Goal: Complete application form

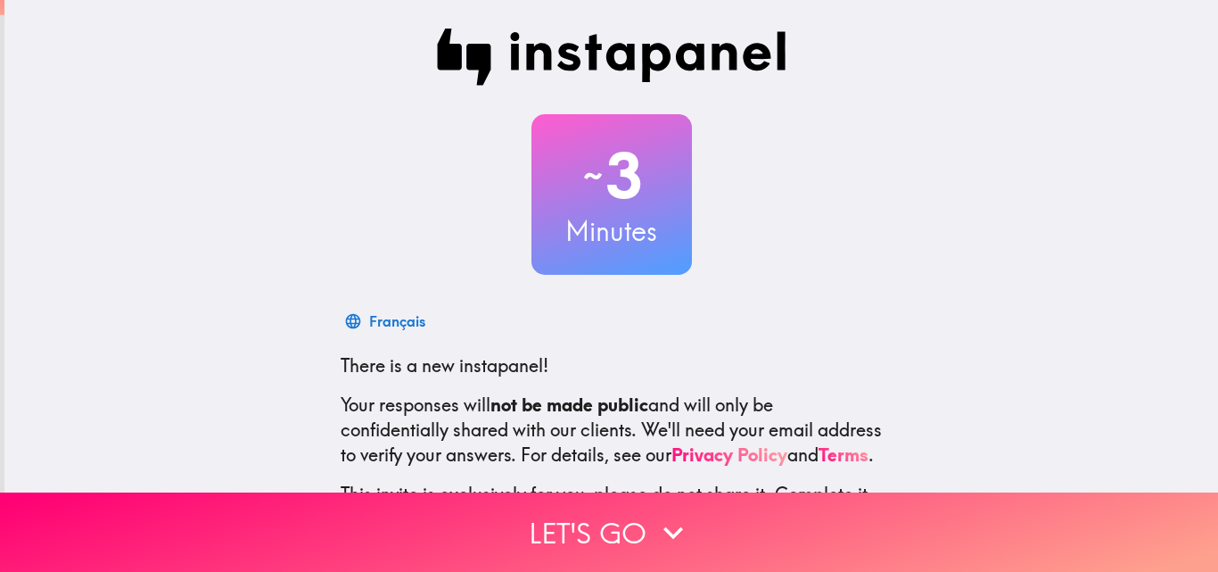
scroll to position [170, 0]
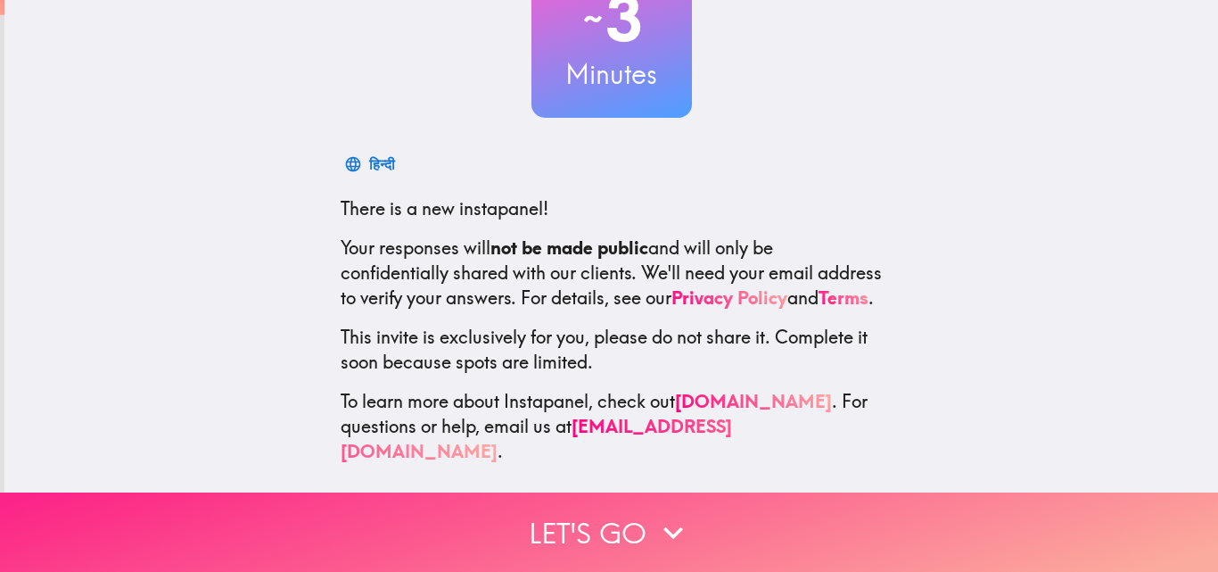
click at [553, 523] on button "Let's go" at bounding box center [609, 531] width 1218 height 79
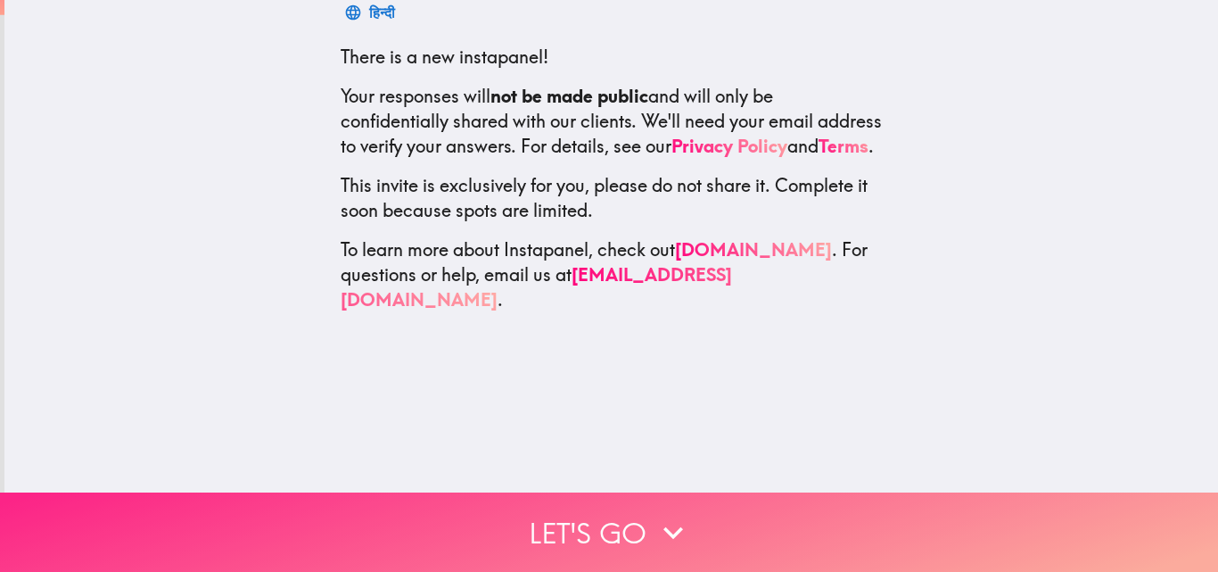
scroll to position [0, 0]
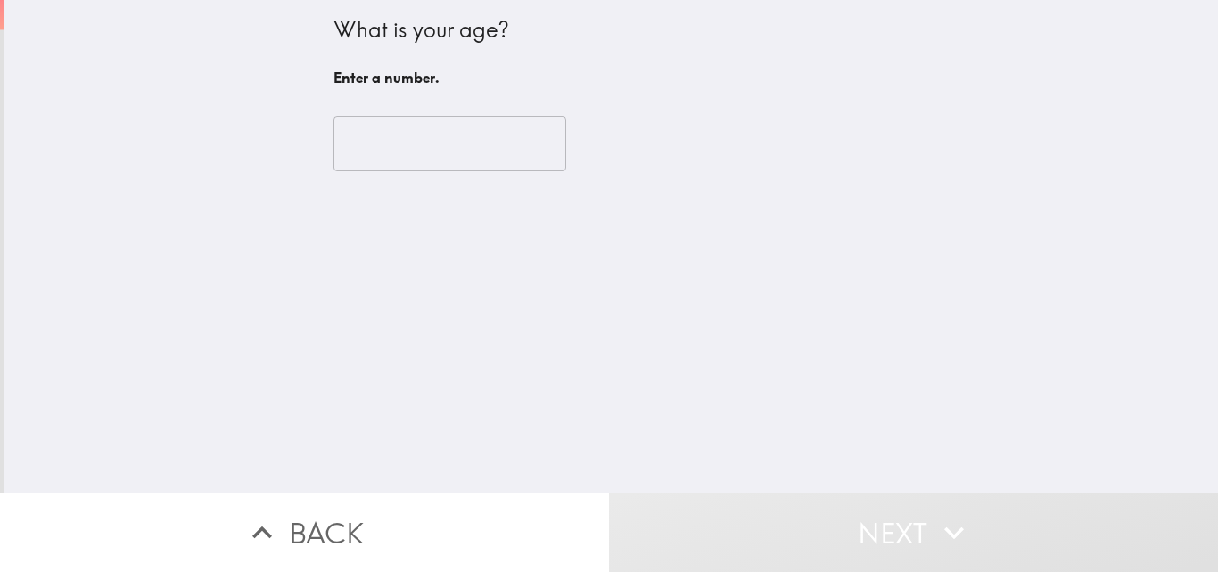
click at [393, 129] on input "number" at bounding box center [450, 143] width 233 height 55
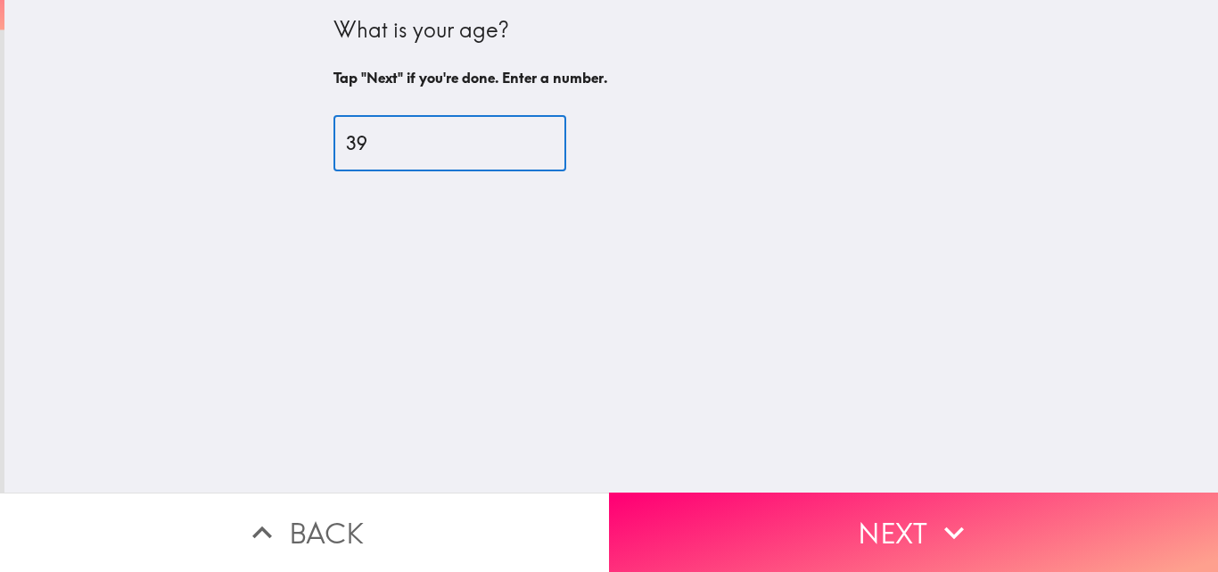
type input "39"
click at [854, 512] on button "Next" at bounding box center [913, 531] width 609 height 79
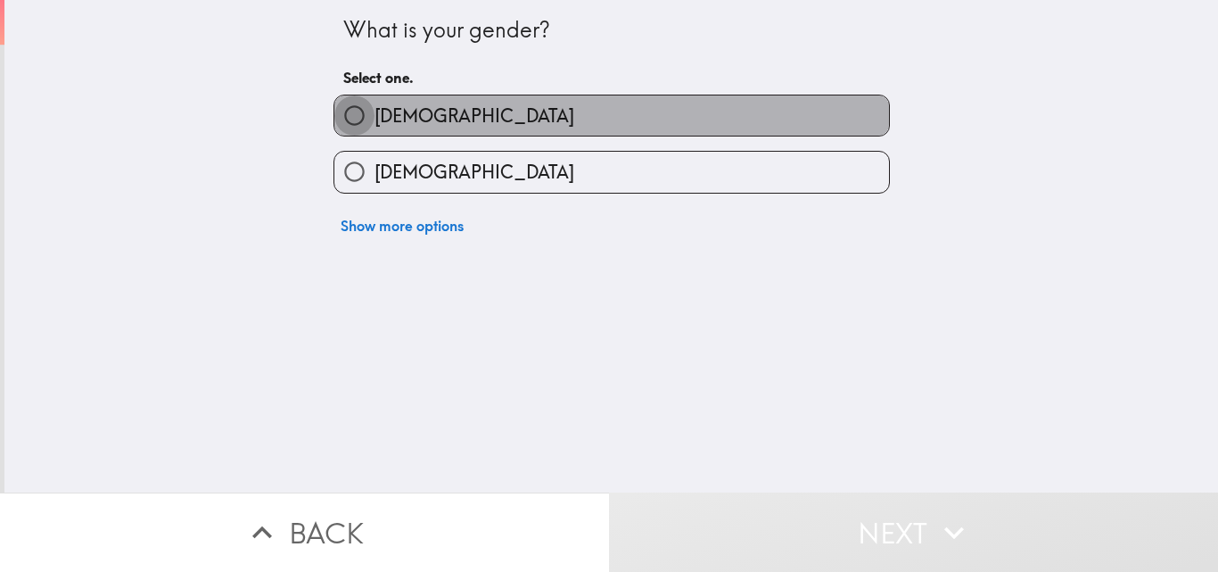
click at [348, 112] on input "Male" at bounding box center [354, 115] width 40 height 40
radio input "true"
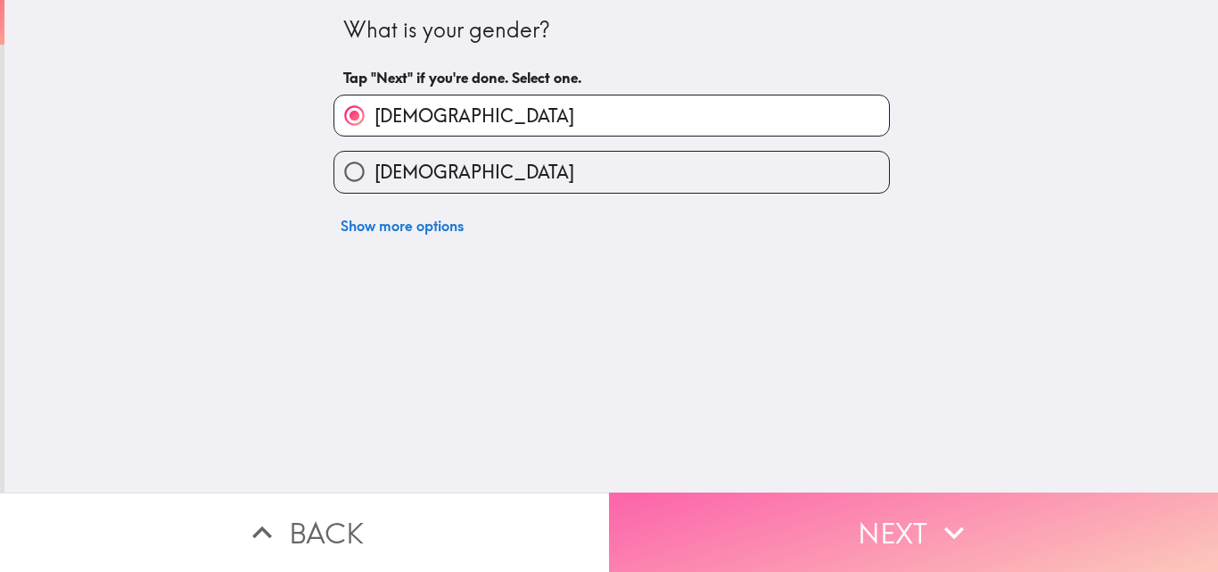
click at [969, 520] on button "Next" at bounding box center [913, 531] width 609 height 79
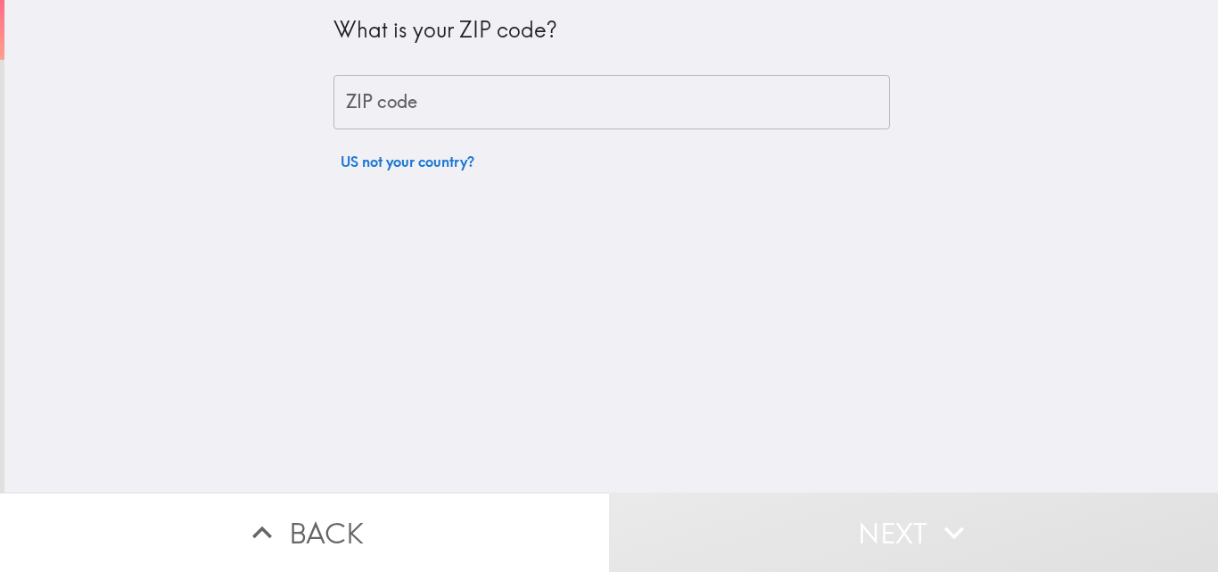
click at [408, 105] on input "ZIP code" at bounding box center [612, 102] width 556 height 55
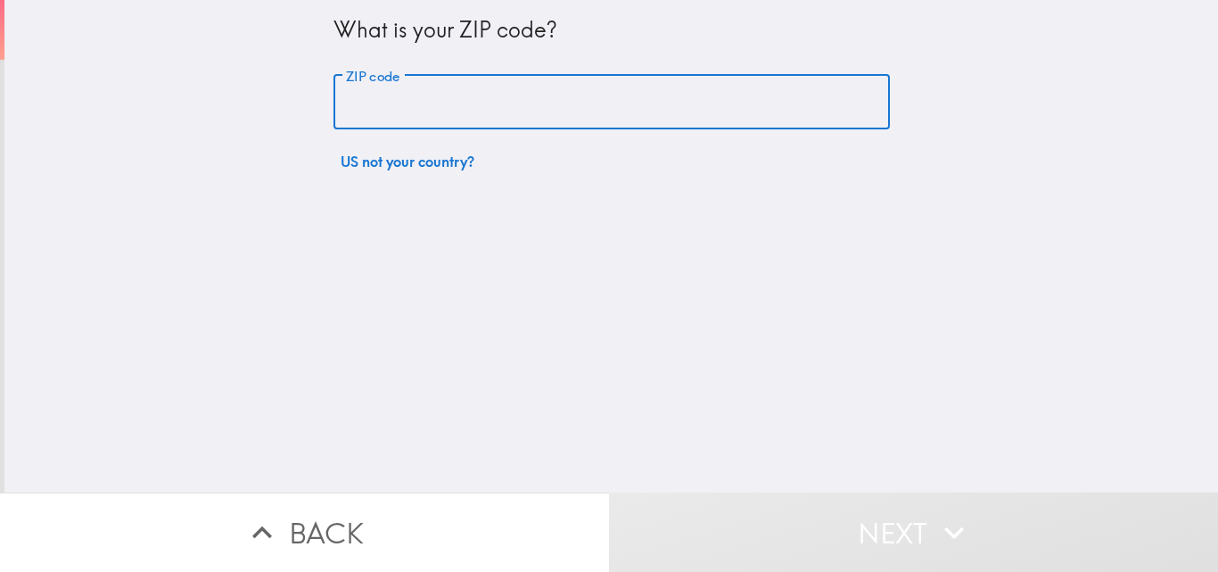
click at [374, 105] on input "ZIP code" at bounding box center [612, 102] width 556 height 55
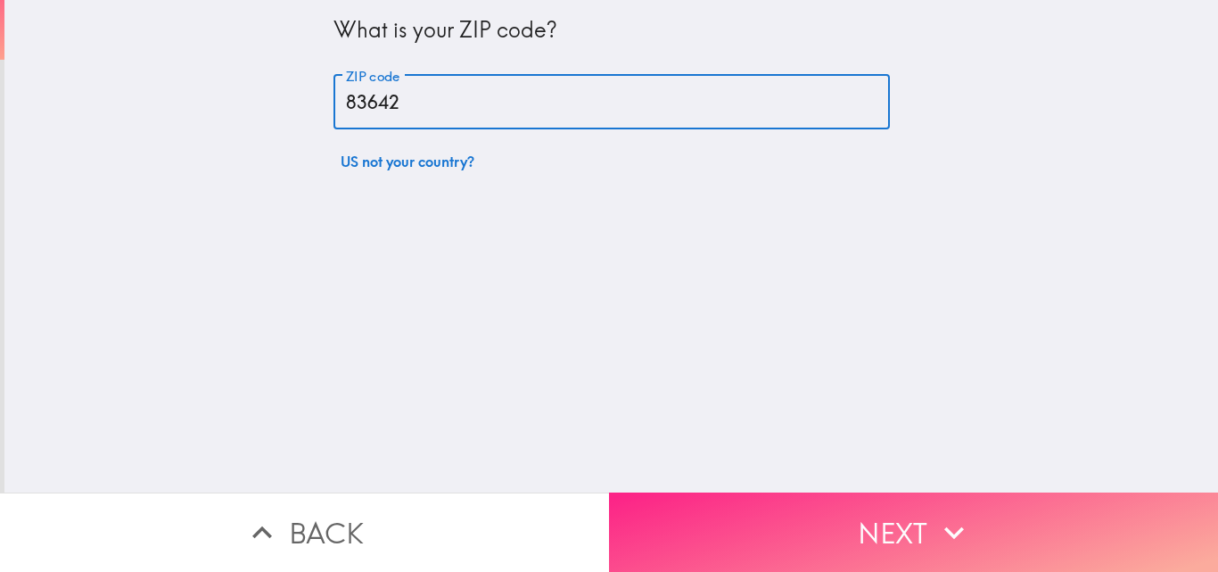
type input "83642"
click at [746, 506] on button "Next" at bounding box center [913, 531] width 609 height 79
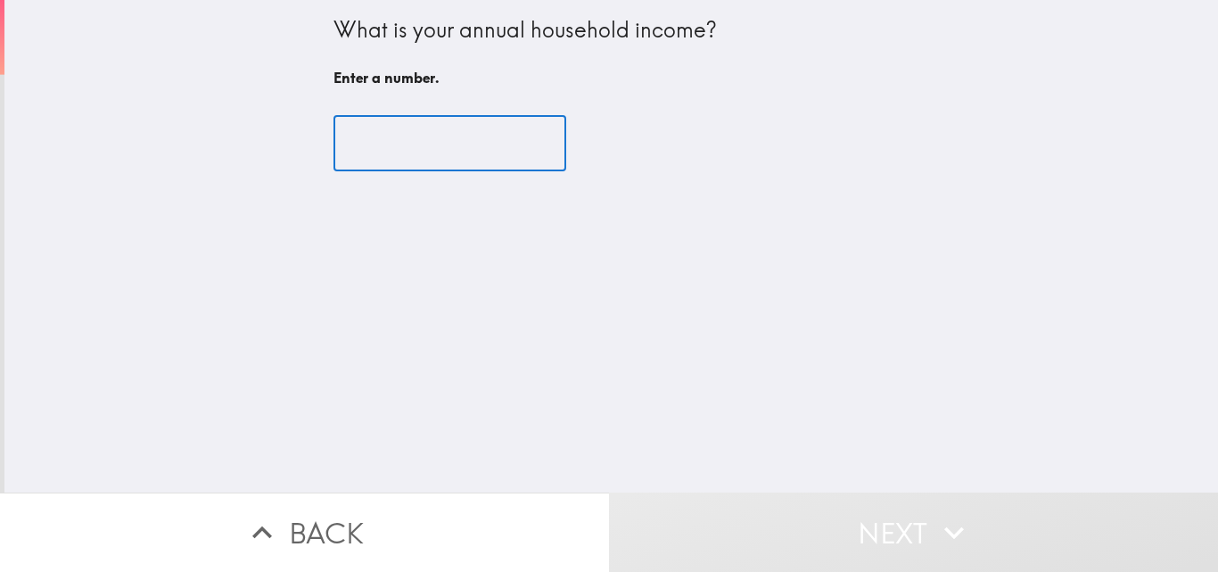
click at [441, 135] on input "number" at bounding box center [450, 143] width 233 height 55
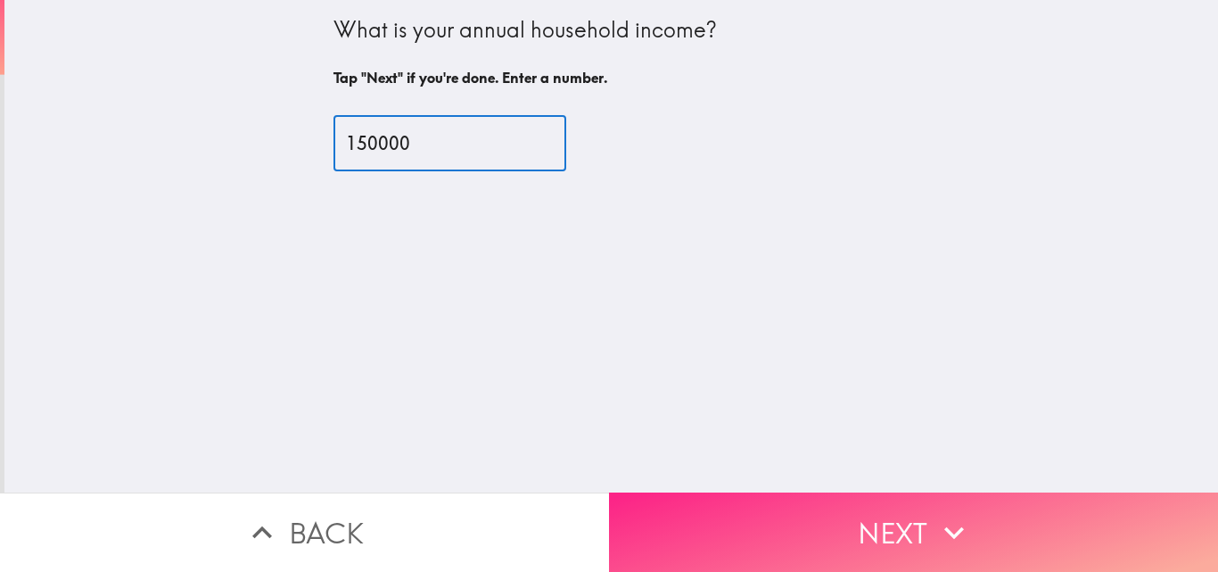
type input "150000"
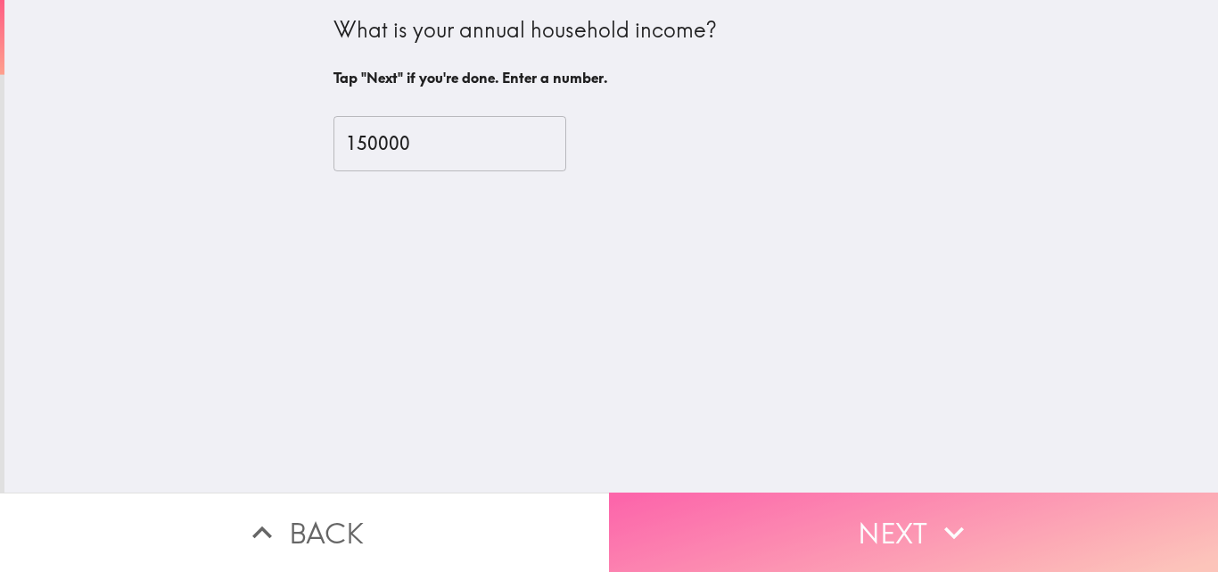
click at [869, 512] on button "Next" at bounding box center [913, 531] width 609 height 79
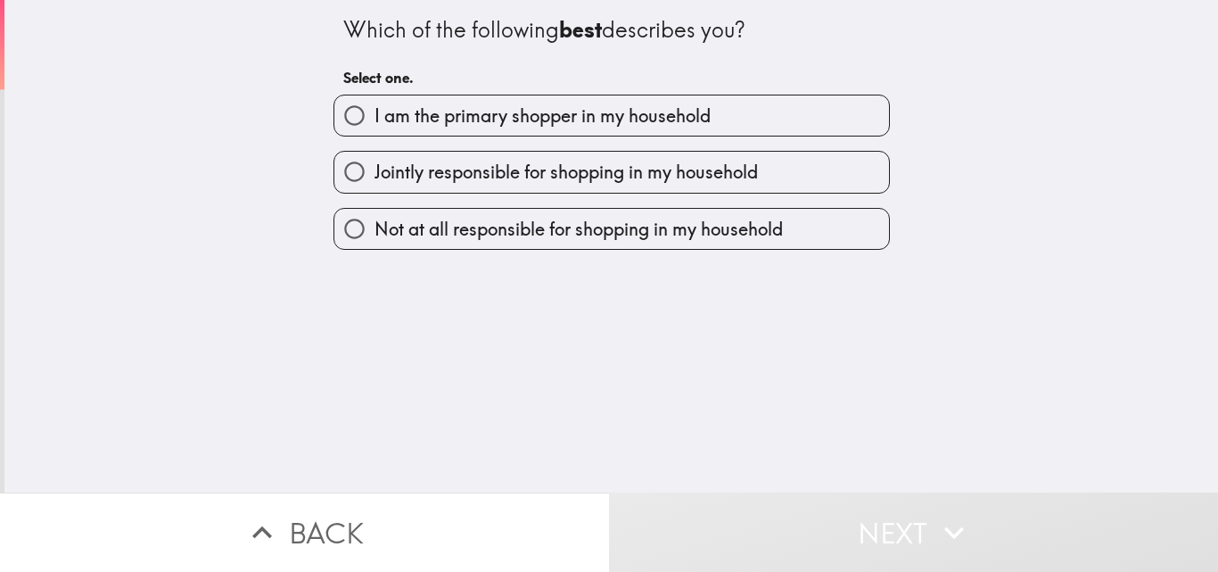
click at [522, 103] on span "I am the primary shopper in my household" at bounding box center [543, 115] width 336 height 25
click at [375, 103] on input "I am the primary shopper in my household" at bounding box center [354, 115] width 40 height 40
radio input "true"
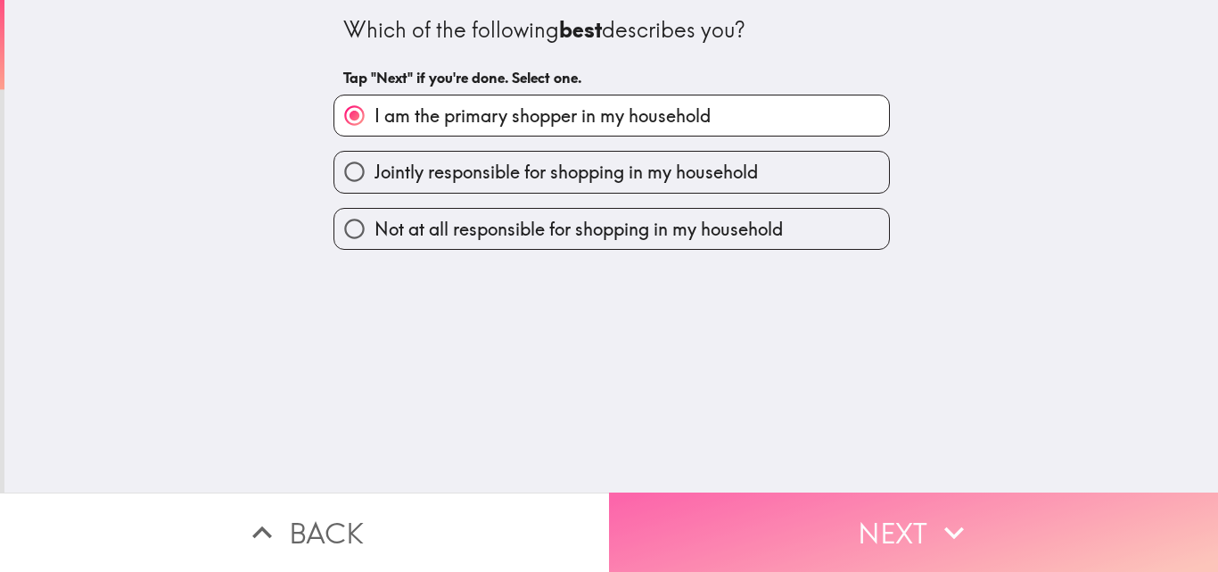
click at [819, 527] on button "Next" at bounding box center [913, 531] width 609 height 79
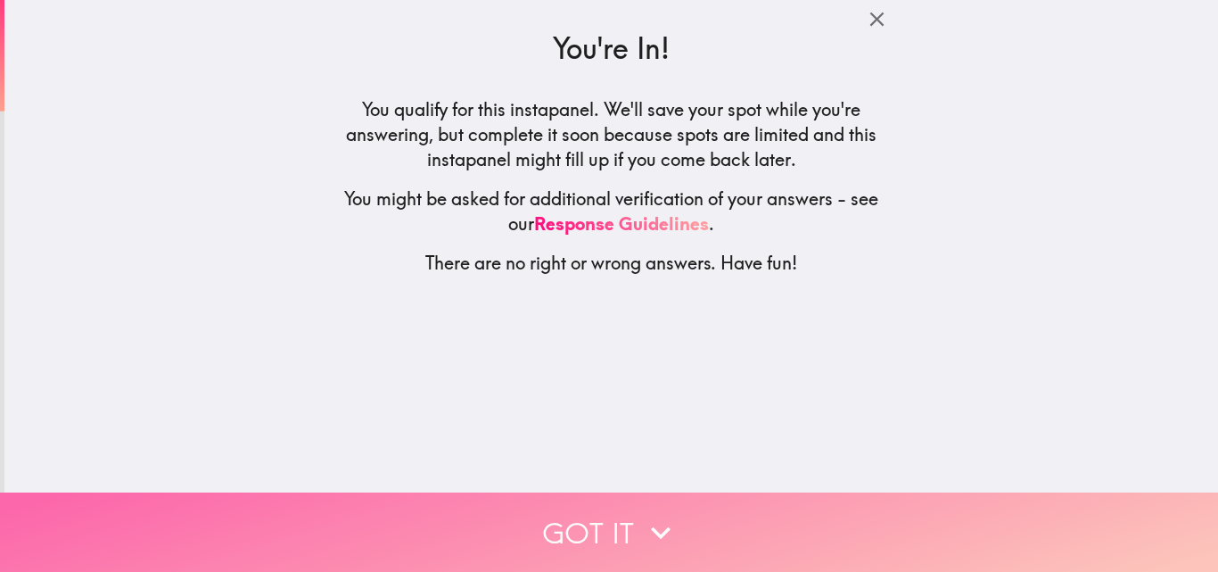
click at [605, 509] on button "Got it" at bounding box center [609, 531] width 1218 height 79
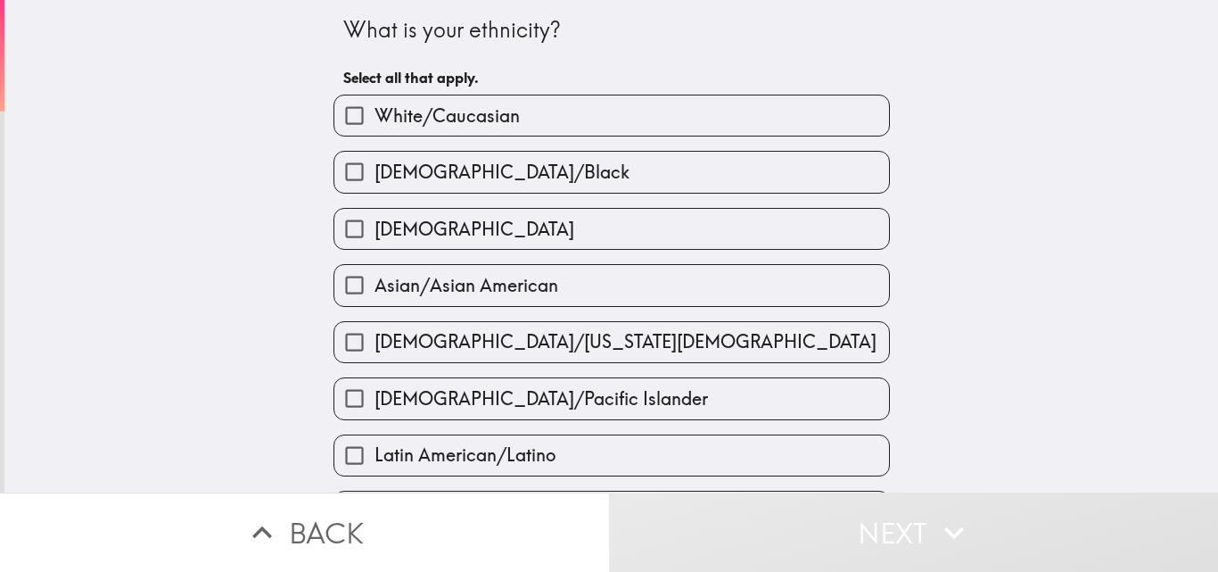
click at [511, 119] on label "White/Caucasian" at bounding box center [611, 115] width 555 height 40
click at [375, 119] on input "White/Caucasian" at bounding box center [354, 115] width 40 height 40
checkbox input "true"
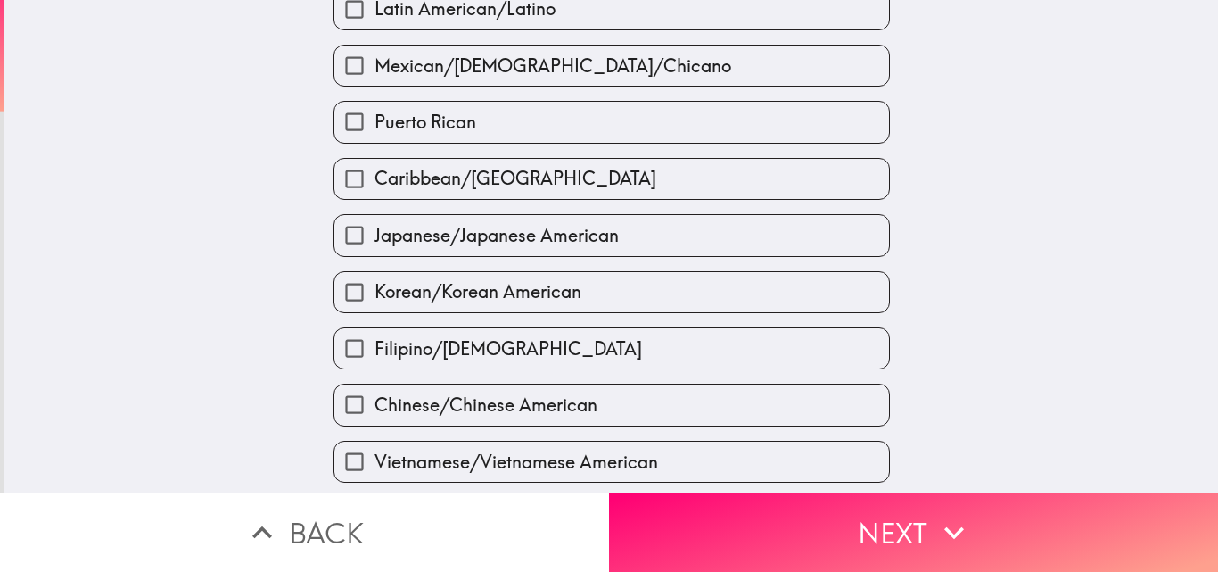
scroll to position [676, 0]
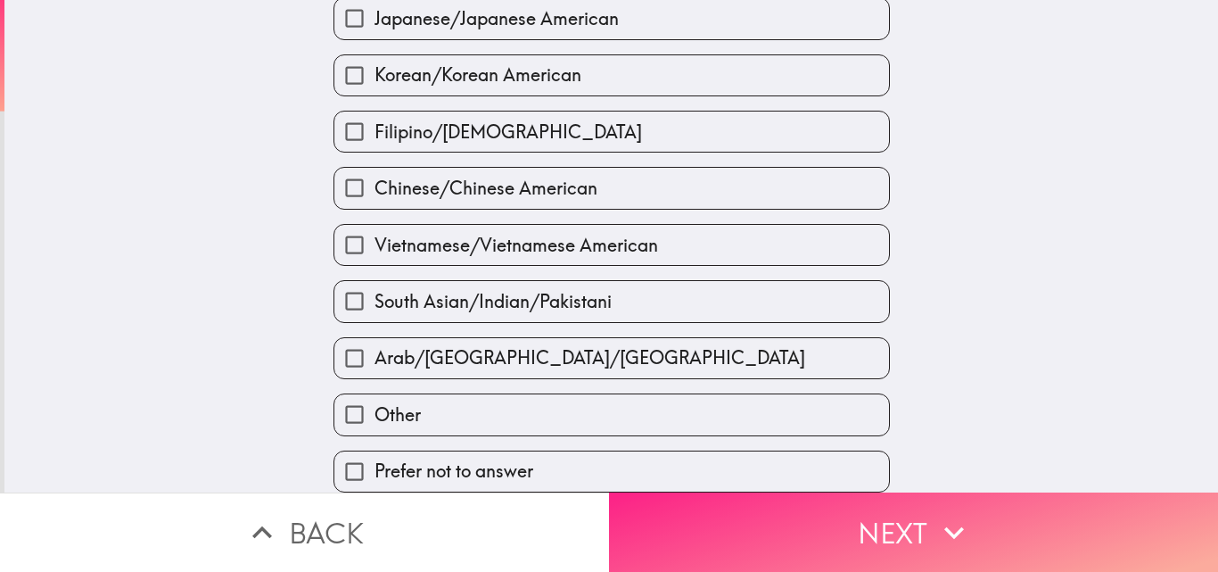
click at [811, 517] on button "Next" at bounding box center [913, 531] width 609 height 79
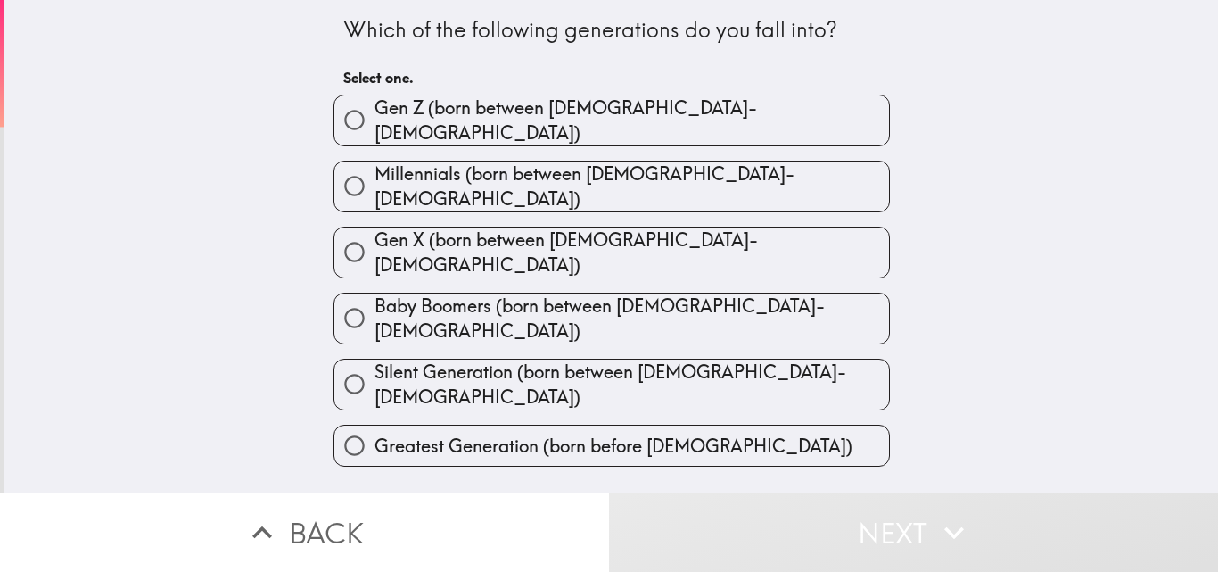
click at [430, 178] on span "Millennials (born between 1981-1996)" at bounding box center [632, 186] width 515 height 50
click at [375, 178] on input "Millennials (born between 1981-1996)" at bounding box center [354, 186] width 40 height 40
radio input "true"
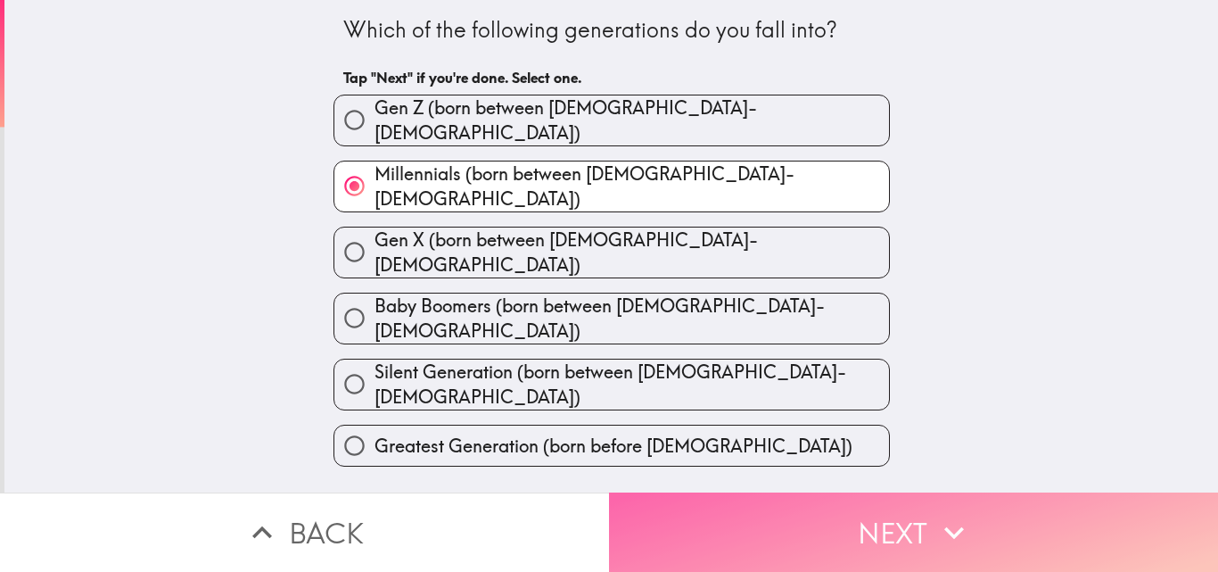
click at [1031, 520] on button "Next" at bounding box center [913, 531] width 609 height 79
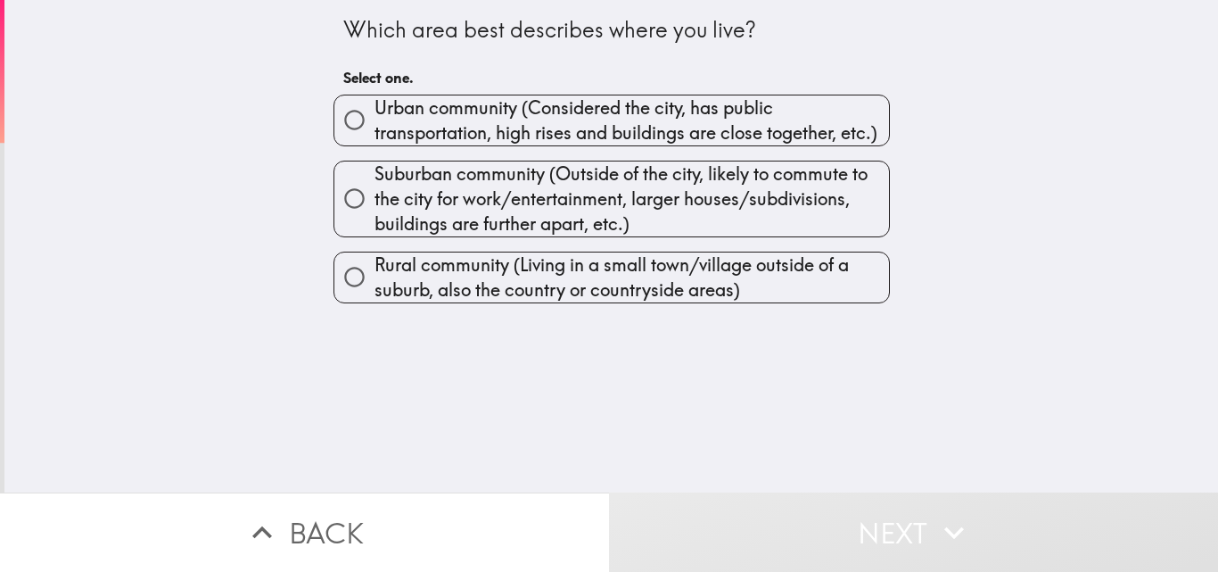
click at [383, 115] on span "Urban community (Considered the city, has public transportation, high rises and…" at bounding box center [632, 120] width 515 height 50
click at [375, 115] on input "Urban community (Considered the city, has public transportation, high rises and…" at bounding box center [354, 120] width 40 height 40
radio input "true"
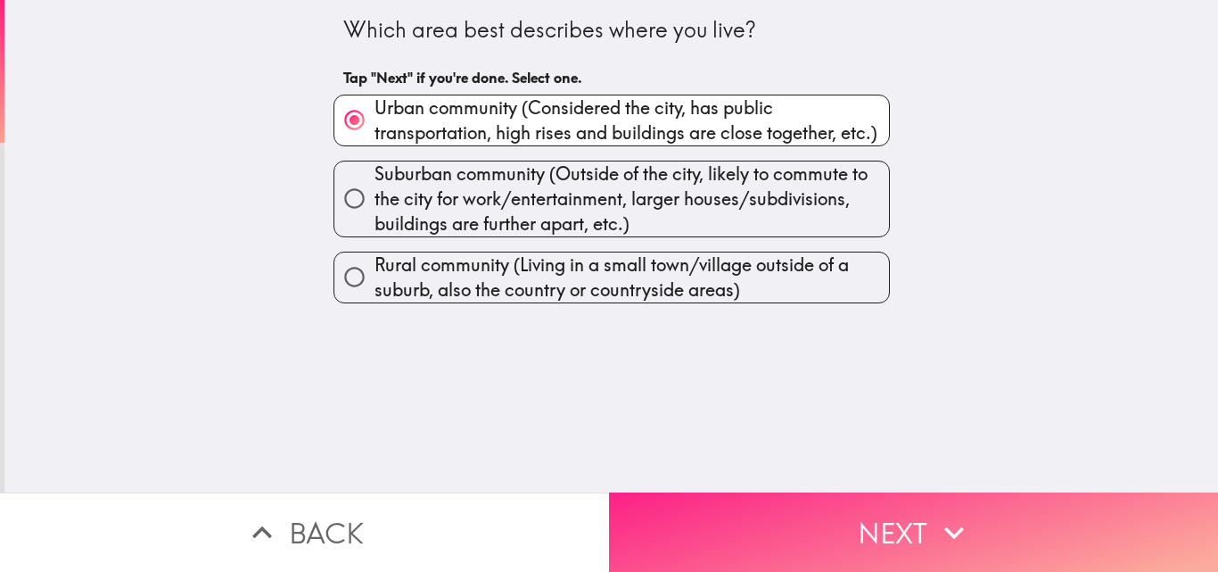
click at [907, 527] on button "Next" at bounding box center [913, 531] width 609 height 79
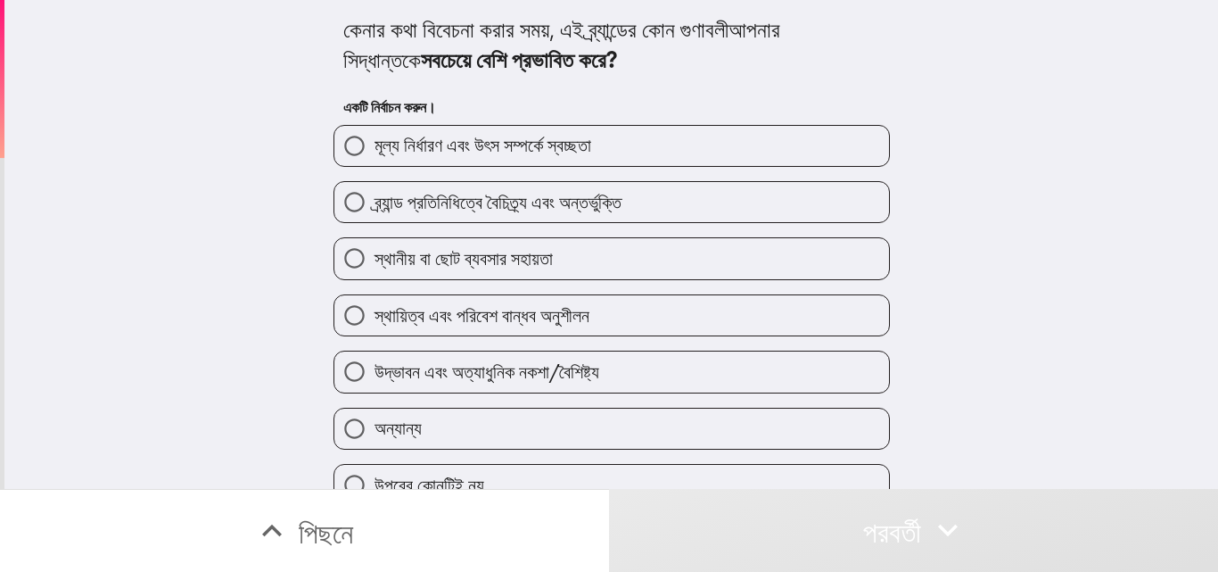
click at [133, 216] on div "কেনার কথা বিবেচনা করার সময়, এই ব্র্যান্ডের কোন গুণাবলী আপনার সিদ্ধান্তকে সবচেয…" at bounding box center [611, 244] width 1214 height 489
click at [334, 289] on div "স্থায়িত্ব এবং পরিবেশ বান্ধব অনুশীলন" at bounding box center [604, 308] width 571 height 56
click at [334, 312] on input "স্থায়িত্ব এবং পরিবেশ বান্ধব অনুশীলন" at bounding box center [354, 315] width 40 height 40
radio input "true"
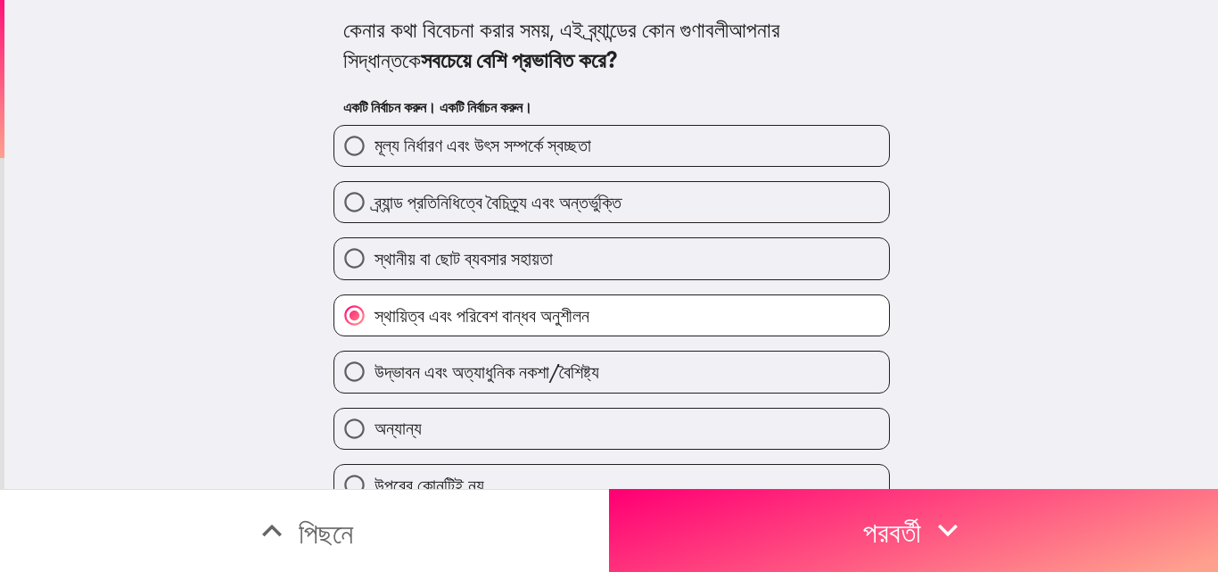
scroll to position [31, 0]
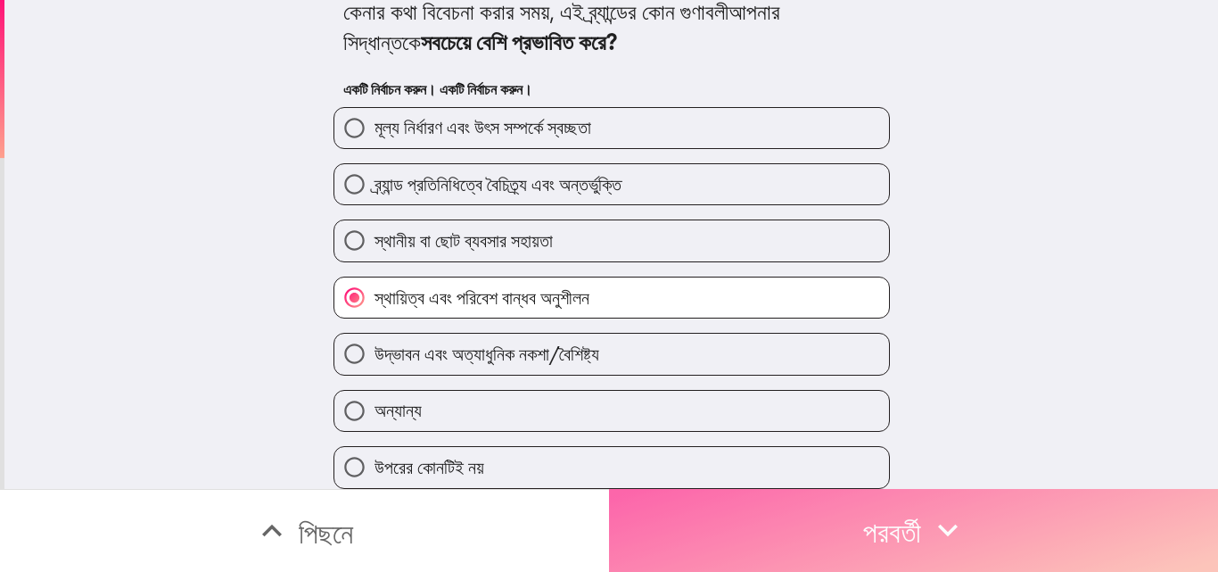
click at [906, 515] on font "পরবর্তী" at bounding box center [892, 533] width 58 height 36
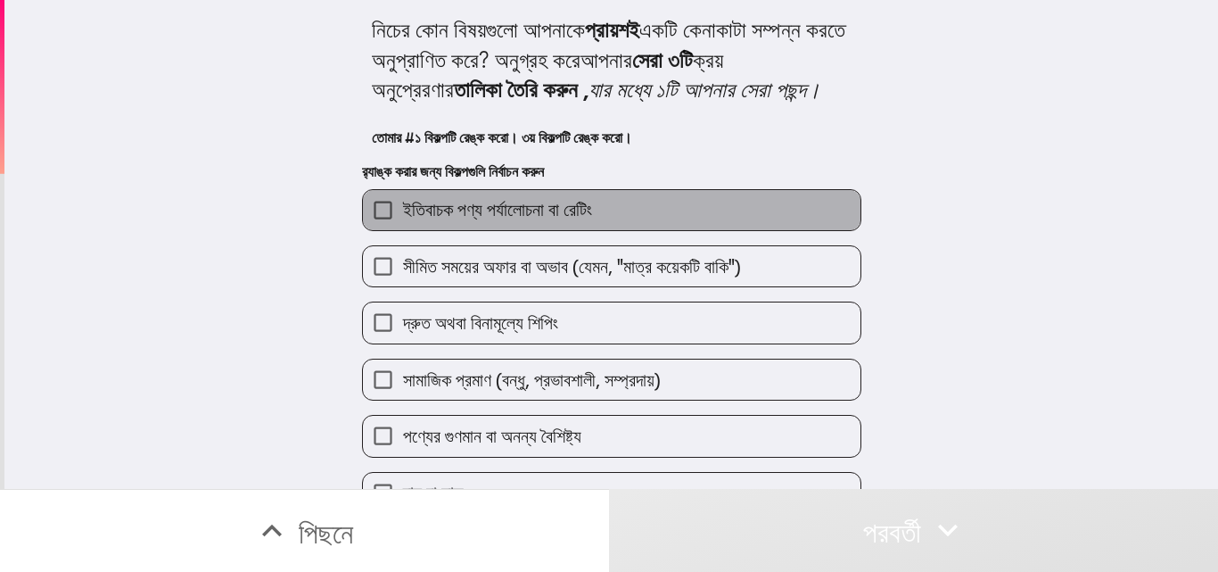
click at [436, 220] on font "ইতিবাচক পণ্য পর্যালোচনা বা রেটিং" at bounding box center [497, 209] width 189 height 22
click at [403, 230] on input "ইতিবাচক পণ্য পর্যালোচনা বা রেটিং" at bounding box center [383, 210] width 40 height 40
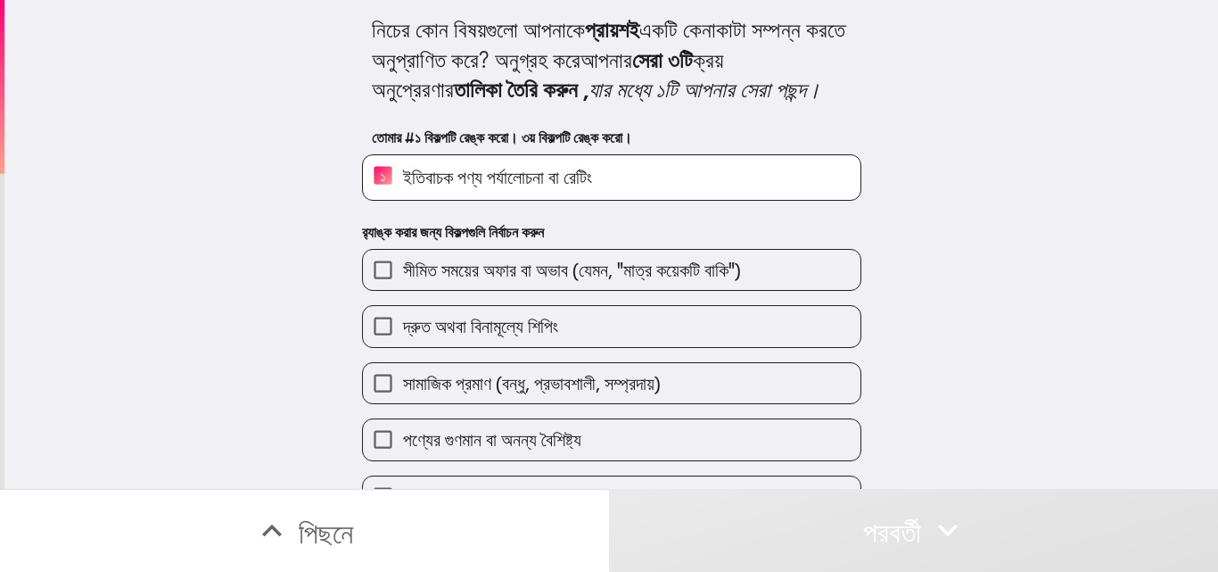
scroll to position [138, 0]
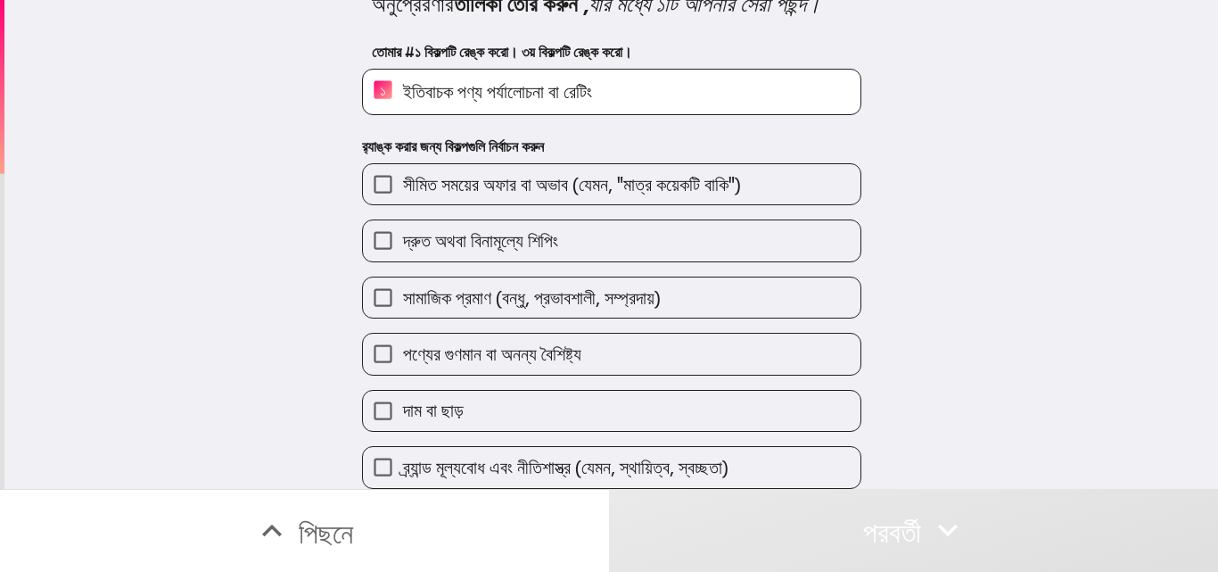
click at [532, 342] on font "পণ্যের গুণমান বা অনন্য বৈশিষ্ট্য" at bounding box center [492, 353] width 178 height 22
click at [403, 334] on input "পণ্যের গুণমান বা অনন্য বৈশিষ্ট্য" at bounding box center [383, 354] width 40 height 40
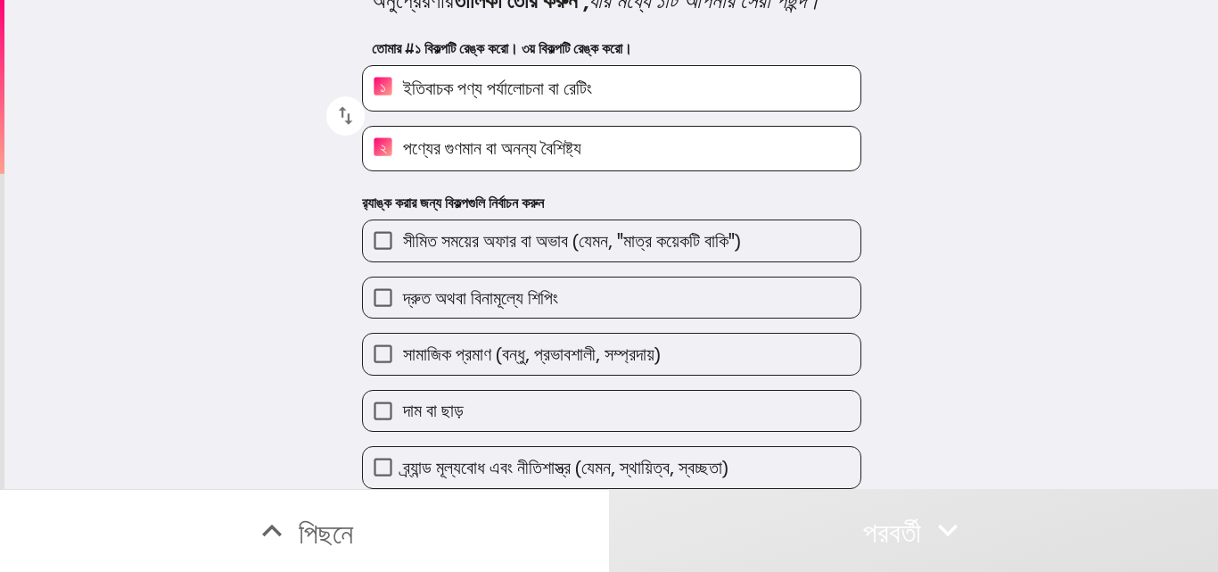
click at [397, 447] on label "ব্র্যান্ড মূল্যবোধ এবং নীতিশাস্ত্র (যেমন, স্থায়িত্ব, স্বচ্ছতা)" at bounding box center [612, 467] width 498 height 40
click at [397, 447] on input "ব্র্যান্ড মূল্যবোধ এবং নীতিশাস্ত্র (যেমন, স্থায়িত্ব, স্বচ্ছতা)" at bounding box center [383, 467] width 40 height 40
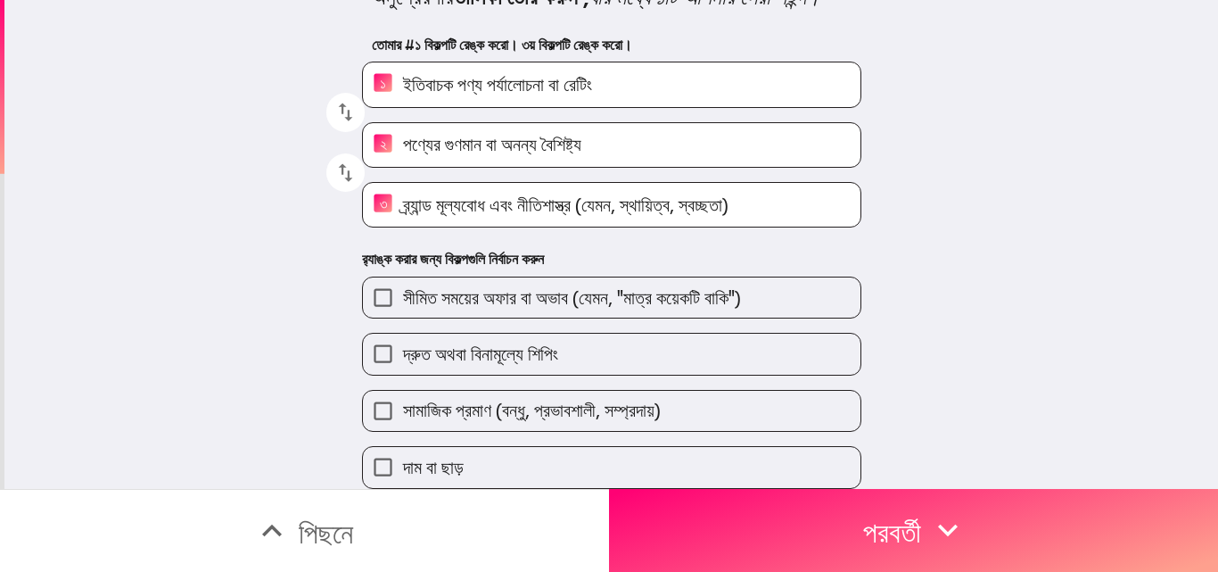
scroll to position [145, 0]
click at [367, 278] on input "সীমিত সময়ের অফার বা অভাব (যেমন, "মাত্র কয়েকটি বাকি")" at bounding box center [383, 297] width 40 height 40
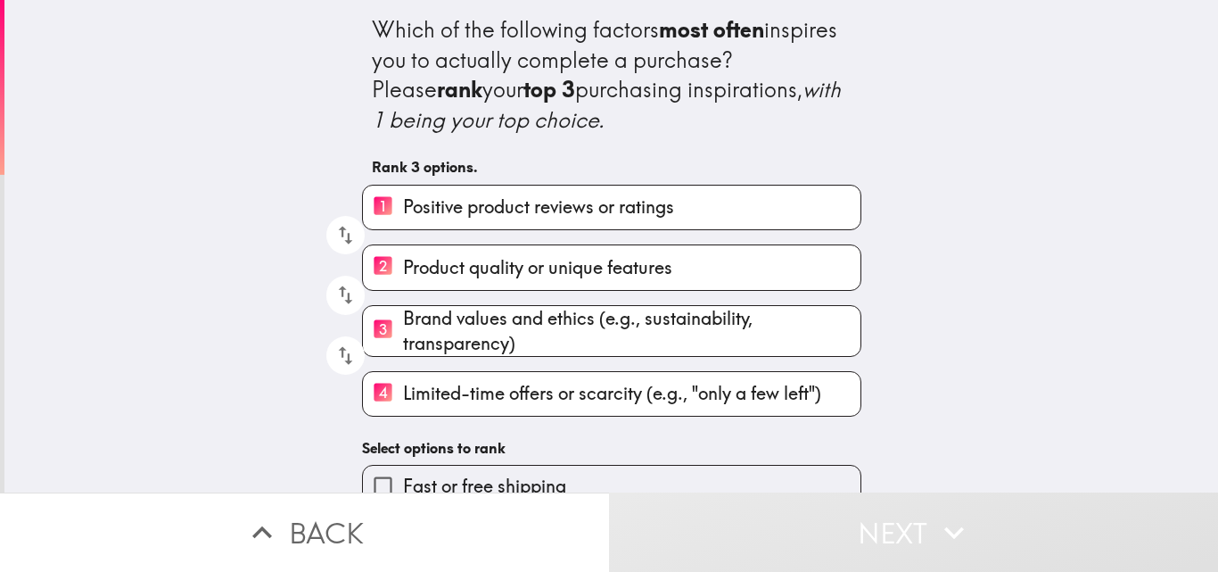
scroll to position [142, 0]
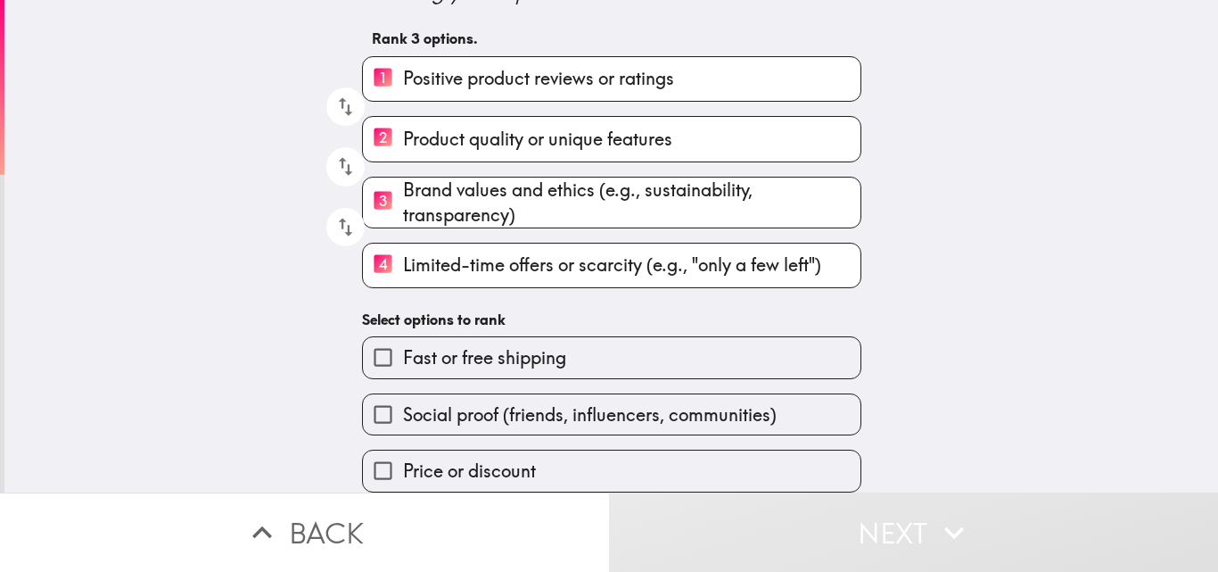
click at [431, 355] on span "Fast or free shipping" at bounding box center [484, 357] width 163 height 25
click at [403, 355] on input "Fast or free shipping" at bounding box center [383, 357] width 40 height 40
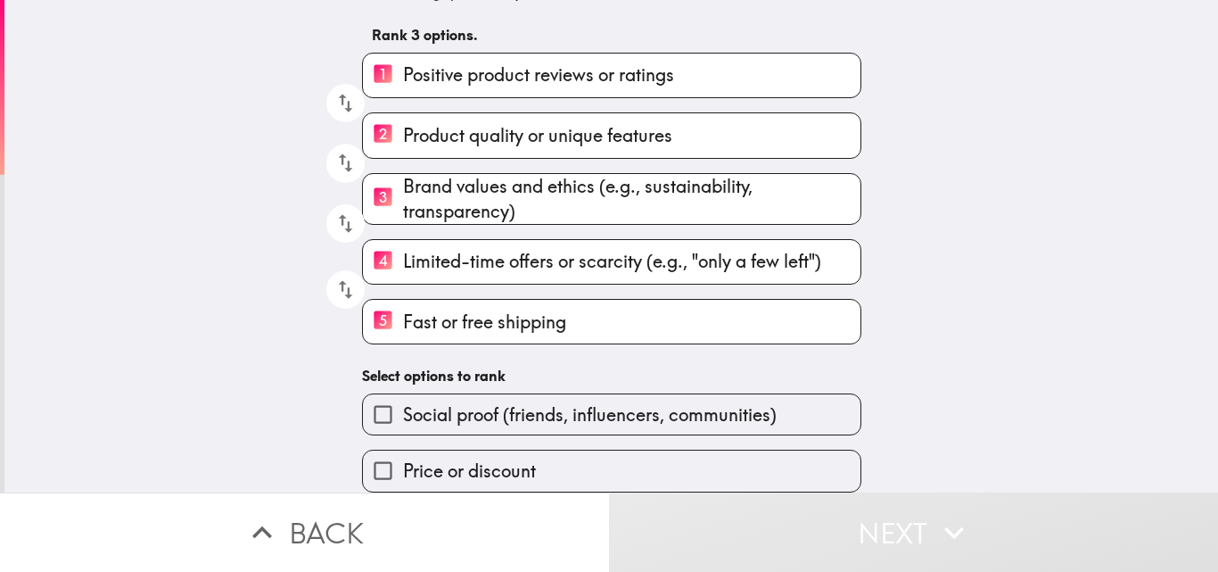
scroll to position [145, 0]
click at [368, 394] on input "Social proof (friends, influencers, communities)" at bounding box center [383, 414] width 40 height 40
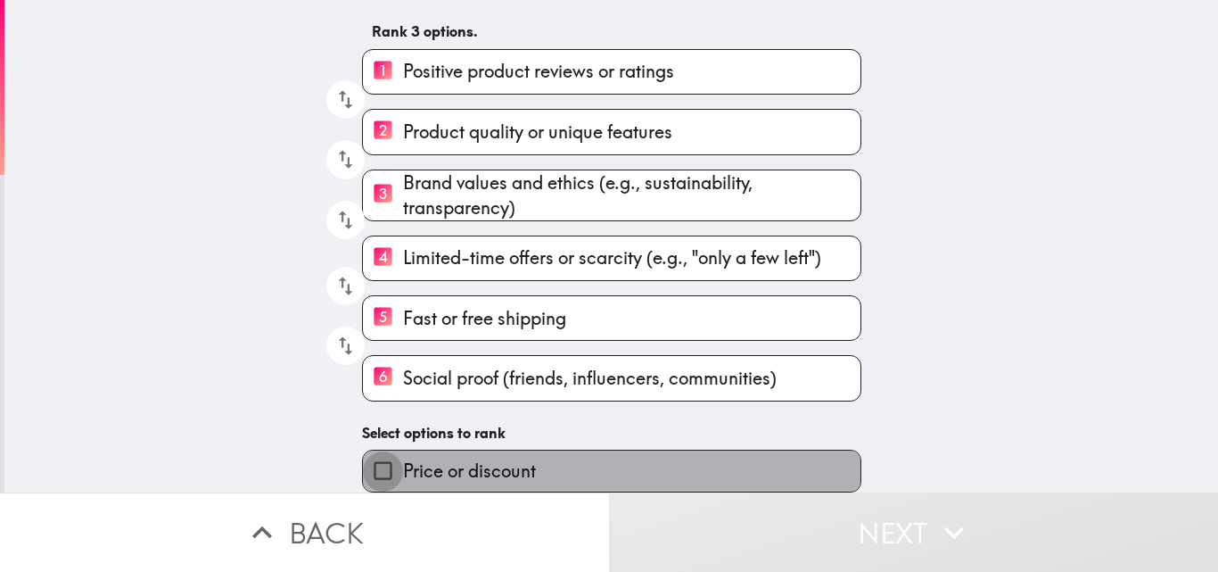
click at [373, 457] on input "Price or discount" at bounding box center [383, 470] width 40 height 40
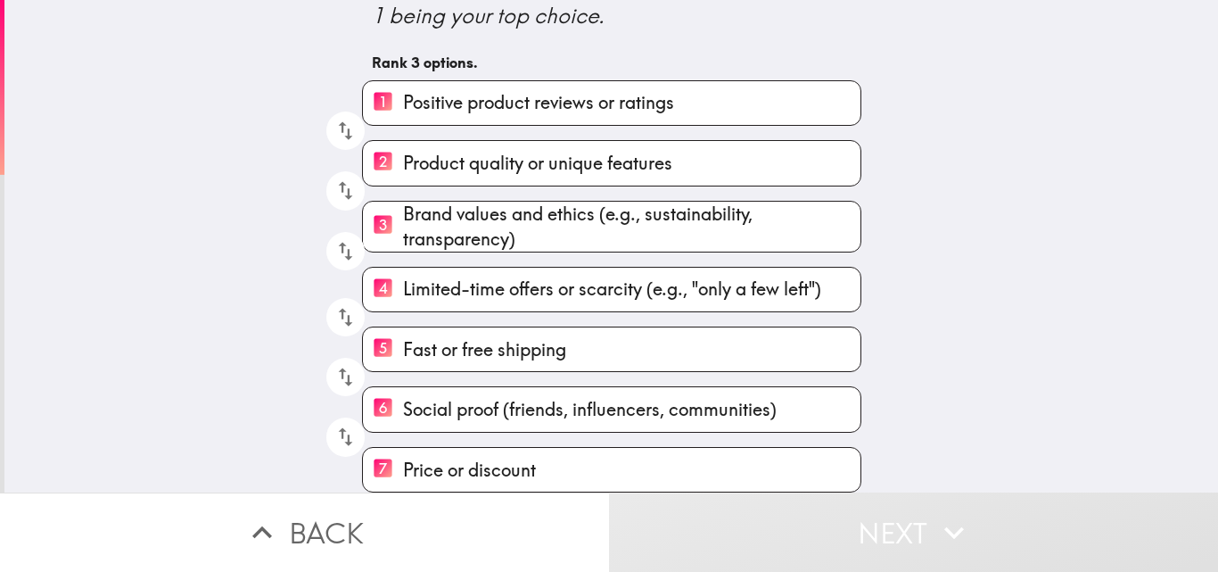
click at [958, 520] on icon "button" at bounding box center [954, 532] width 39 height 39
click at [378, 448] on input "7 Price or discount" at bounding box center [383, 470] width 40 height 44
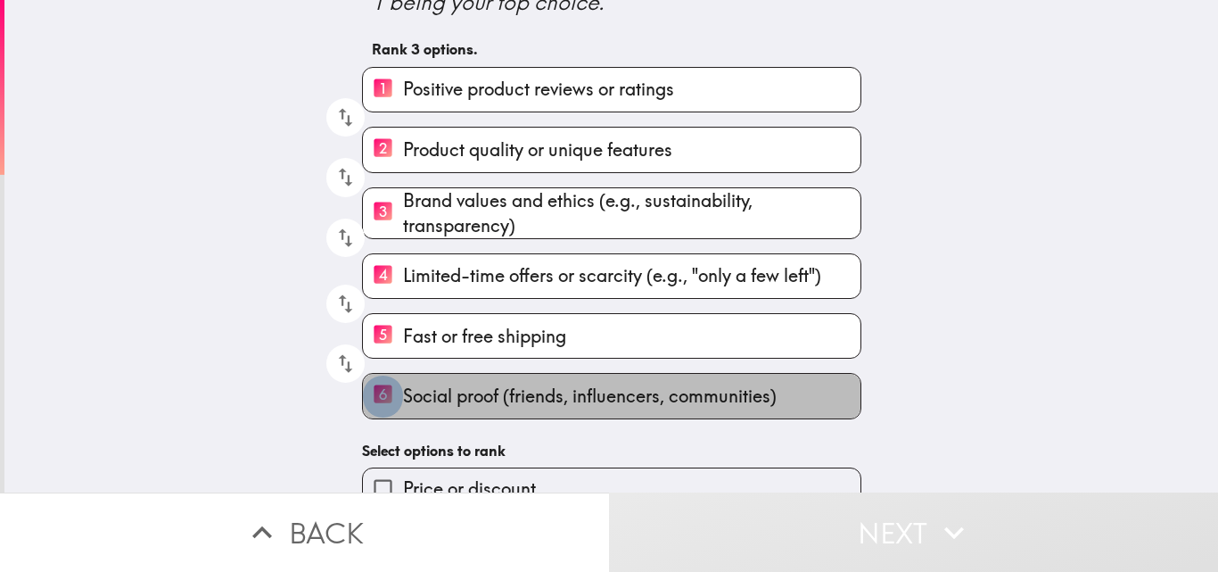
drag, startPoint x: 369, startPoint y: 394, endPoint x: 369, endPoint y: 384, distance: 9.8
click at [369, 392] on input "6 Social proof (friends, influencers, communities)" at bounding box center [383, 396] width 40 height 44
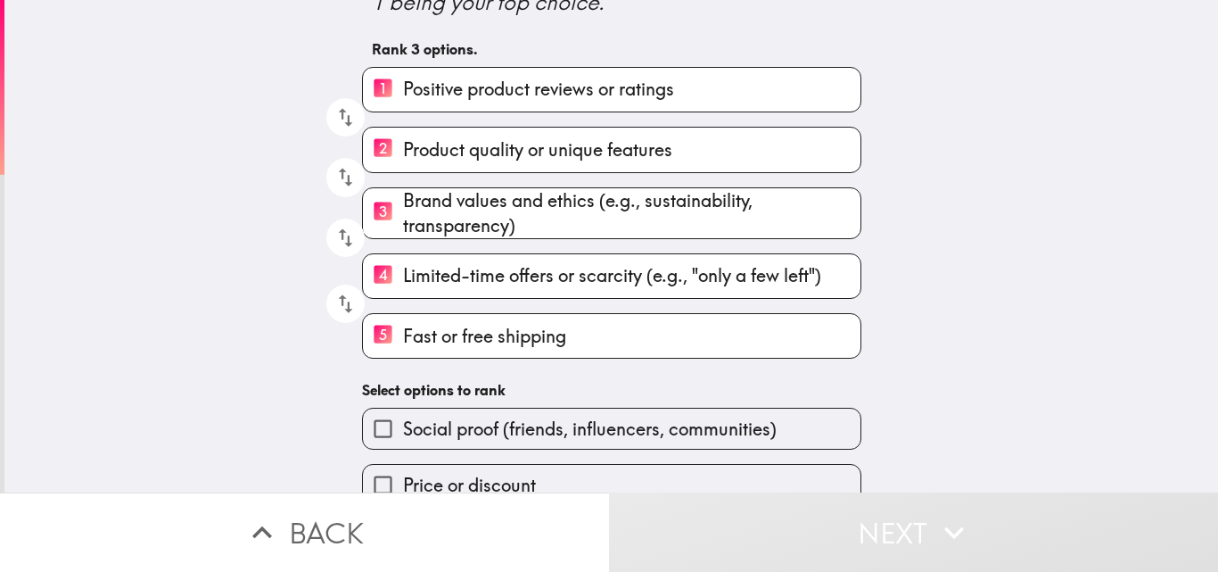
click at [376, 331] on input "5 Fast or free shipping" at bounding box center [383, 336] width 40 height 44
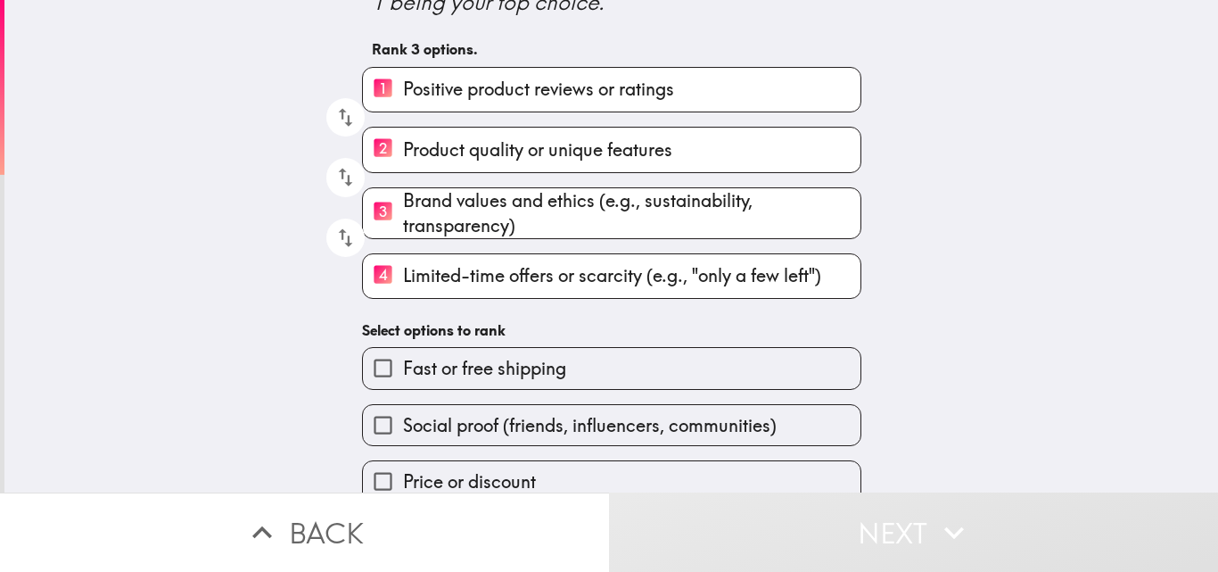
scroll to position [142, 0]
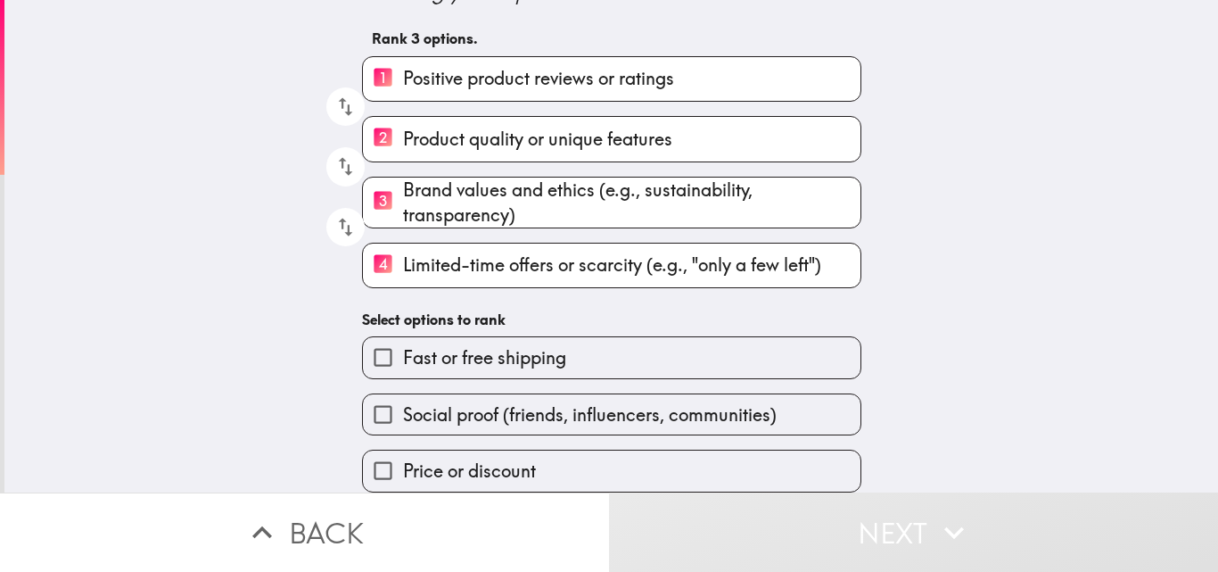
click at [900, 531] on button "Next" at bounding box center [913, 531] width 609 height 79
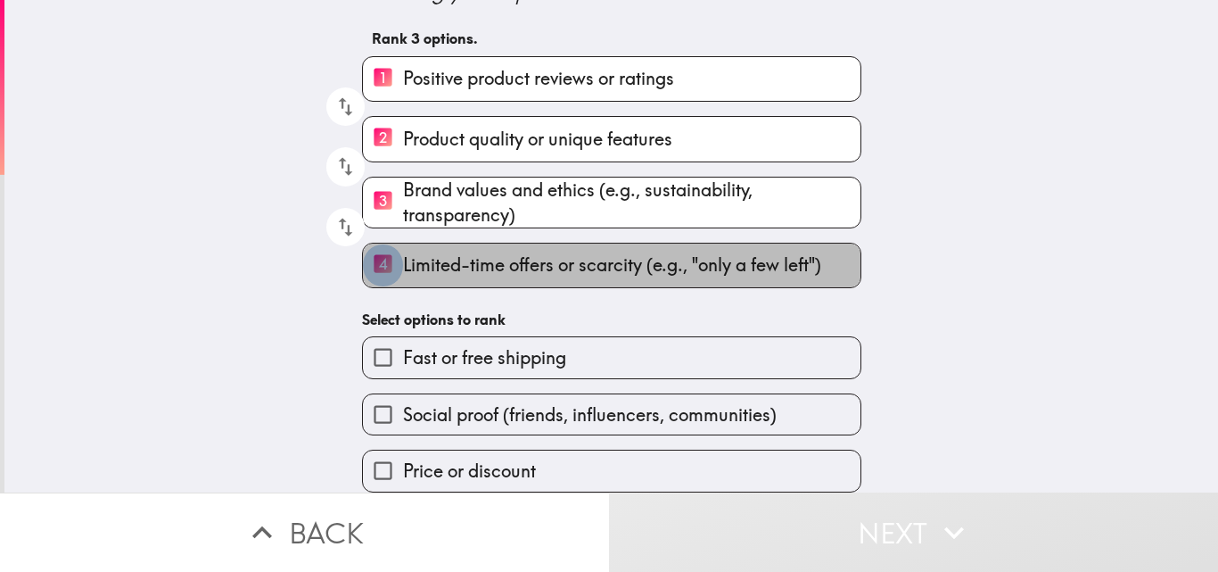
click at [374, 243] on input "4 Limited-time offers or scarcity (e.g., "only a few left")" at bounding box center [383, 265] width 40 height 44
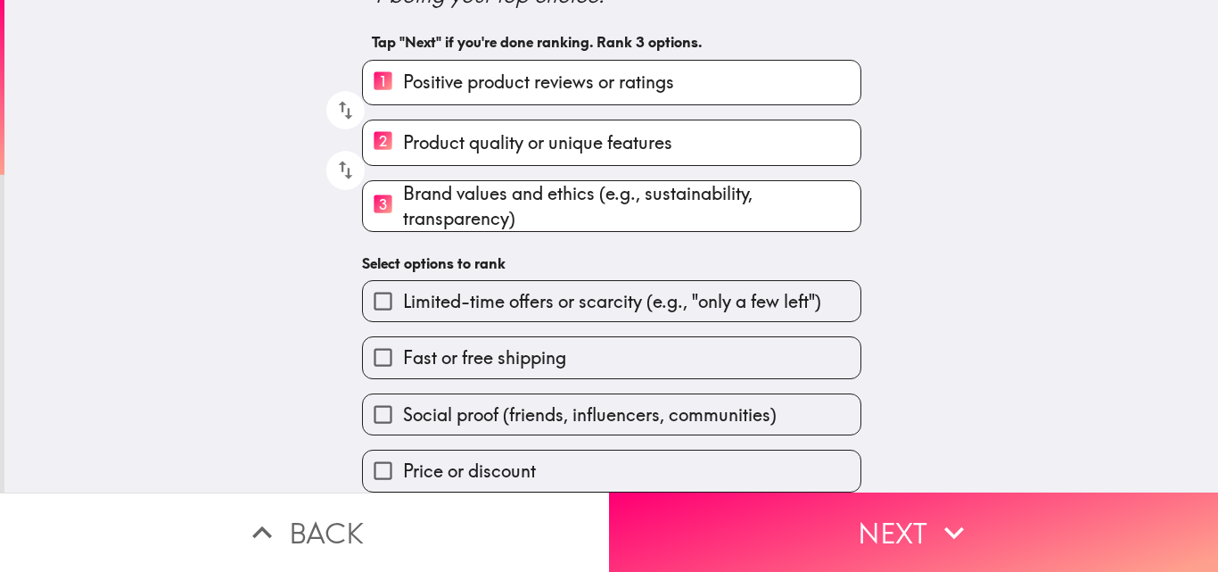
click at [968, 515] on button "Next" at bounding box center [913, 531] width 609 height 79
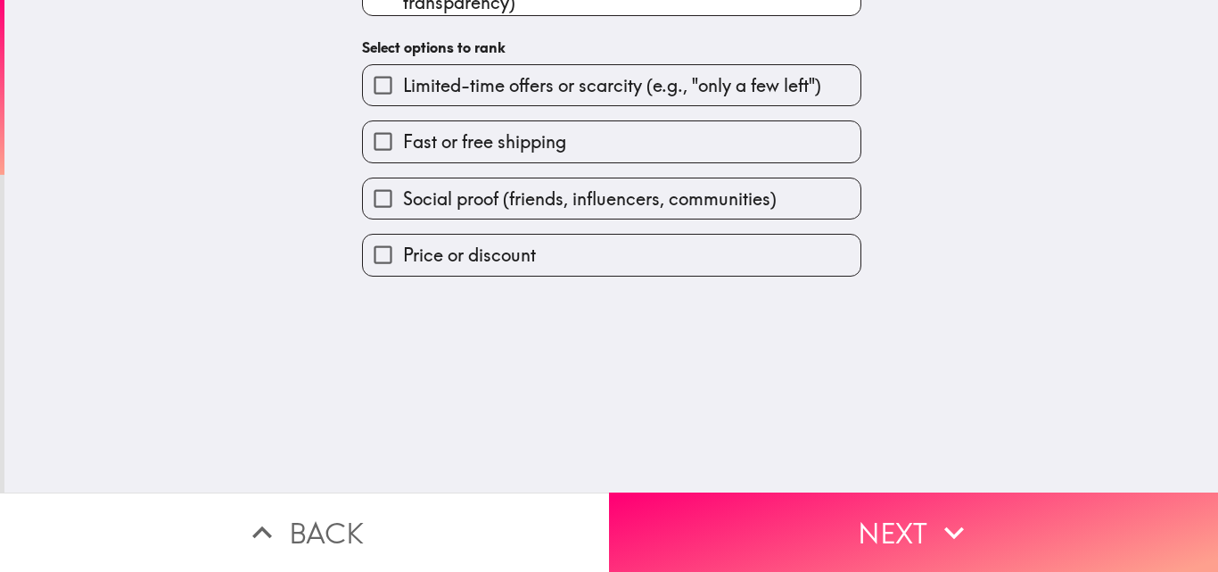
scroll to position [0, 0]
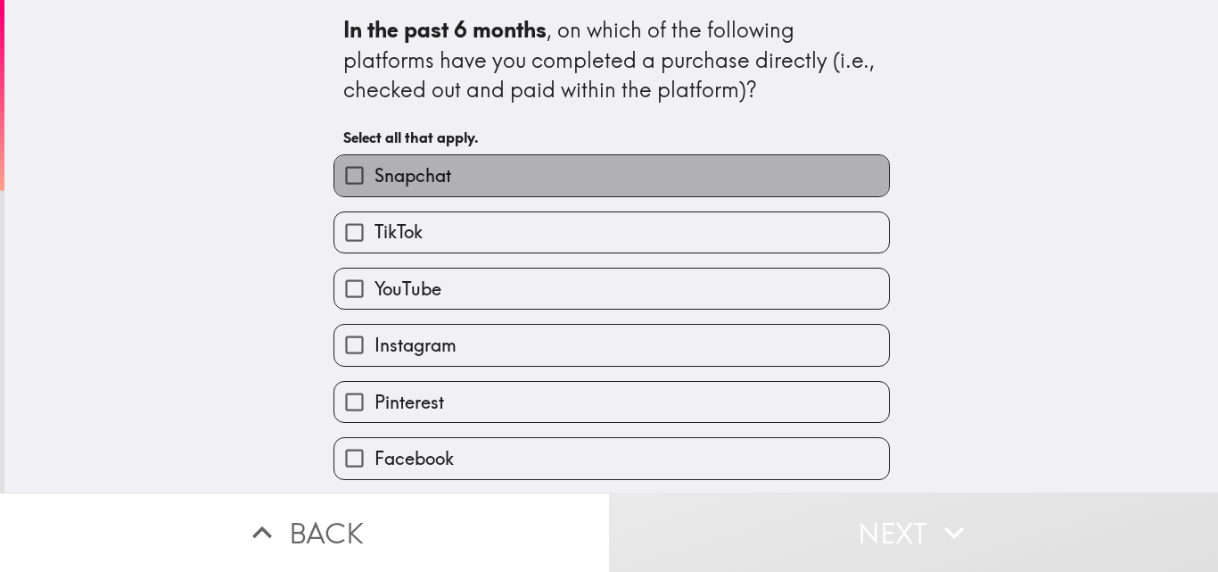
click at [375, 178] on span "Snapchat" at bounding box center [413, 175] width 77 height 25
click at [365, 178] on input "Snapchat" at bounding box center [354, 175] width 40 height 40
checkbox input "true"
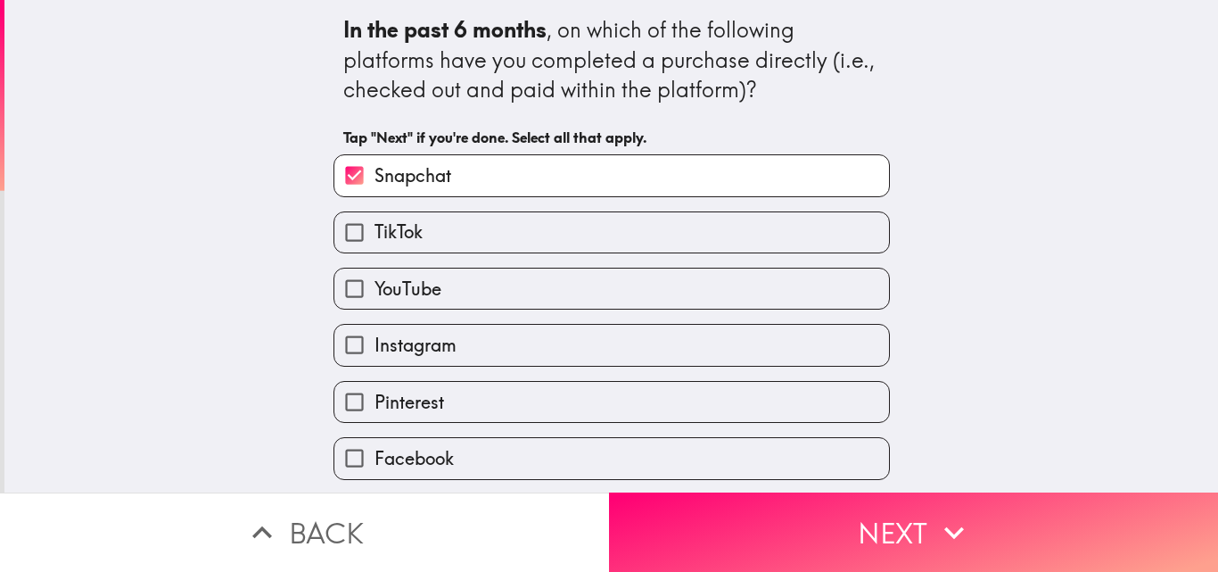
click at [375, 234] on span "TikTok" at bounding box center [399, 231] width 48 height 25
click at [375, 234] on input "TikTok" at bounding box center [354, 232] width 40 height 40
checkbox input "true"
click at [380, 296] on span "YouTube" at bounding box center [408, 288] width 67 height 25
click at [375, 296] on input "YouTube" at bounding box center [354, 288] width 40 height 40
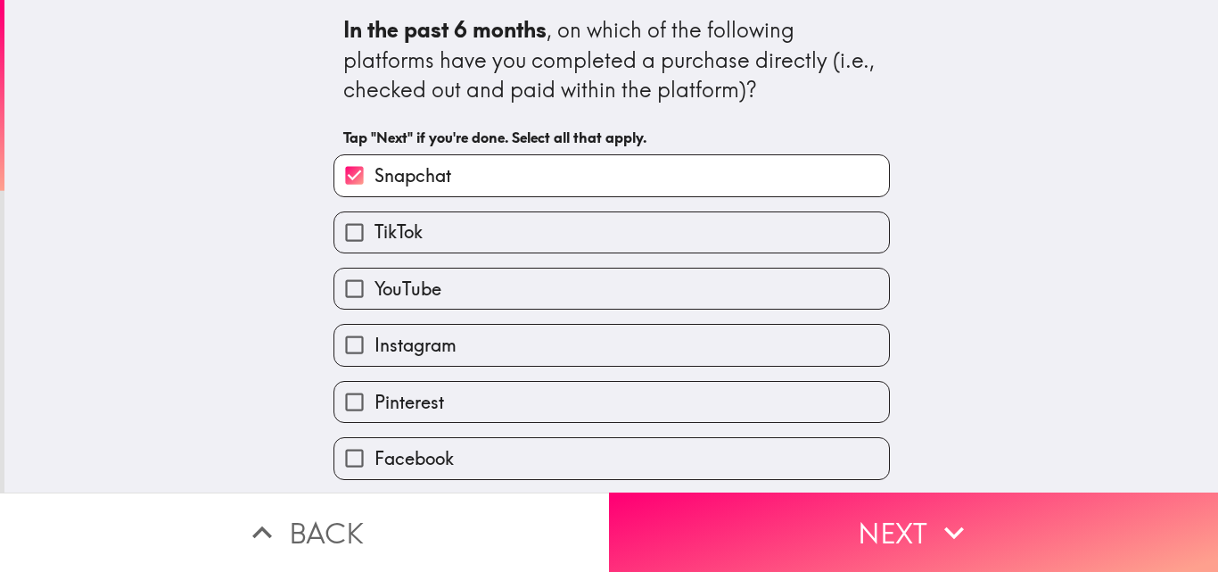
checkbox input "true"
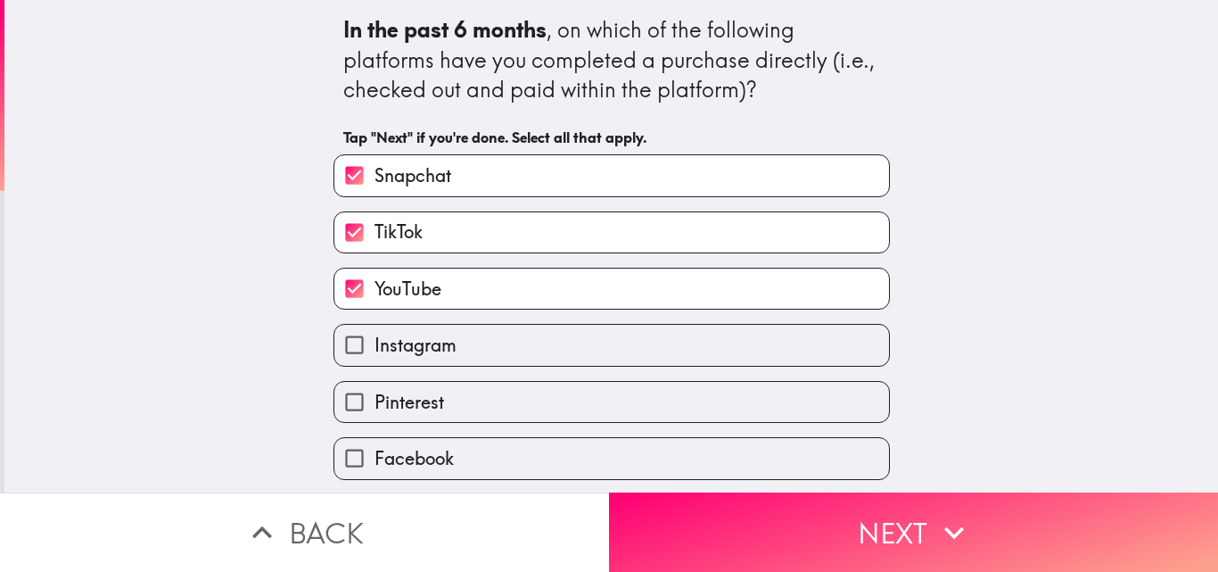
click at [391, 349] on span "Instagram" at bounding box center [416, 345] width 82 height 25
click at [375, 349] on input "Instagram" at bounding box center [354, 345] width 40 height 40
checkbox input "true"
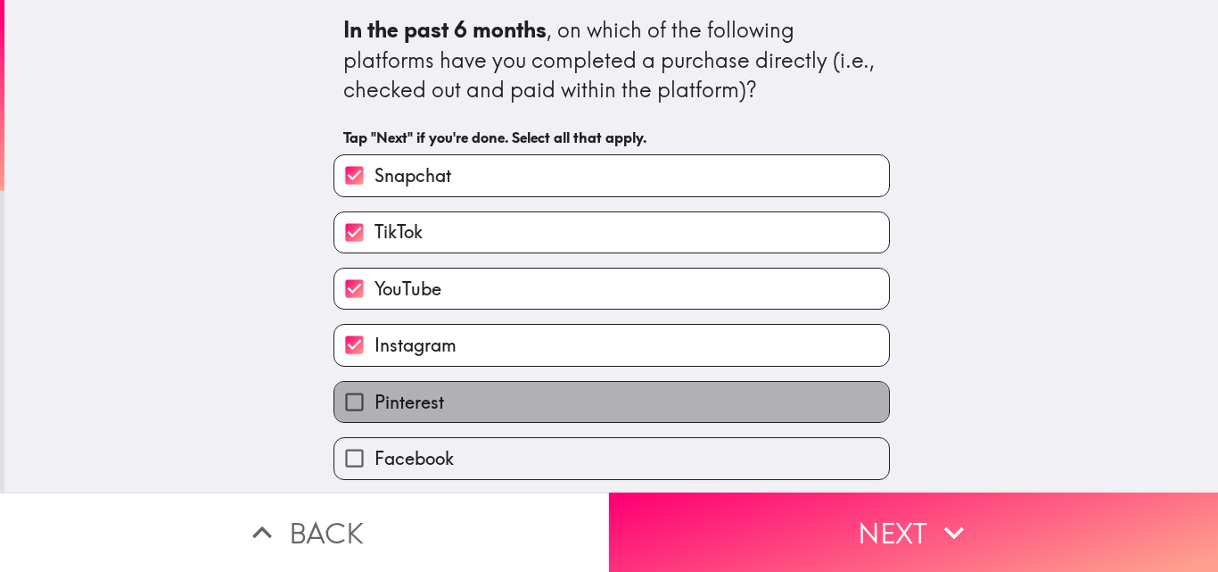
click at [391, 408] on span "Pinterest" at bounding box center [410, 402] width 70 height 25
click at [375, 408] on input "Pinterest" at bounding box center [354, 402] width 40 height 40
checkbox input "true"
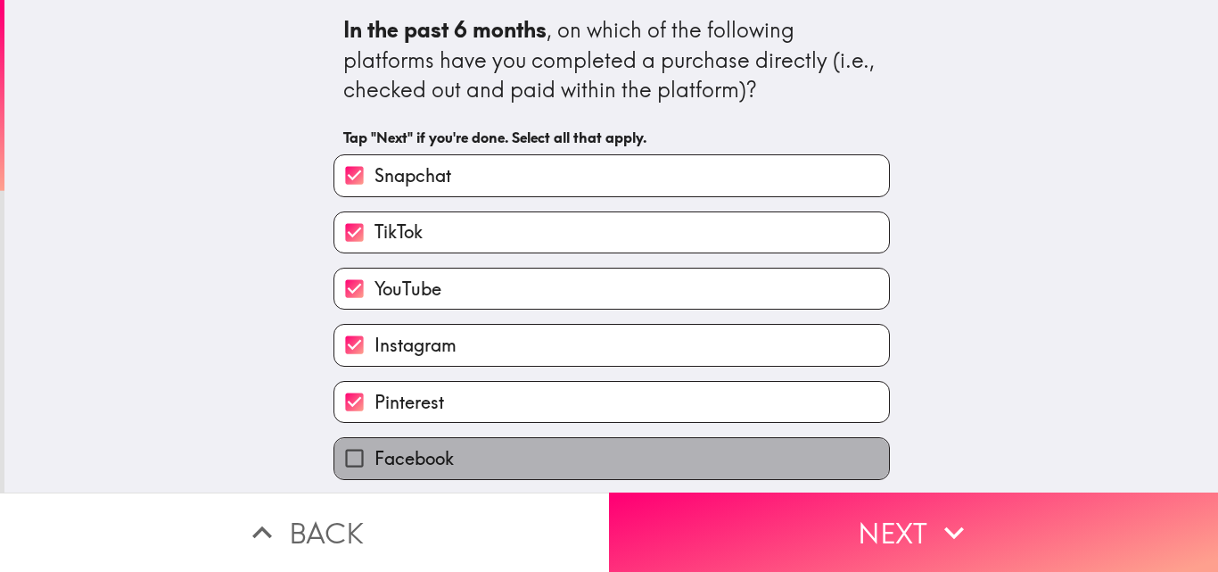
click at [399, 457] on span "Facebook" at bounding box center [414, 458] width 79 height 25
click at [375, 457] on input "Facebook" at bounding box center [354, 458] width 40 height 40
checkbox input "true"
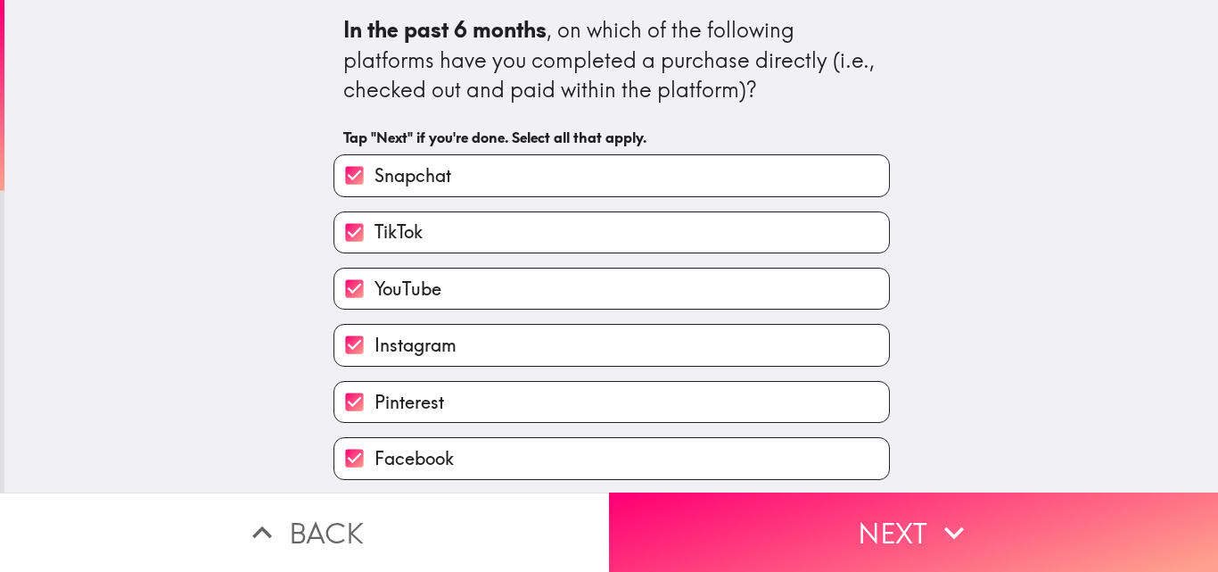
scroll to position [57, 0]
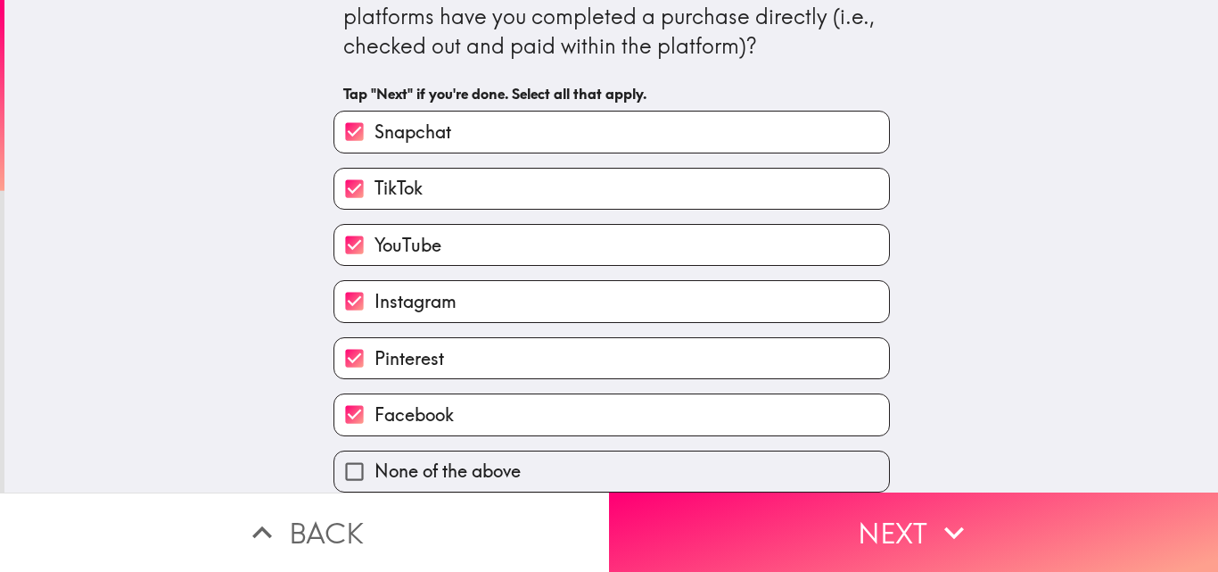
click at [869, 531] on button "Next" at bounding box center [913, 531] width 609 height 79
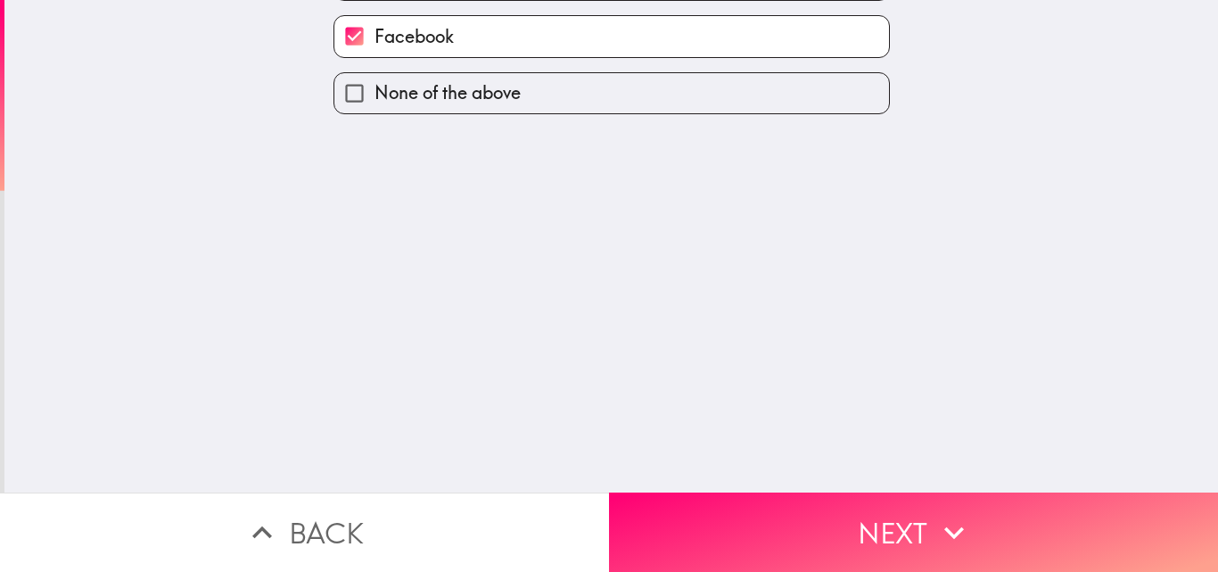
scroll to position [0, 0]
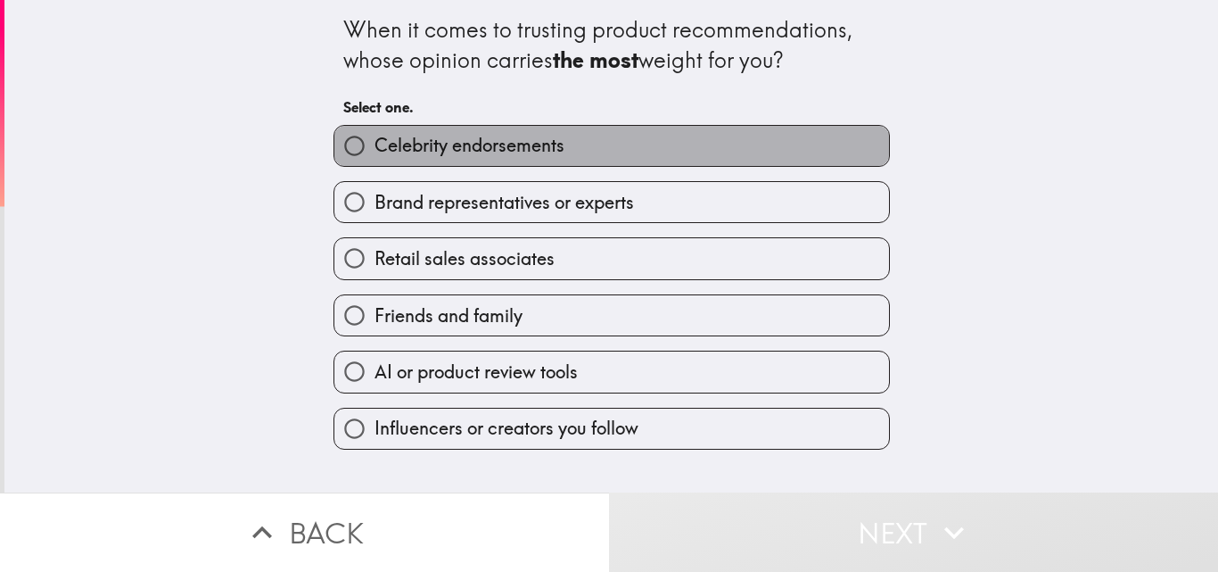
click at [481, 156] on span "Celebrity endorsements" at bounding box center [470, 145] width 190 height 25
click at [375, 156] on input "Celebrity endorsements" at bounding box center [354, 146] width 40 height 40
radio input "true"
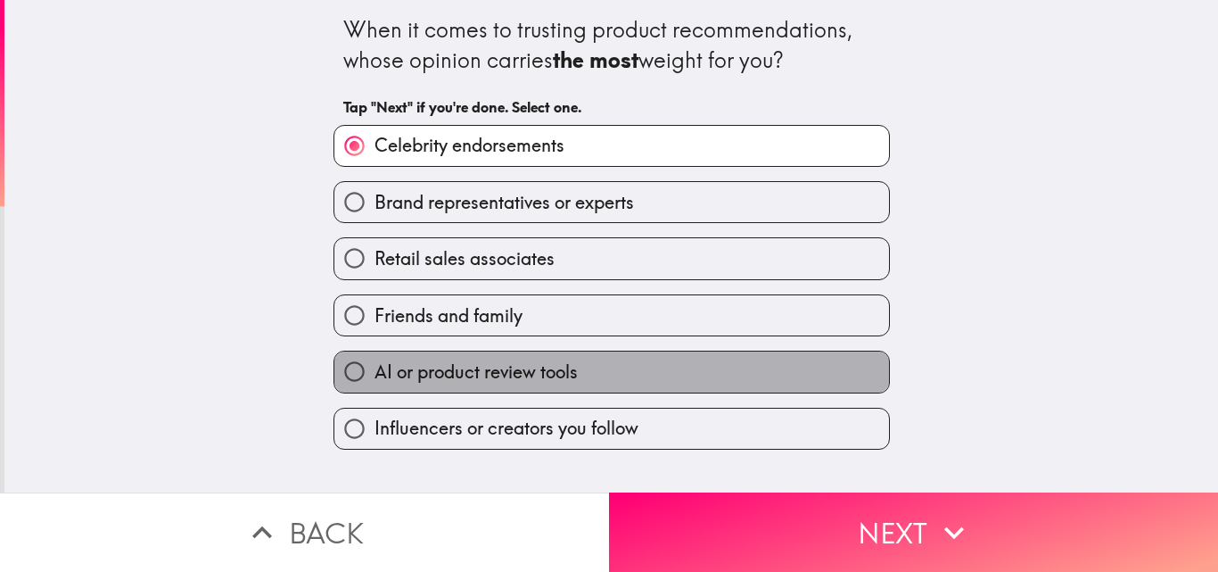
click at [427, 383] on span "AI or product review tools" at bounding box center [476, 371] width 203 height 25
click at [375, 383] on input "AI or product review tools" at bounding box center [354, 371] width 40 height 40
radio input "true"
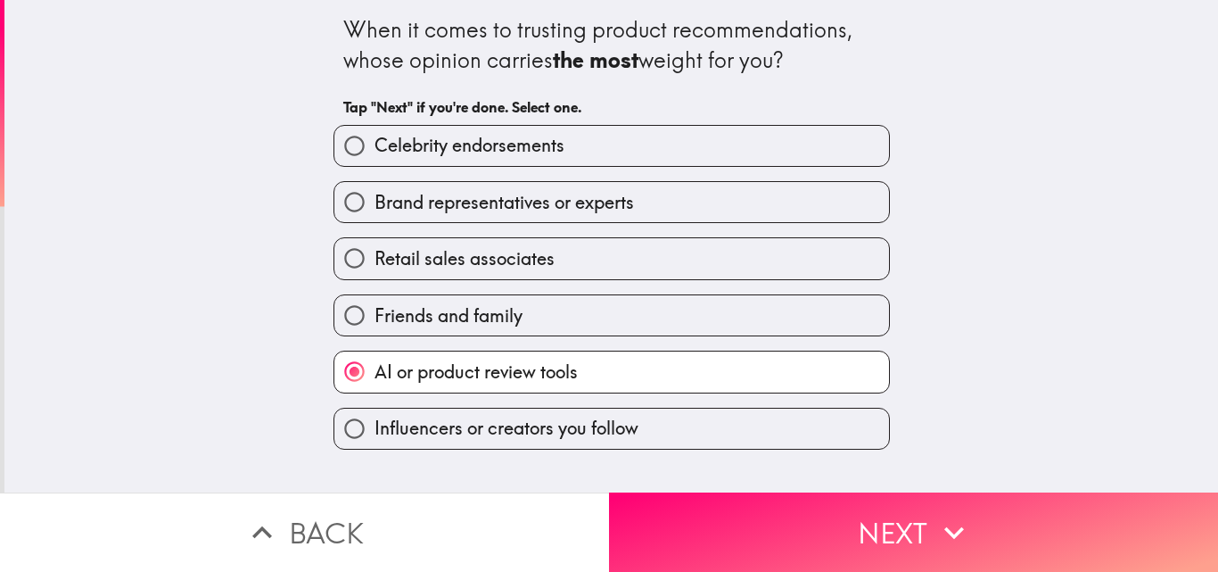
click at [493, 217] on label "Brand representatives or experts" at bounding box center [611, 202] width 555 height 40
click at [375, 217] on input "Brand representatives or experts" at bounding box center [354, 202] width 40 height 40
radio input "true"
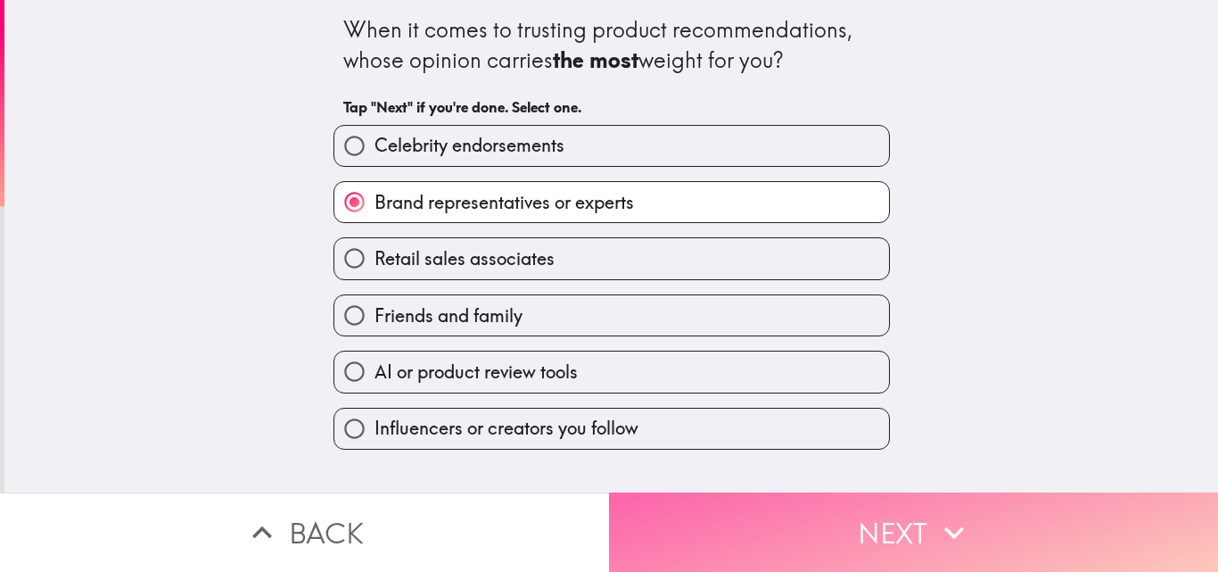
click at [908, 514] on button "Next" at bounding box center [913, 531] width 609 height 79
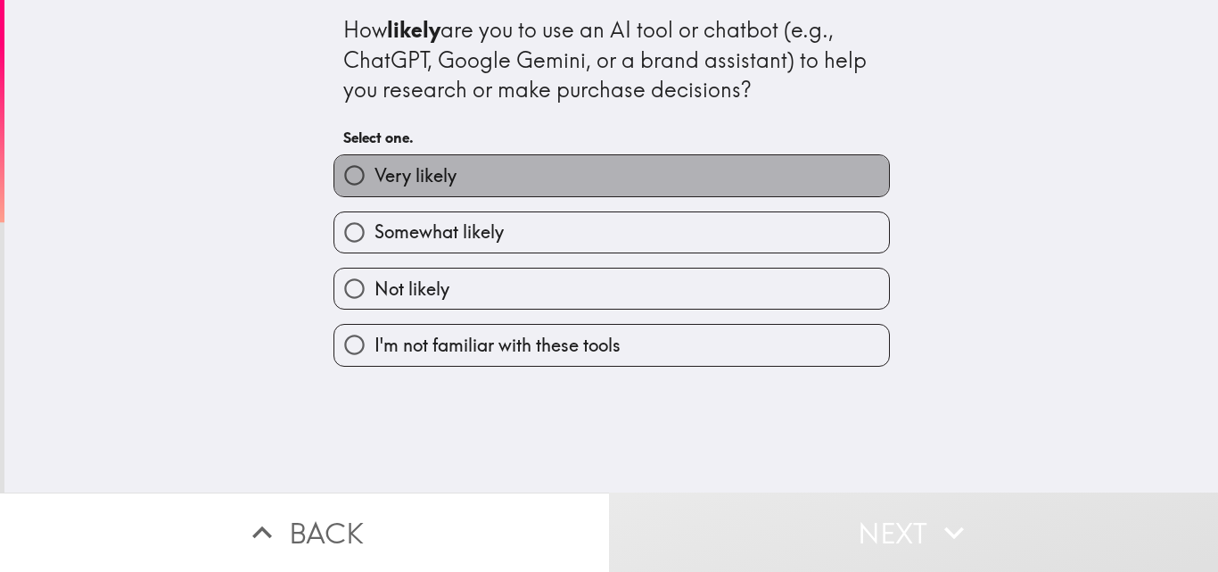
click at [409, 171] on span "Very likely" at bounding box center [416, 175] width 82 height 25
click at [375, 171] on input "Very likely" at bounding box center [354, 175] width 40 height 40
radio input "true"
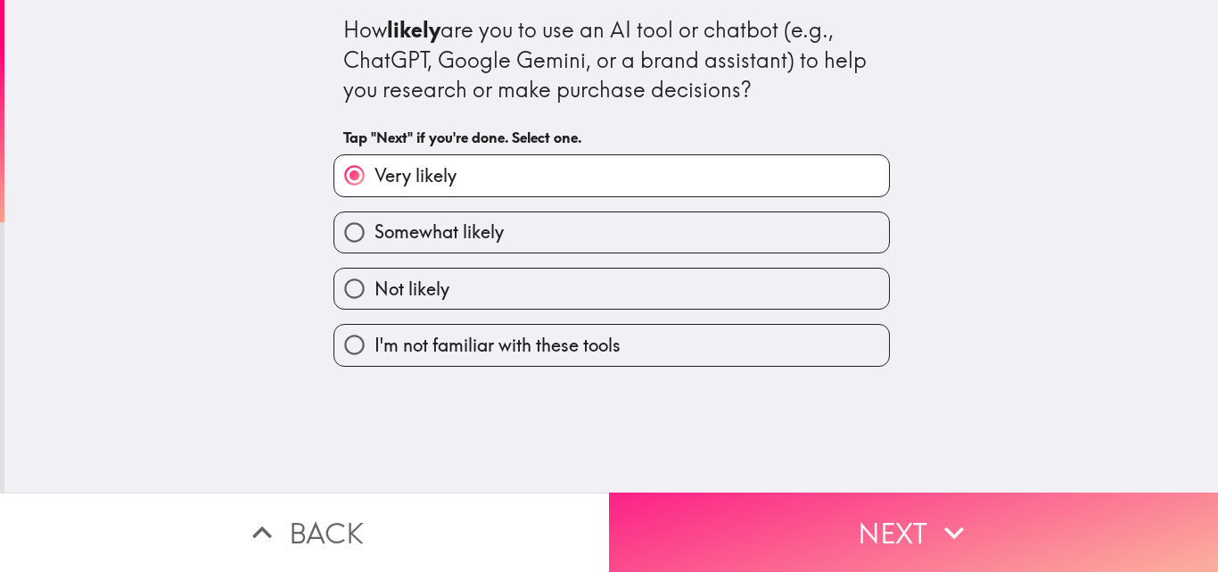
click at [1000, 512] on button "Next" at bounding box center [913, 531] width 609 height 79
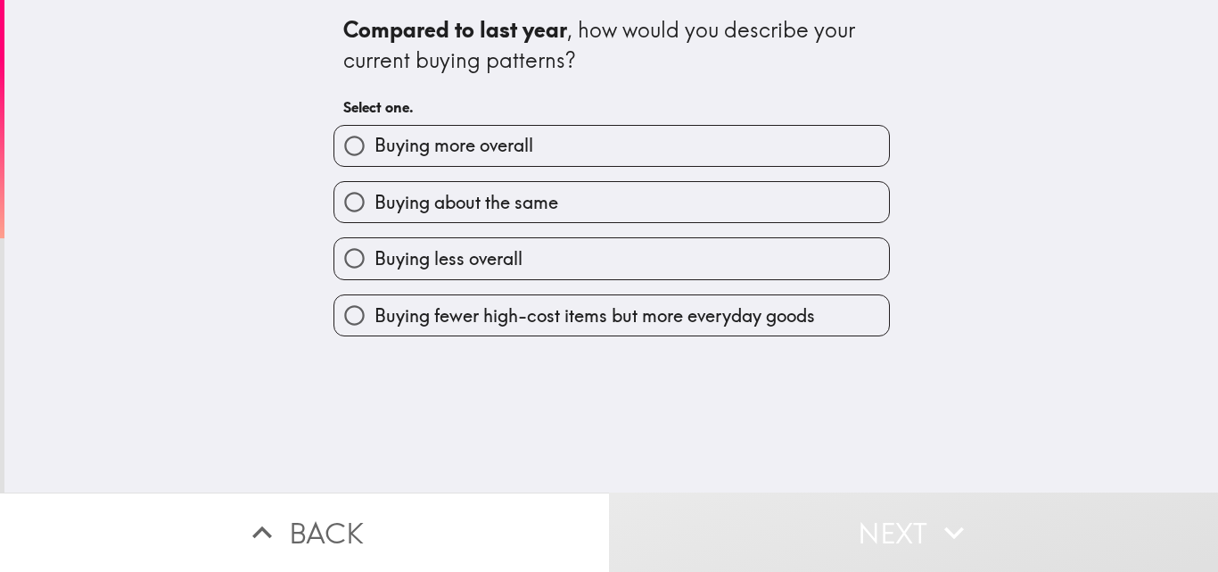
click at [408, 136] on span "Buying more overall" at bounding box center [454, 145] width 159 height 25
click at [375, 136] on input "Buying more overall" at bounding box center [354, 146] width 40 height 40
radio input "true"
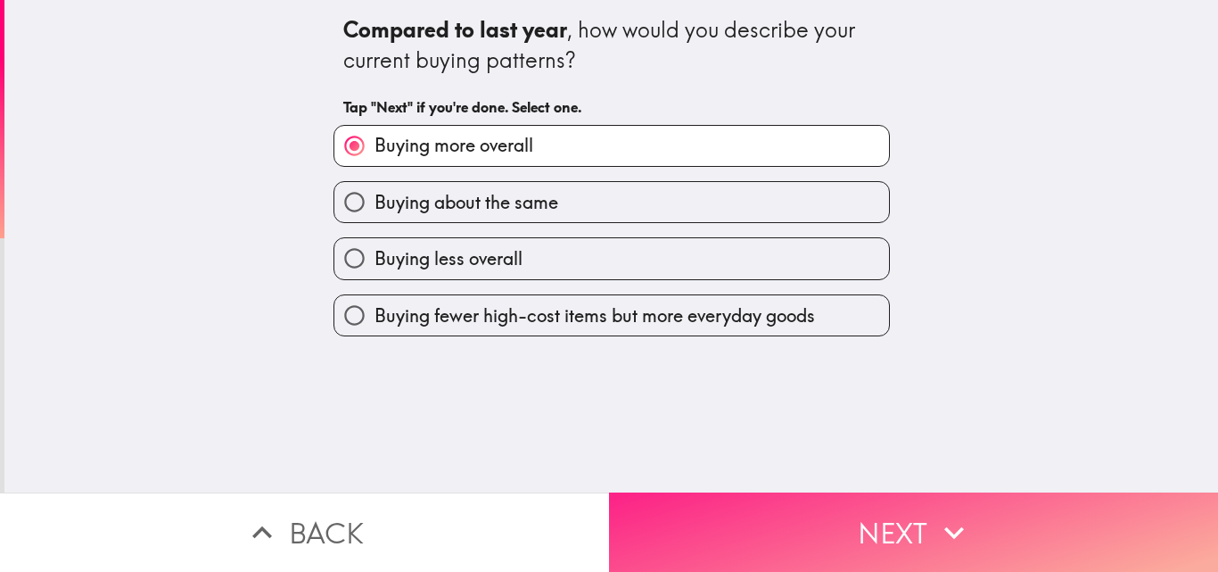
click at [917, 523] on button "Next" at bounding box center [913, 531] width 609 height 79
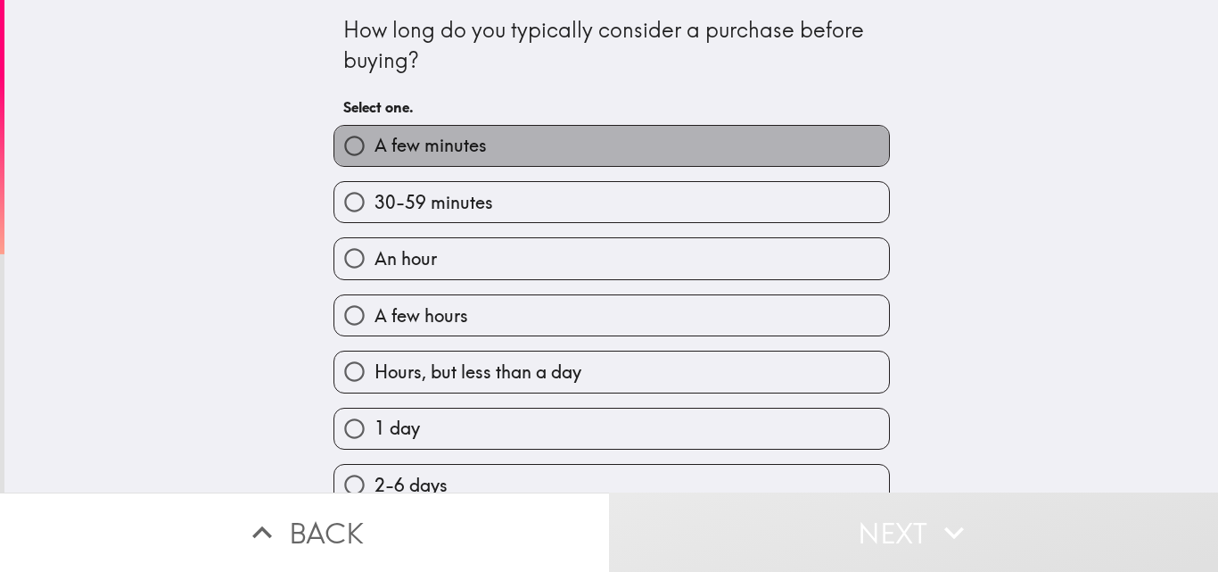
click at [424, 138] on span "A few minutes" at bounding box center [431, 145] width 112 height 25
click at [375, 138] on input "A few minutes" at bounding box center [354, 146] width 40 height 40
radio input "true"
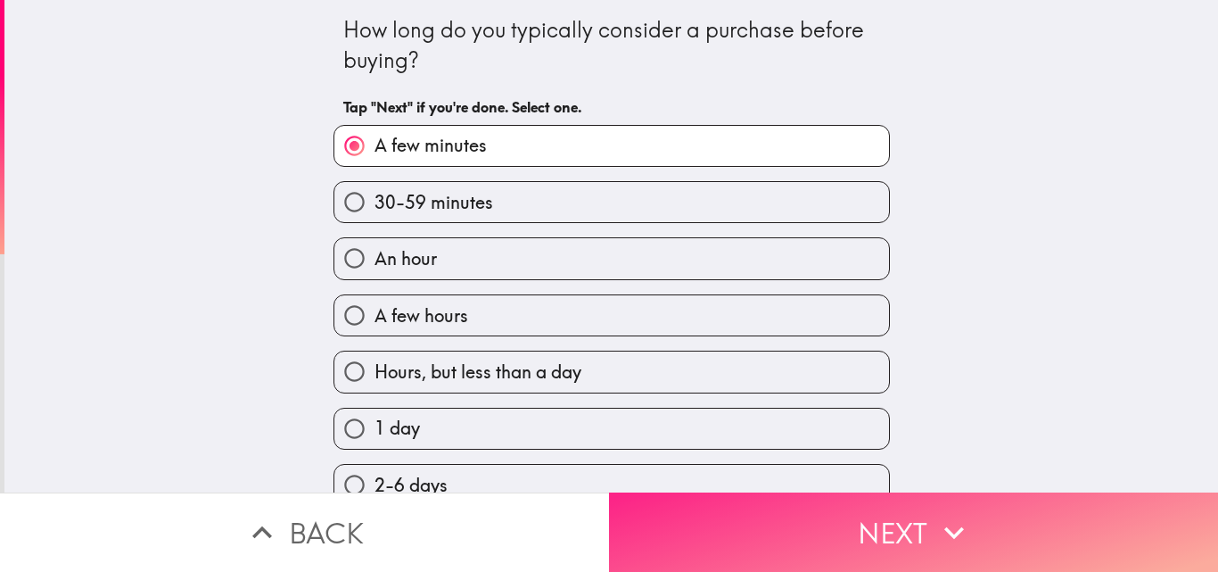
scroll to position [357, 0]
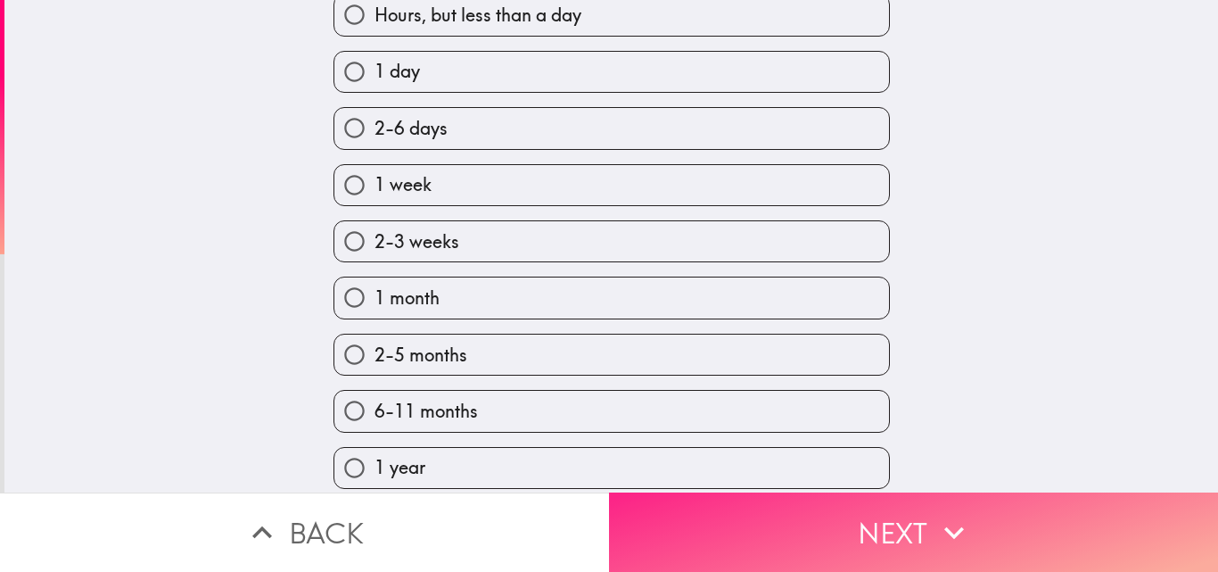
click at [872, 510] on button "Next" at bounding box center [913, 531] width 609 height 79
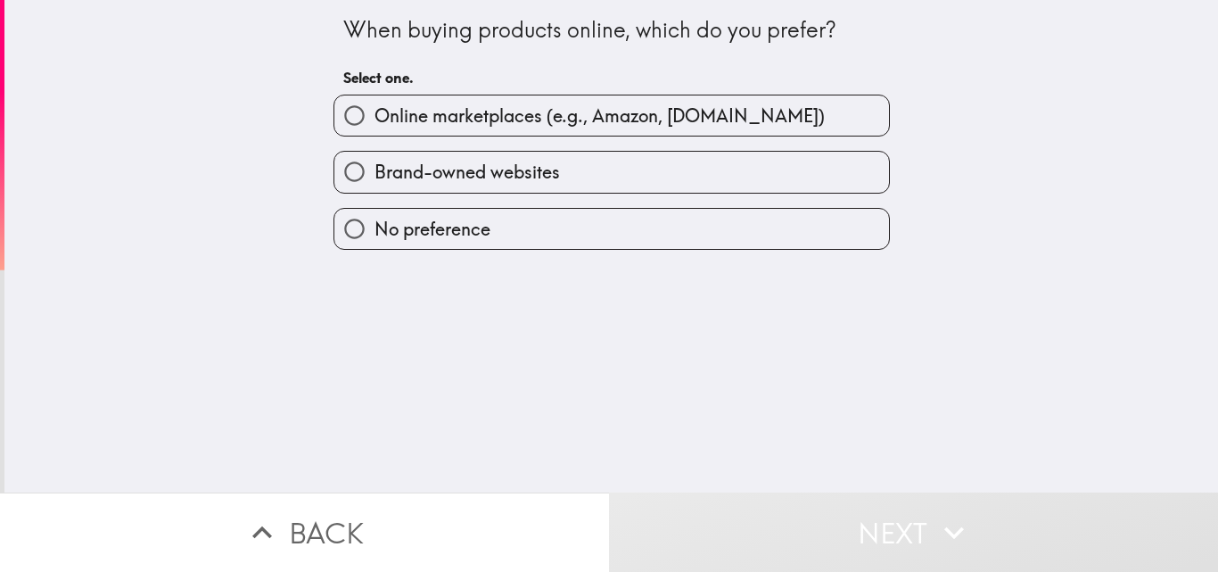
click at [401, 117] on span "Online marketplaces (e.g., Amazon, [DOMAIN_NAME])" at bounding box center [600, 115] width 450 height 25
click at [375, 117] on input "Online marketplaces (e.g., Amazon, [DOMAIN_NAME])" at bounding box center [354, 115] width 40 height 40
radio input "true"
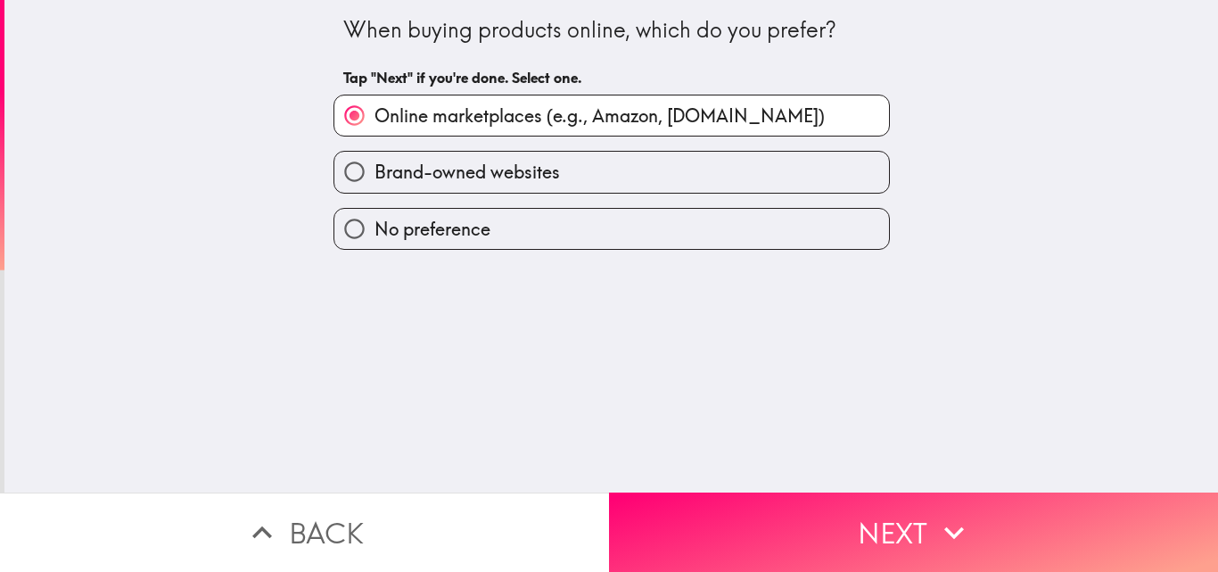
click at [781, 527] on button "Next" at bounding box center [913, 531] width 609 height 79
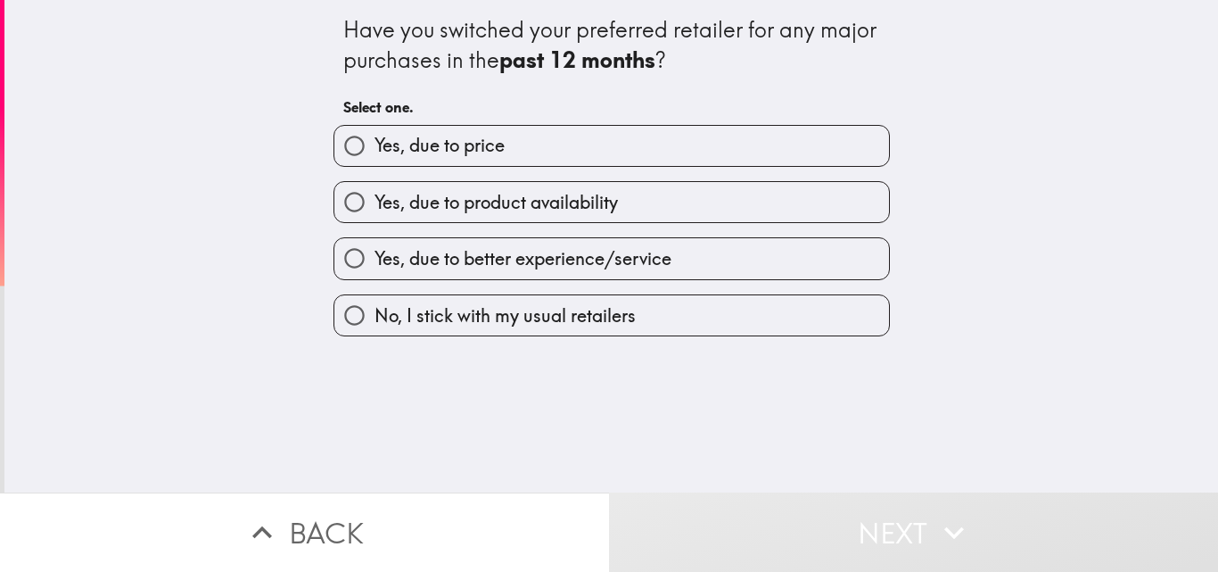
click at [455, 152] on span "Yes, due to price" at bounding box center [440, 145] width 130 height 25
click at [375, 152] on input "Yes, due to price" at bounding box center [354, 146] width 40 height 40
radio input "true"
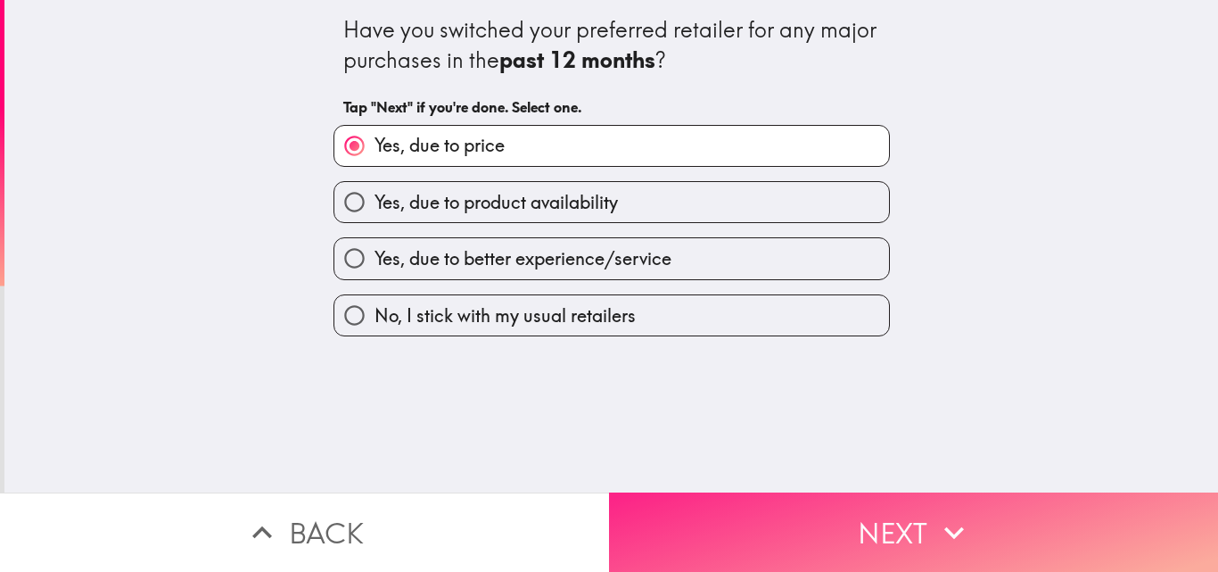
click at [727, 519] on button "Next" at bounding box center [913, 531] width 609 height 79
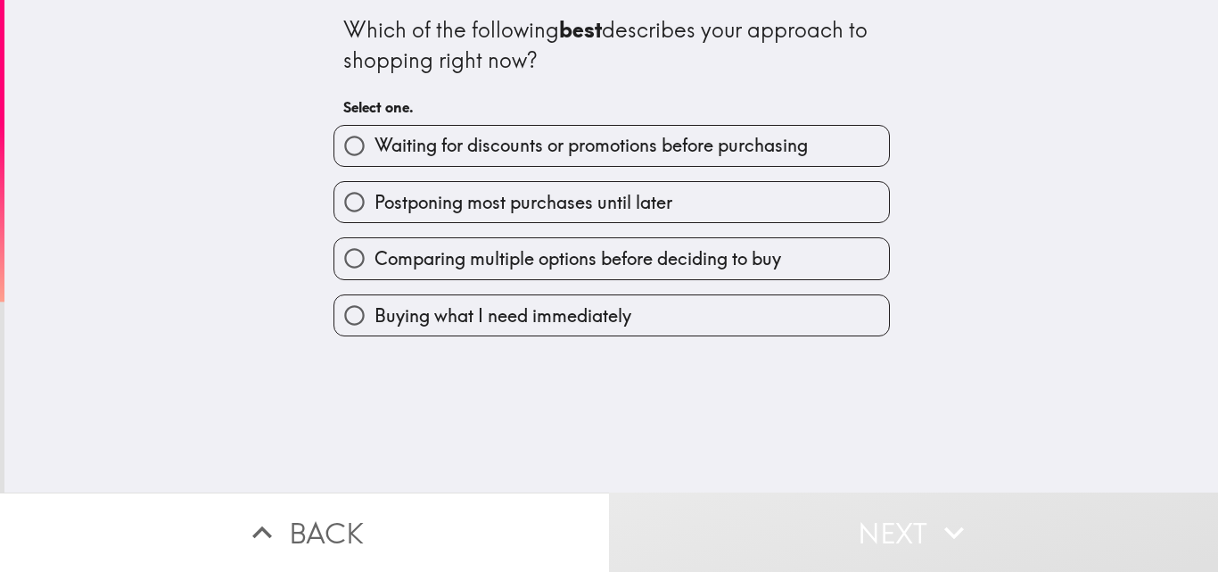
click at [354, 149] on input "Waiting for discounts or promotions before purchasing" at bounding box center [354, 146] width 40 height 40
radio input "true"
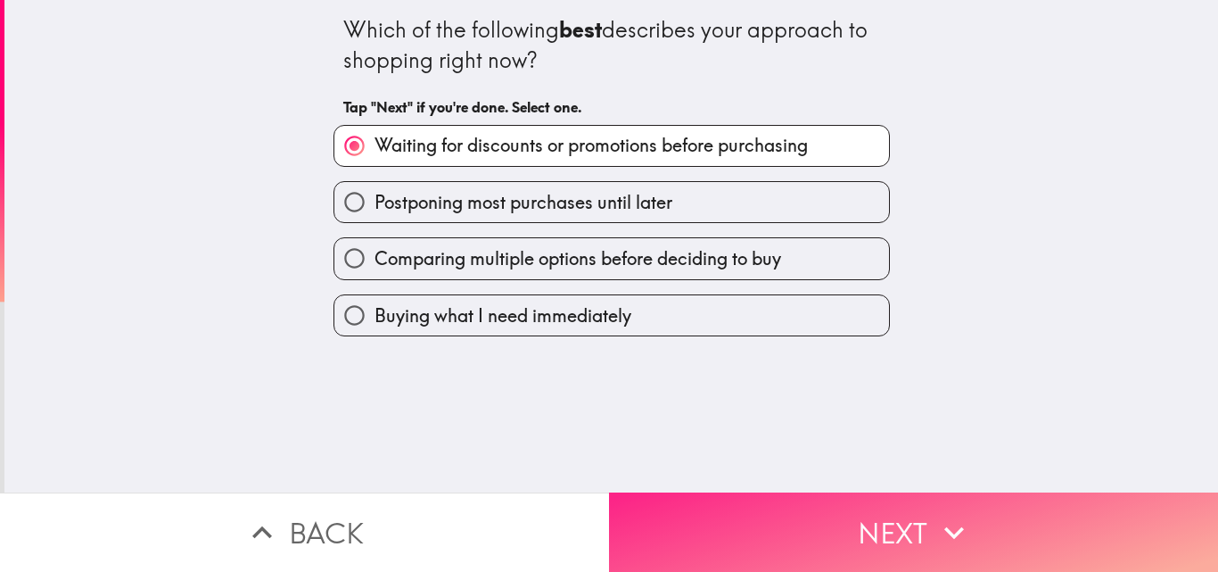
click at [892, 516] on button "Next" at bounding box center [913, 531] width 609 height 79
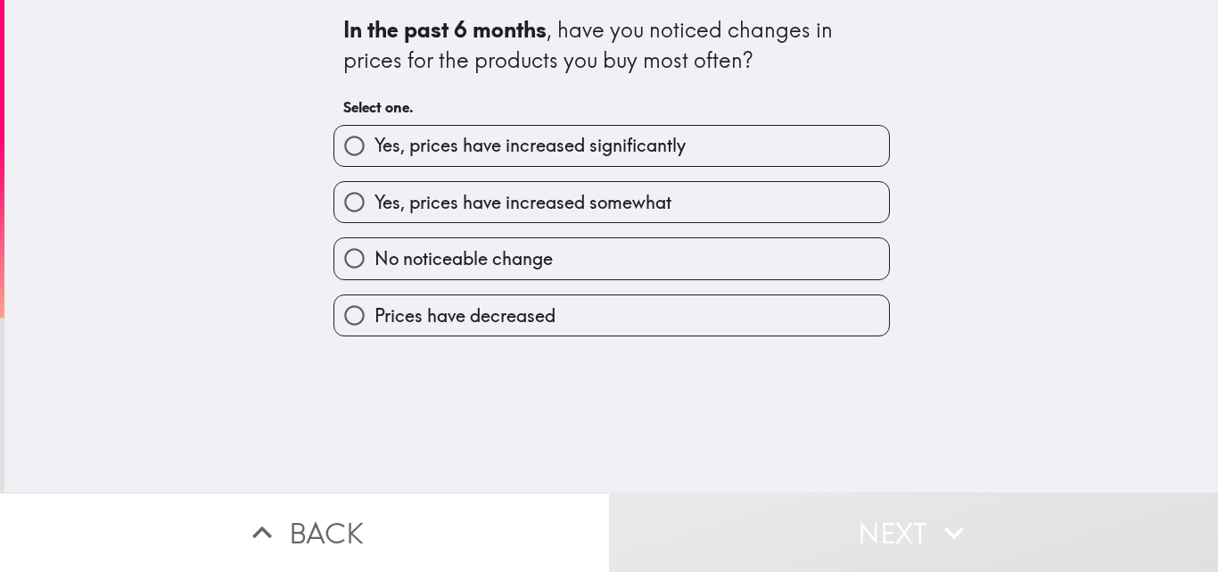
click at [466, 156] on span "Yes, prices have increased significantly" at bounding box center [530, 145] width 311 height 25
click at [375, 156] on input "Yes, prices have increased significantly" at bounding box center [354, 146] width 40 height 40
radio input "true"
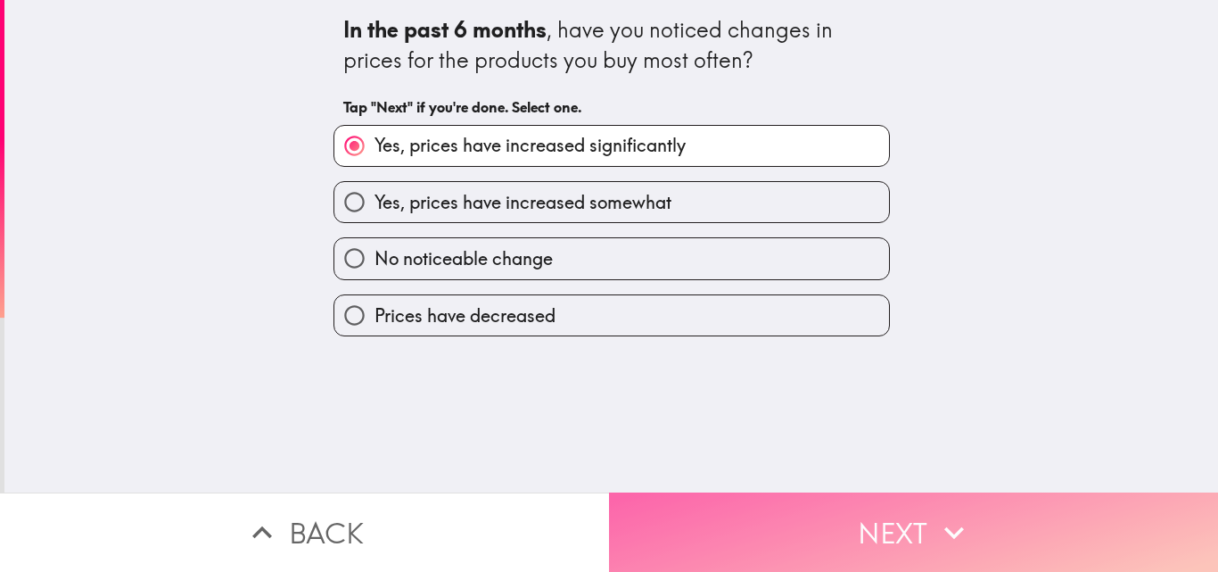
click at [834, 519] on button "Next" at bounding box center [913, 531] width 609 height 79
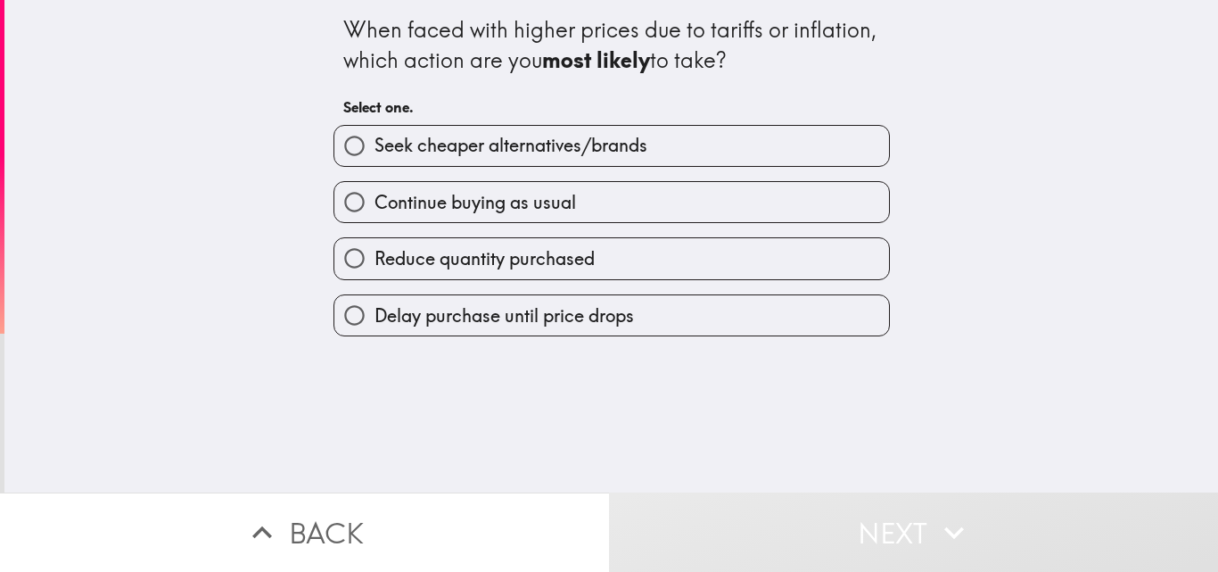
click at [415, 206] on span "Continue buying as usual" at bounding box center [476, 202] width 202 height 25
click at [375, 206] on input "Continue buying as usual" at bounding box center [354, 202] width 40 height 40
radio input "true"
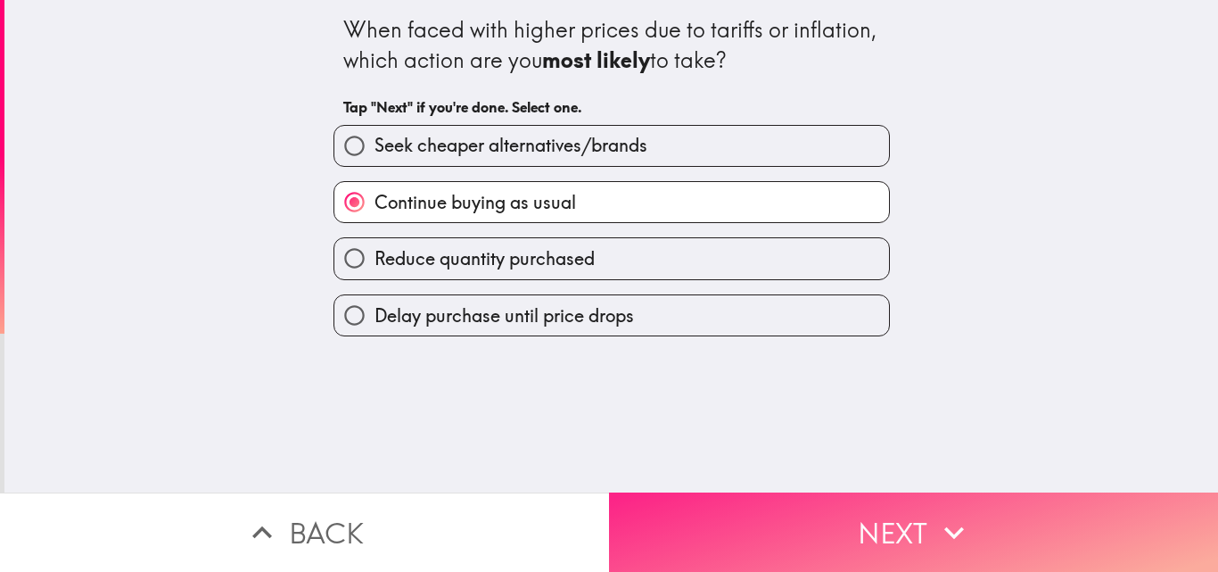
click at [864, 521] on button "Next" at bounding box center [913, 531] width 609 height 79
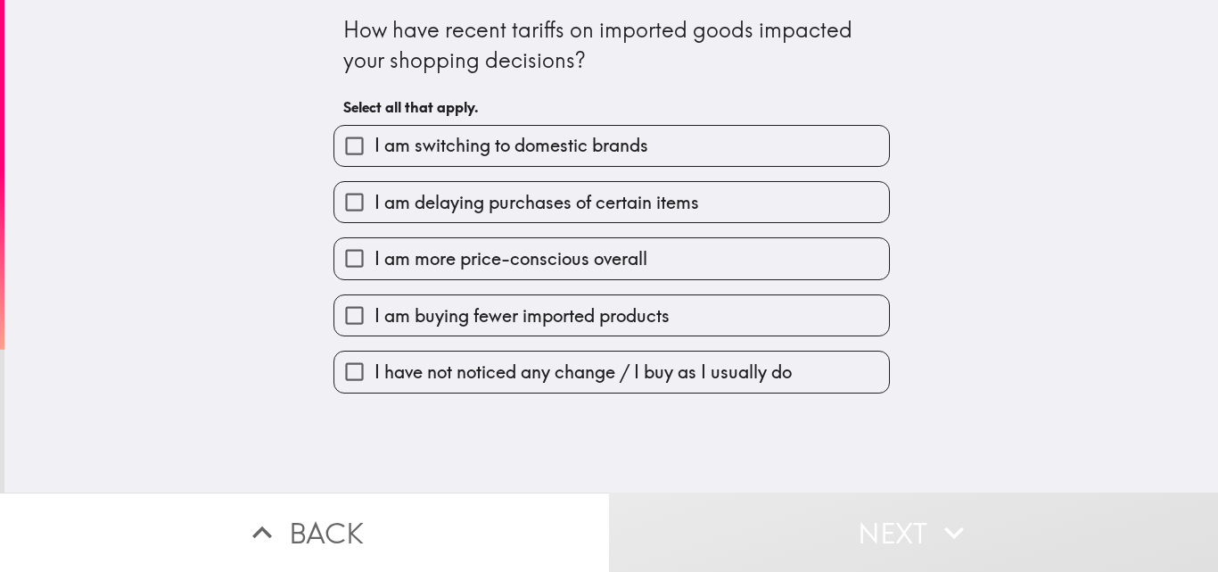
click at [414, 210] on span "I am delaying purchases of certain items" at bounding box center [537, 202] width 325 height 25
click at [375, 210] on input "I am delaying purchases of certain items" at bounding box center [354, 202] width 40 height 40
checkbox input "true"
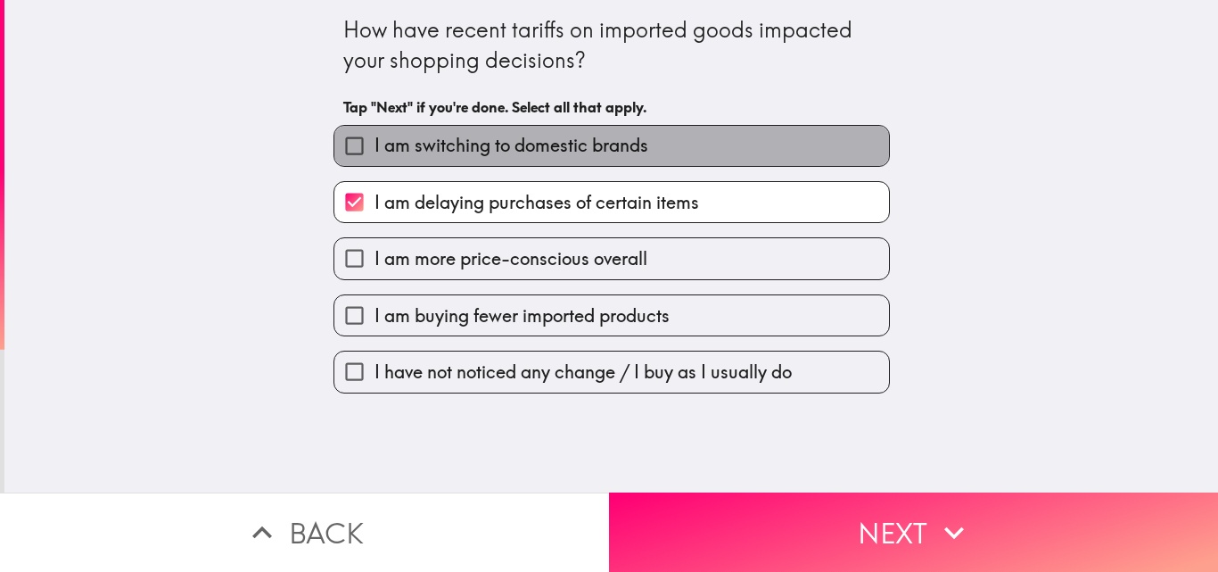
click at [394, 149] on span "I am switching to domestic brands" at bounding box center [512, 145] width 274 height 25
click at [375, 149] on input "I am switching to domestic brands" at bounding box center [354, 146] width 40 height 40
checkbox input "true"
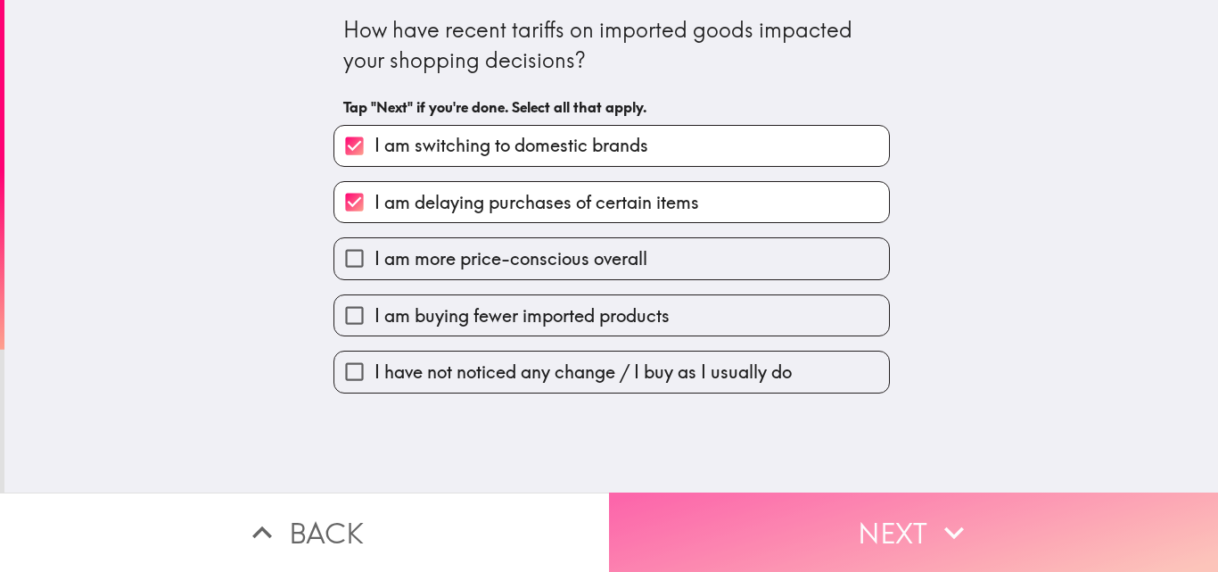
click at [935, 524] on icon "button" at bounding box center [954, 532] width 39 height 39
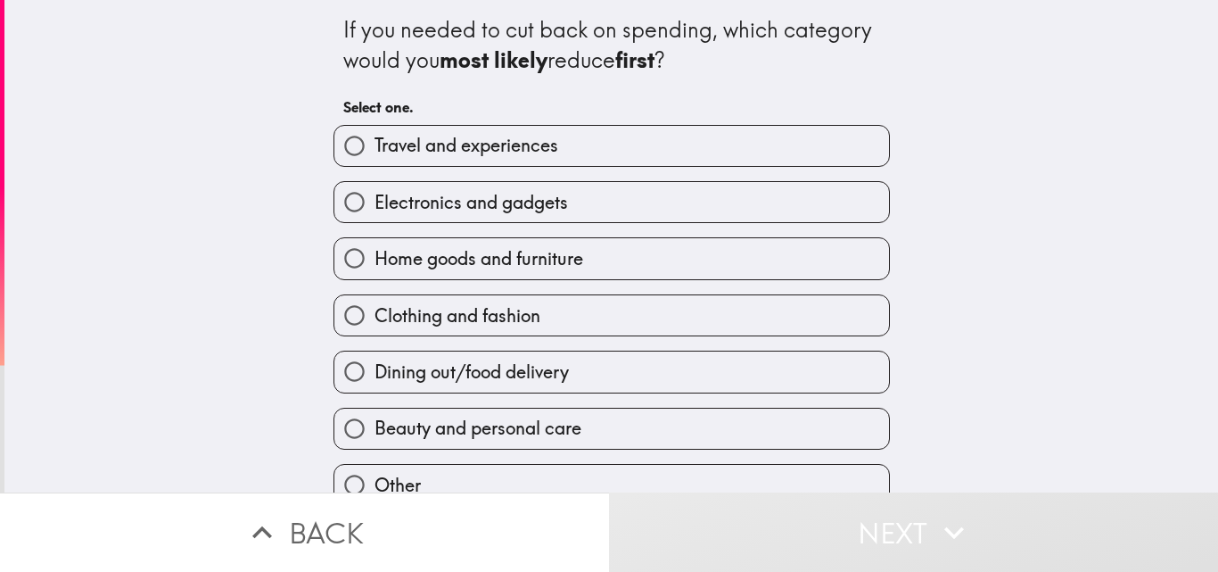
scroll to position [84, 0]
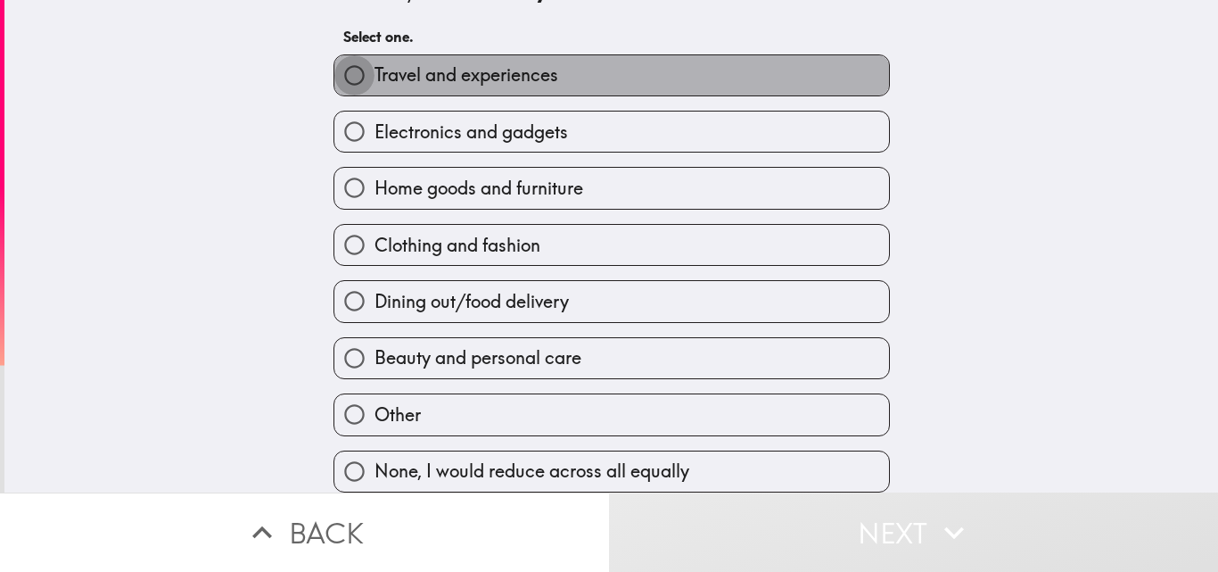
click at [343, 66] on input "Travel and experiences" at bounding box center [354, 75] width 40 height 40
radio input "true"
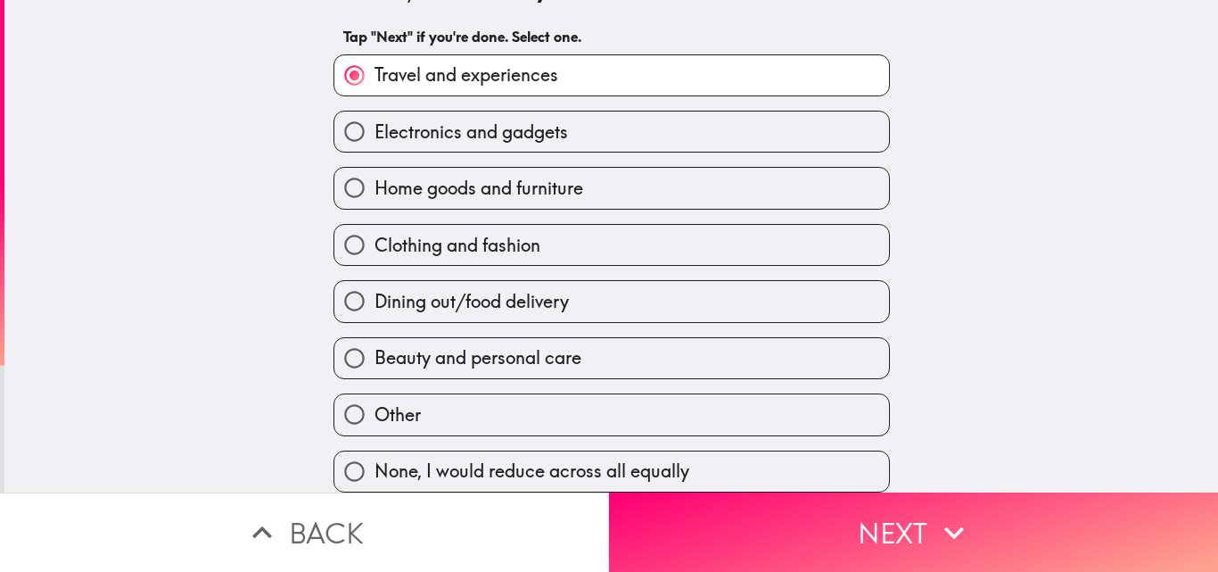
click at [346, 342] on input "Beauty and personal care" at bounding box center [354, 358] width 40 height 40
radio input "true"
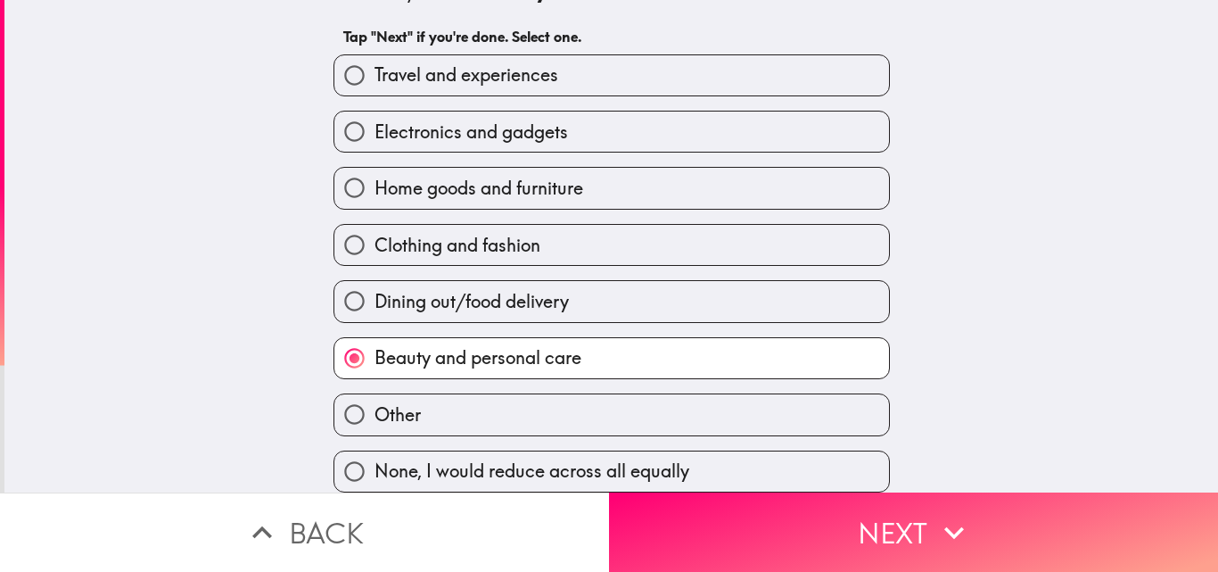
click at [345, 174] on input "Home goods and furniture" at bounding box center [354, 188] width 40 height 40
radio input "true"
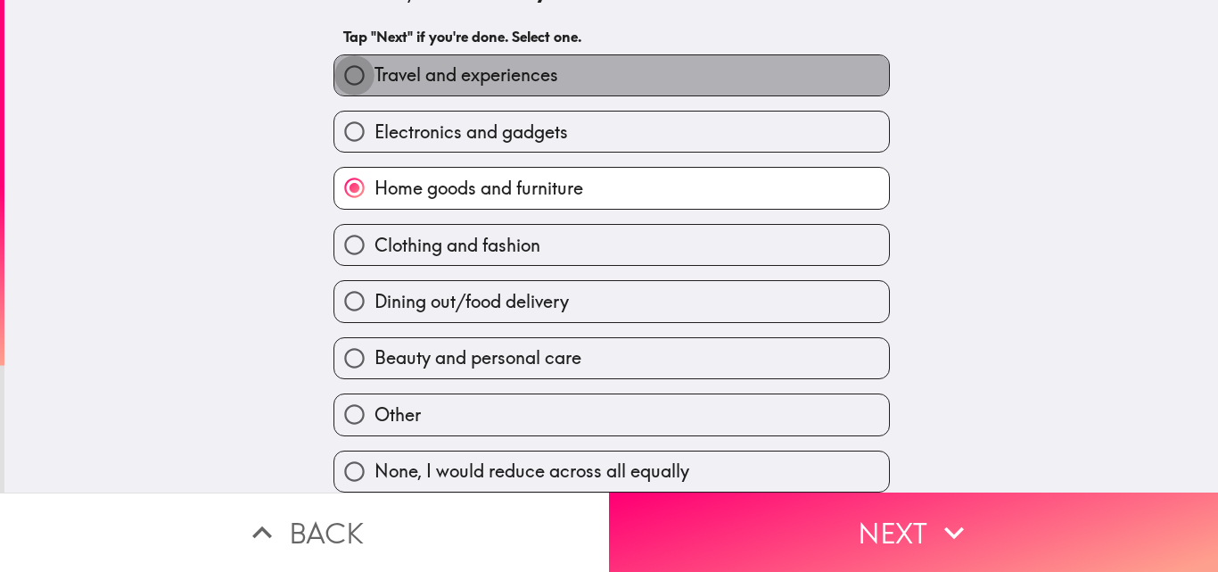
click at [340, 71] on input "Travel and experiences" at bounding box center [354, 75] width 40 height 40
radio input "true"
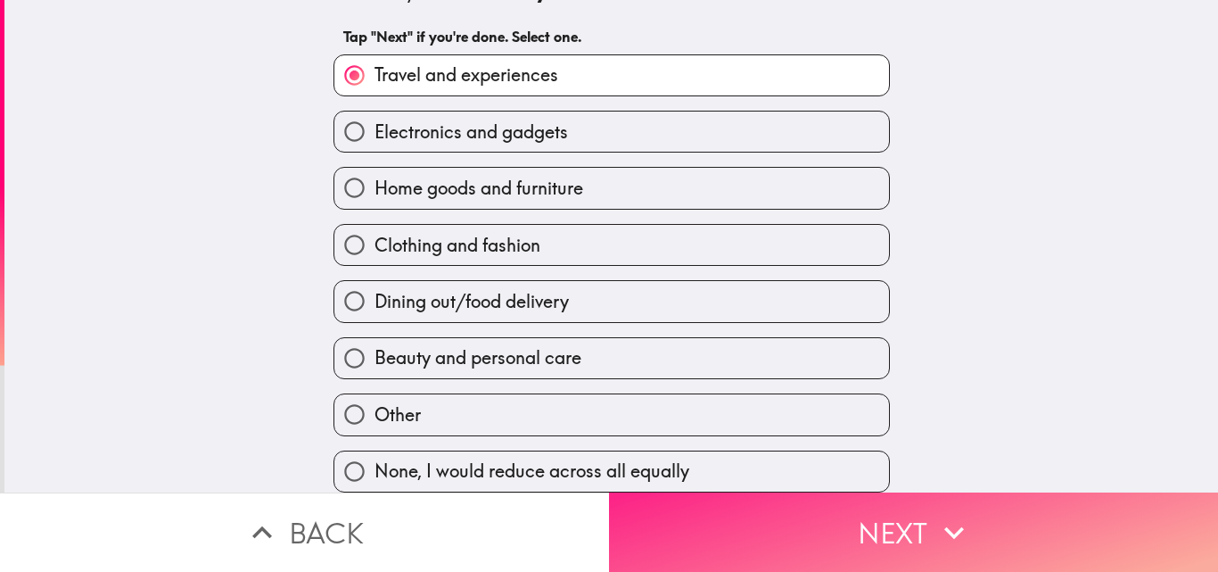
click at [913, 520] on button "Next" at bounding box center [913, 531] width 609 height 79
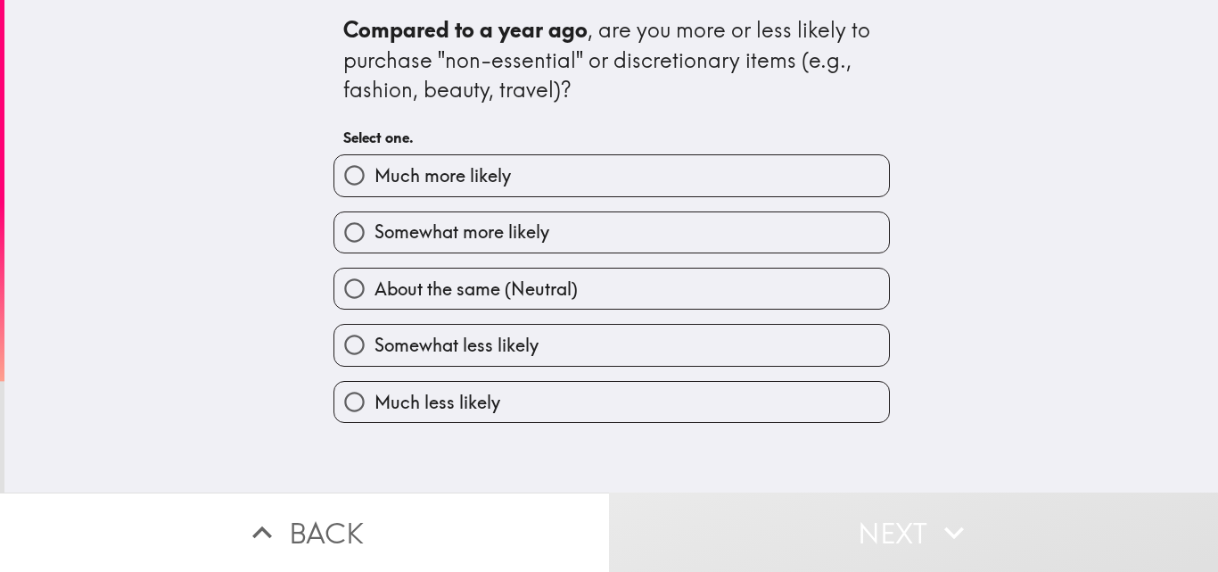
click at [376, 191] on label "Much more likely" at bounding box center [611, 175] width 555 height 40
click at [375, 191] on input "Much more likely" at bounding box center [354, 175] width 40 height 40
radio input "true"
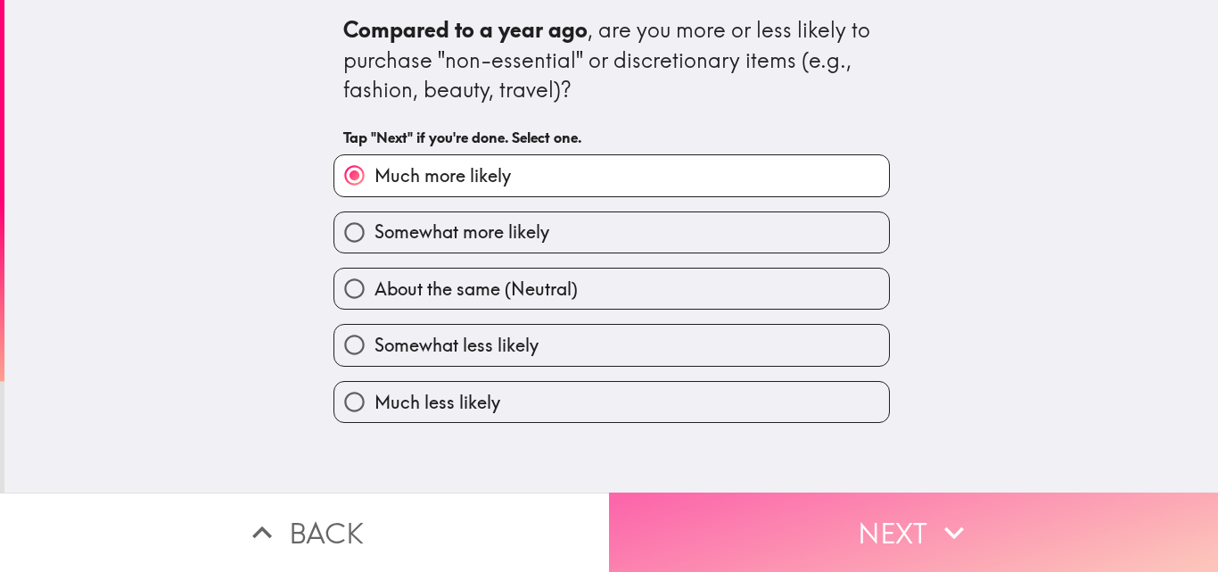
click at [885, 515] on button "Next" at bounding box center [913, 531] width 609 height 79
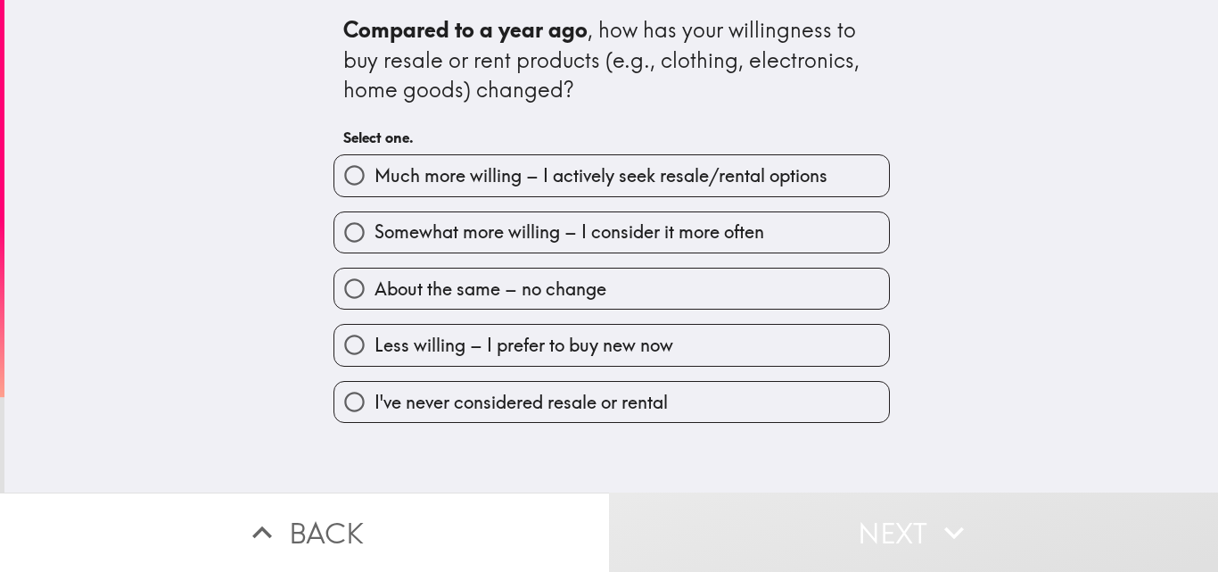
click at [432, 170] on span "Much more willing – I actively seek resale/rental options" at bounding box center [601, 175] width 453 height 25
click at [375, 170] on input "Much more willing – I actively seek resale/rental options" at bounding box center [354, 175] width 40 height 40
radio input "true"
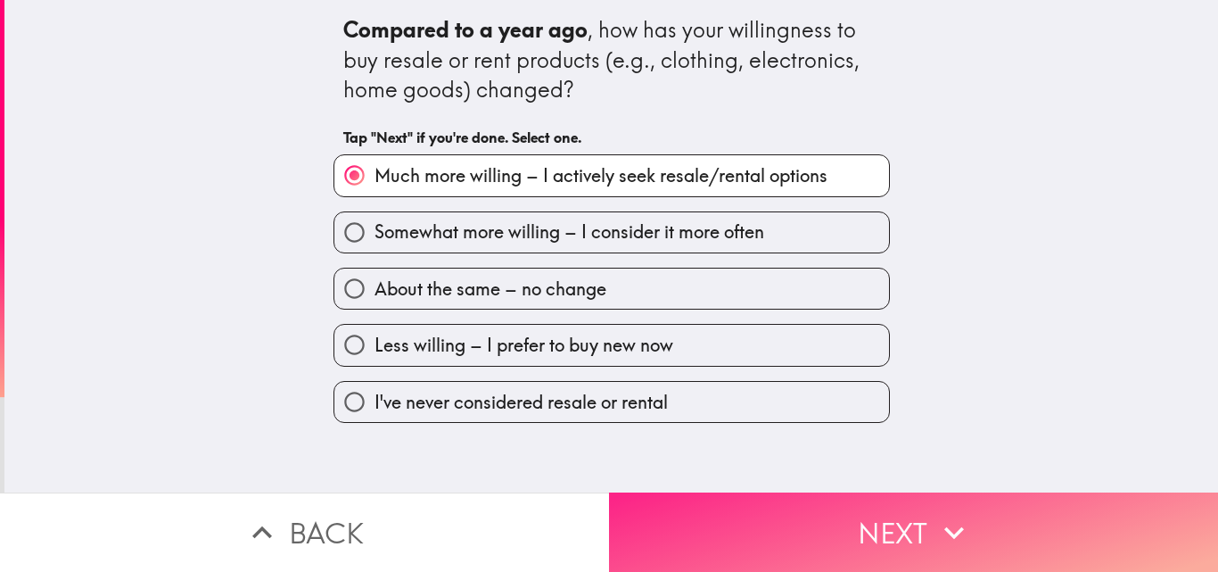
click at [870, 510] on button "Next" at bounding box center [913, 531] width 609 height 79
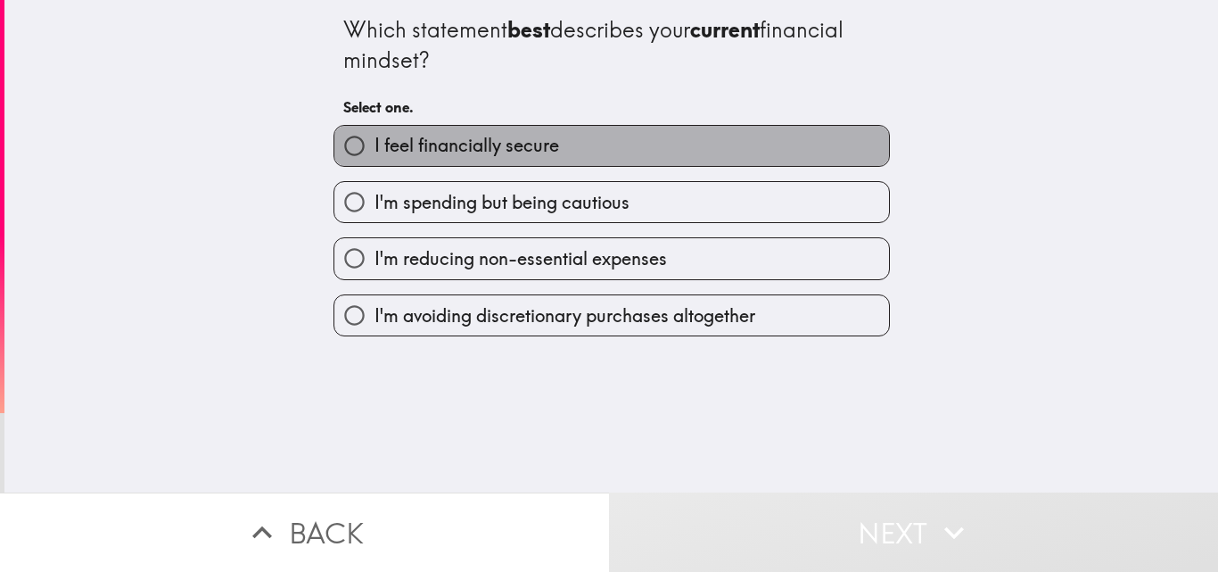
click at [424, 162] on label "I feel financially secure" at bounding box center [611, 146] width 555 height 40
click at [375, 162] on input "I feel financially secure" at bounding box center [354, 146] width 40 height 40
radio input "true"
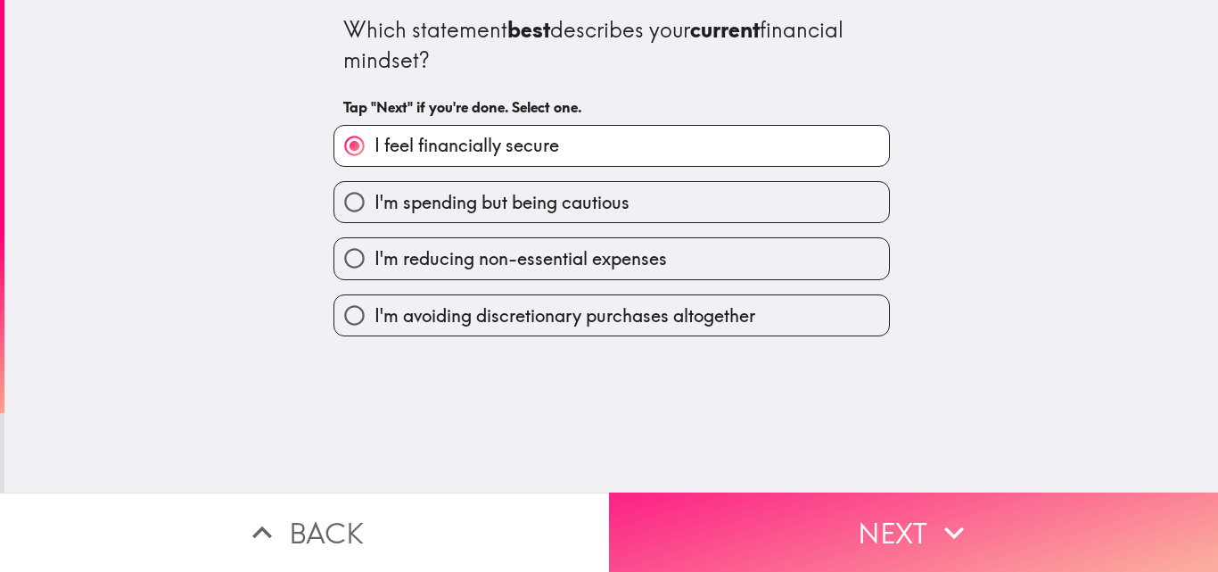
click at [894, 509] on button "Next" at bounding box center [913, 531] width 609 height 79
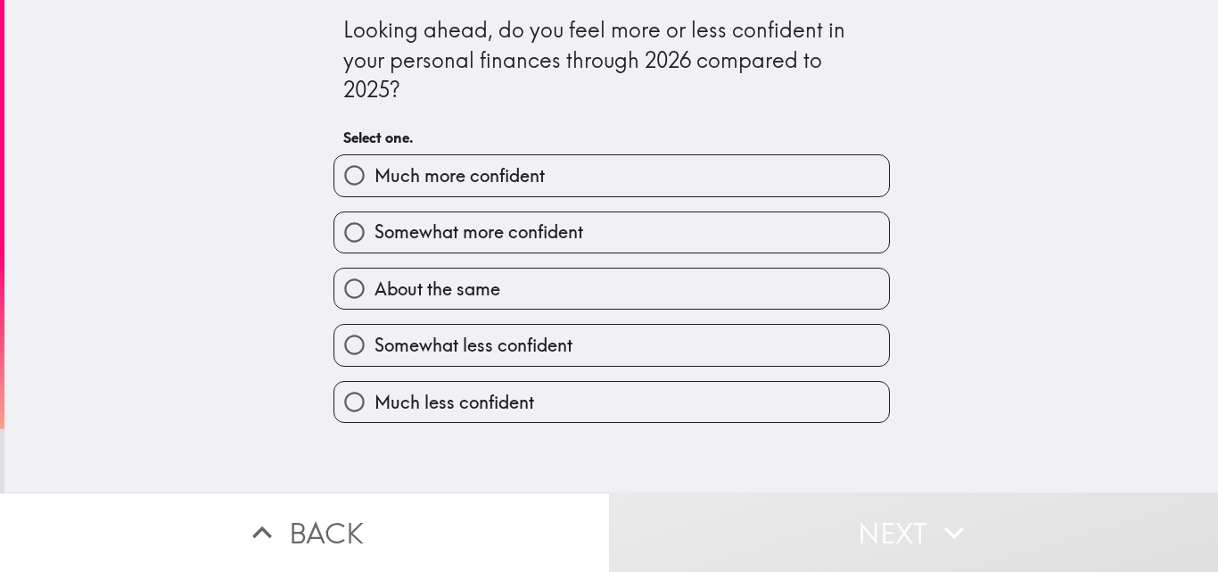
click at [483, 188] on label "Much more confident" at bounding box center [611, 175] width 555 height 40
click at [375, 188] on input "Much more confident" at bounding box center [354, 175] width 40 height 40
radio input "true"
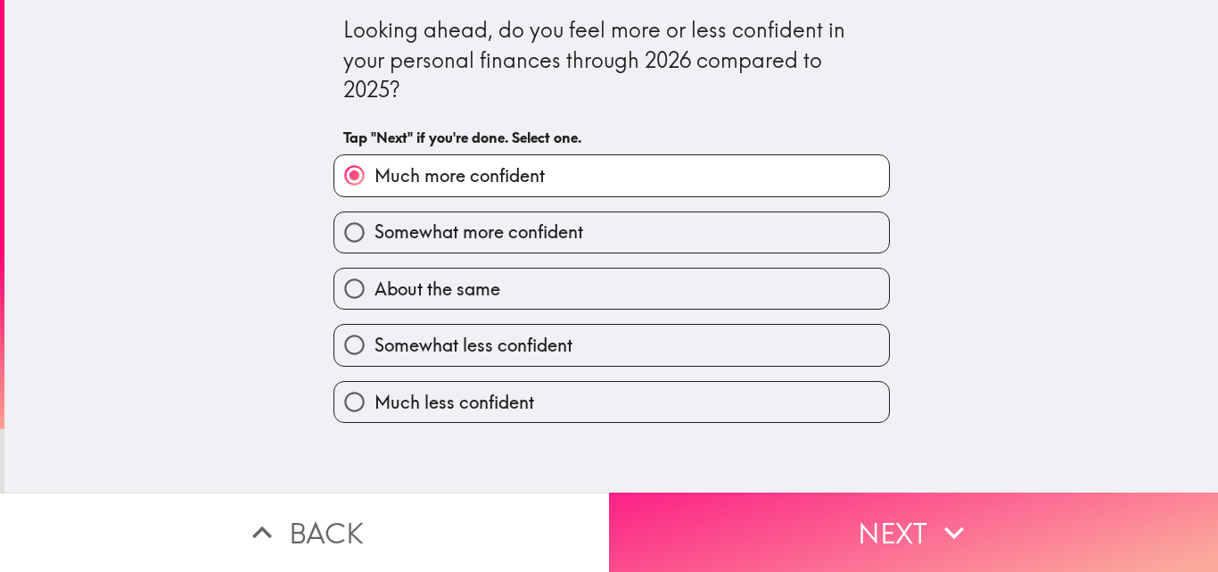
click at [916, 525] on button "Next" at bounding box center [913, 531] width 609 height 79
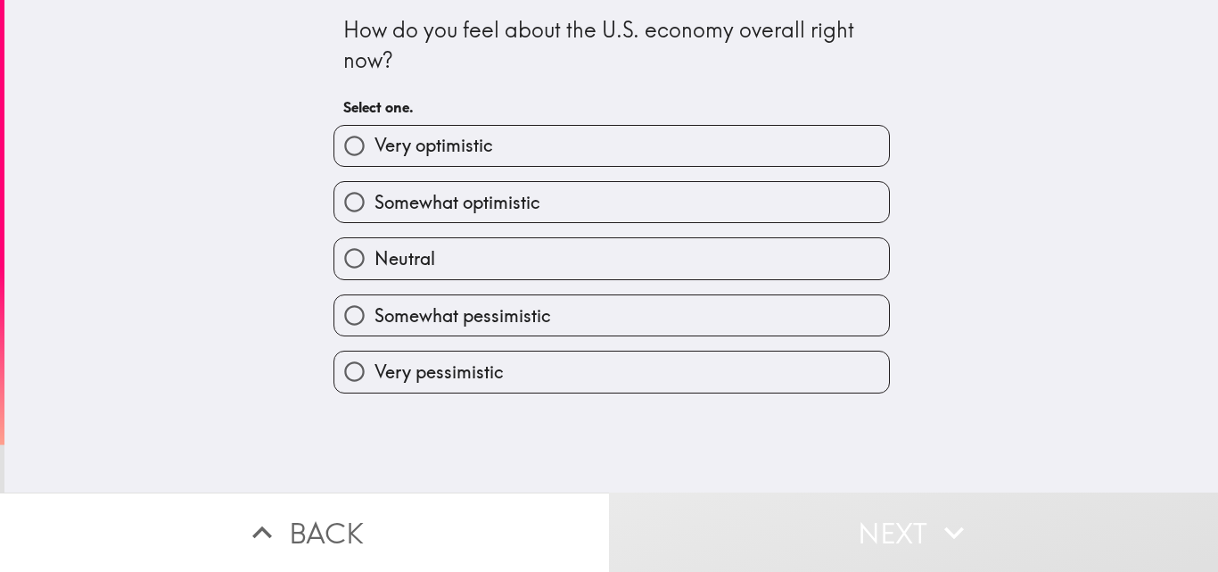
click at [393, 381] on span "Very pessimistic" at bounding box center [439, 371] width 129 height 25
click at [375, 381] on input "Very pessimistic" at bounding box center [354, 371] width 40 height 40
radio input "true"
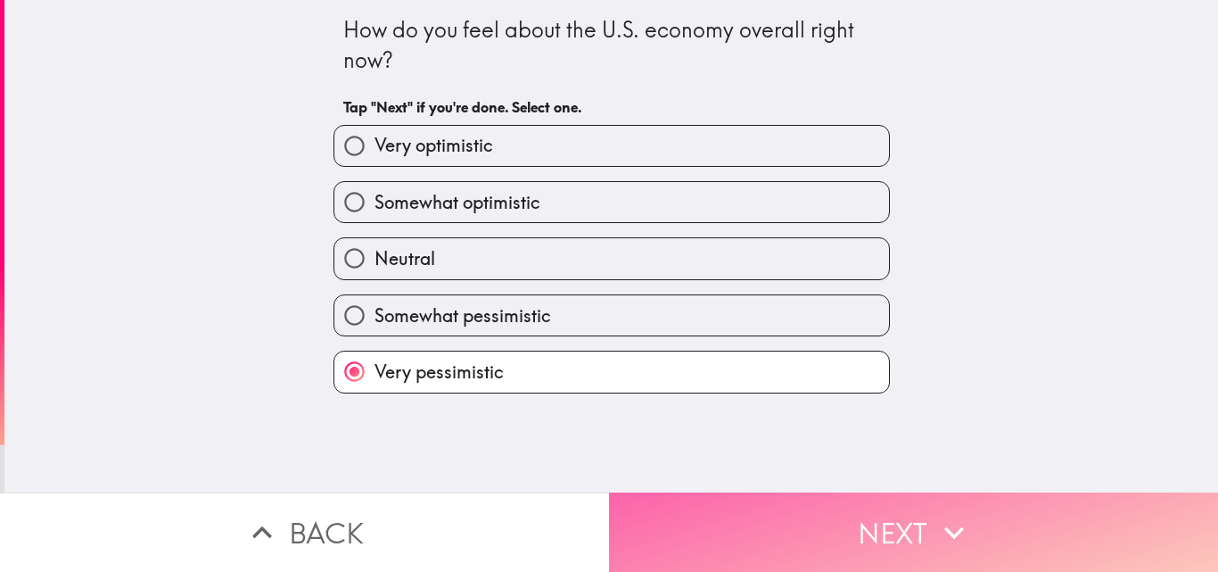
click at [888, 510] on button "Next" at bounding box center [913, 531] width 609 height 79
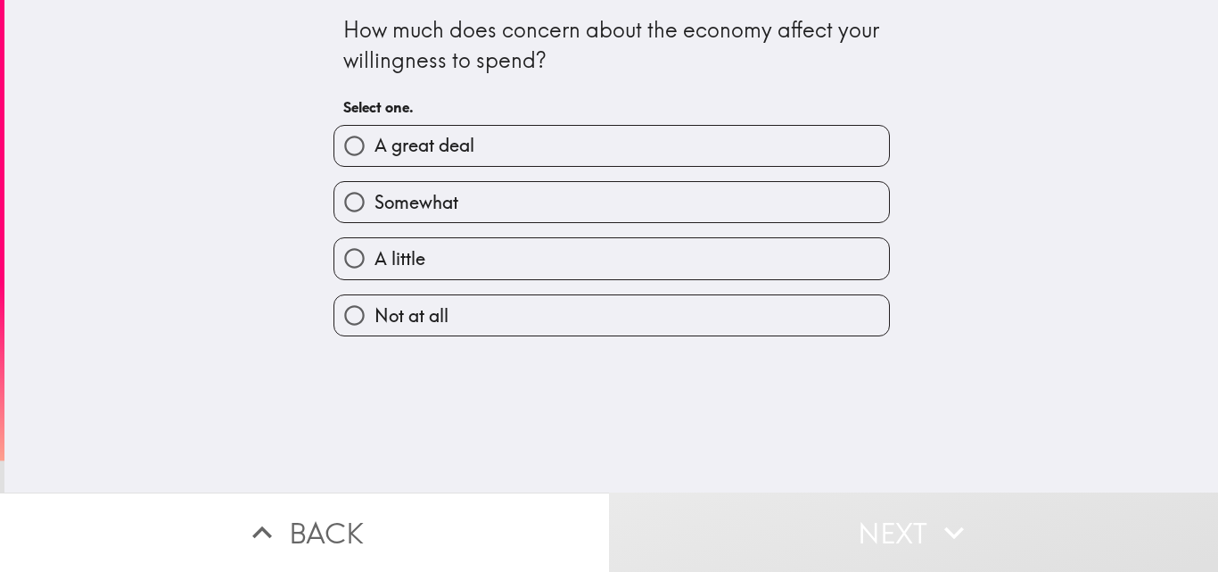
click at [384, 155] on span "A great deal" at bounding box center [425, 145] width 100 height 25
click at [375, 155] on input "A great deal" at bounding box center [354, 146] width 40 height 40
radio input "true"
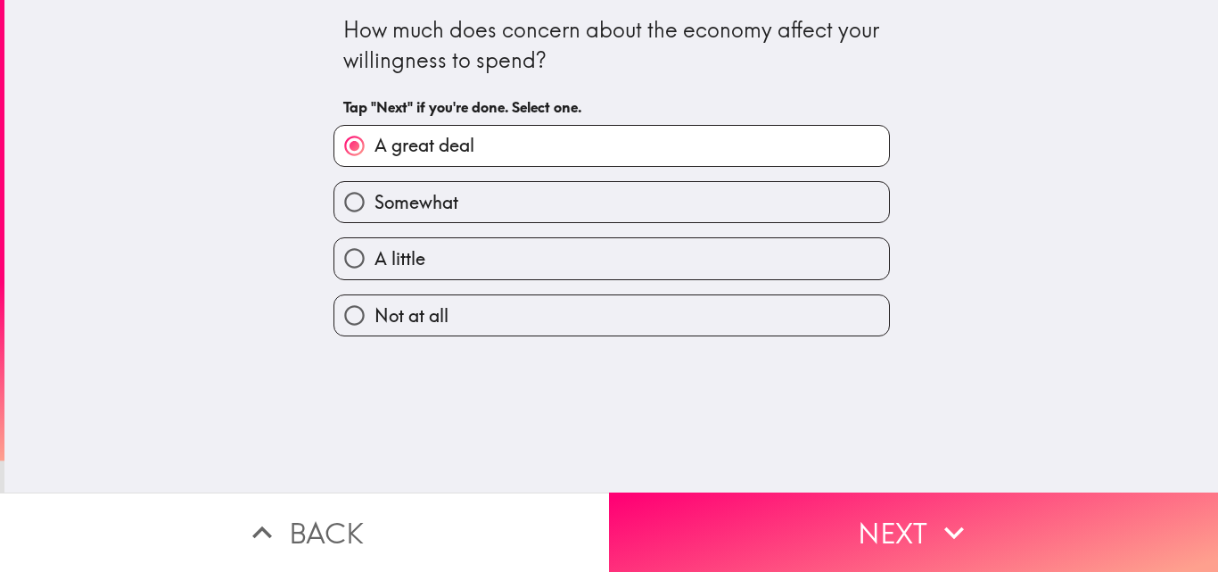
click at [873, 522] on button "Next" at bounding box center [913, 531] width 609 height 79
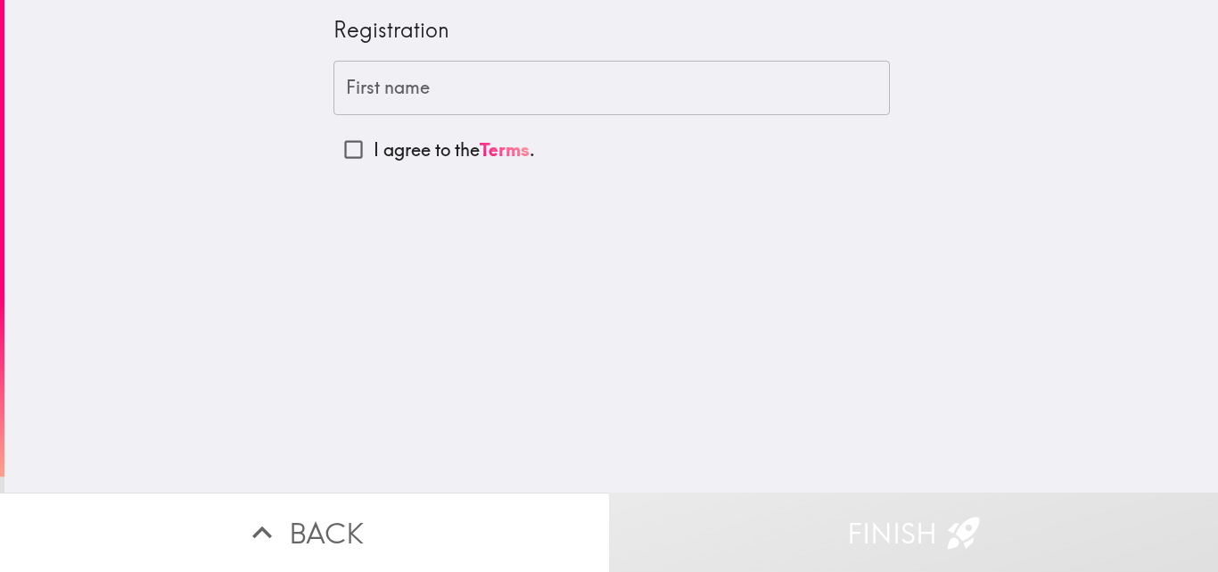
click at [368, 97] on input "First name" at bounding box center [612, 88] width 556 height 55
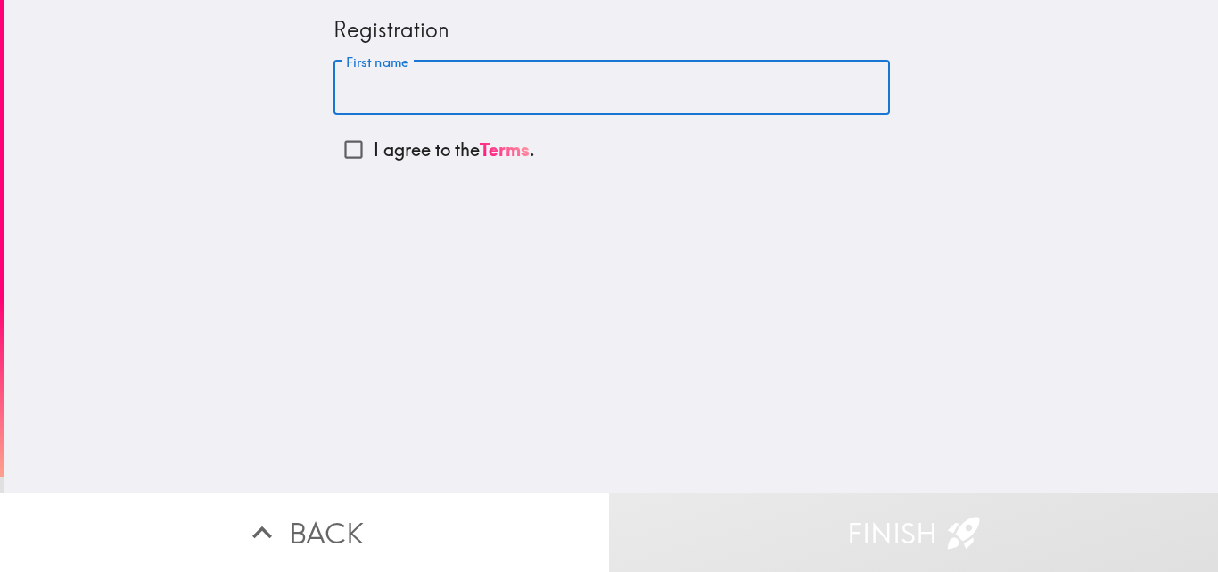
click at [386, 86] on input "First name" at bounding box center [612, 88] width 556 height 55
click at [448, 92] on input "First name" at bounding box center [612, 88] width 556 height 55
paste input "[PERSON_NAME]"
type input "[PERSON_NAME]"
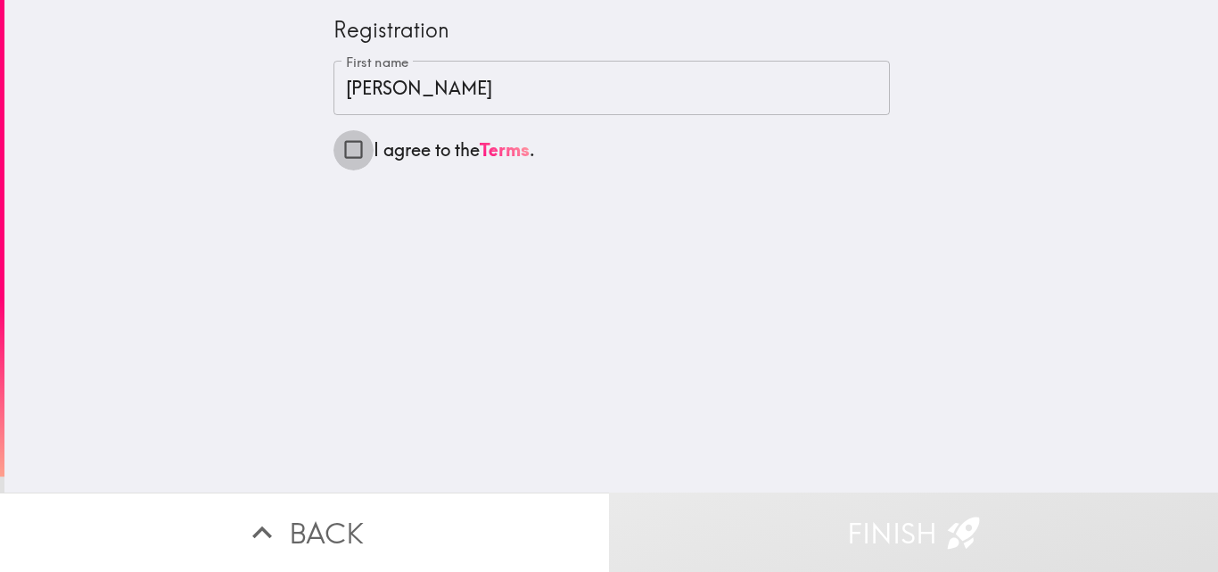
click at [348, 151] on input "I agree to the Terms ." at bounding box center [354, 149] width 40 height 40
checkbox input "true"
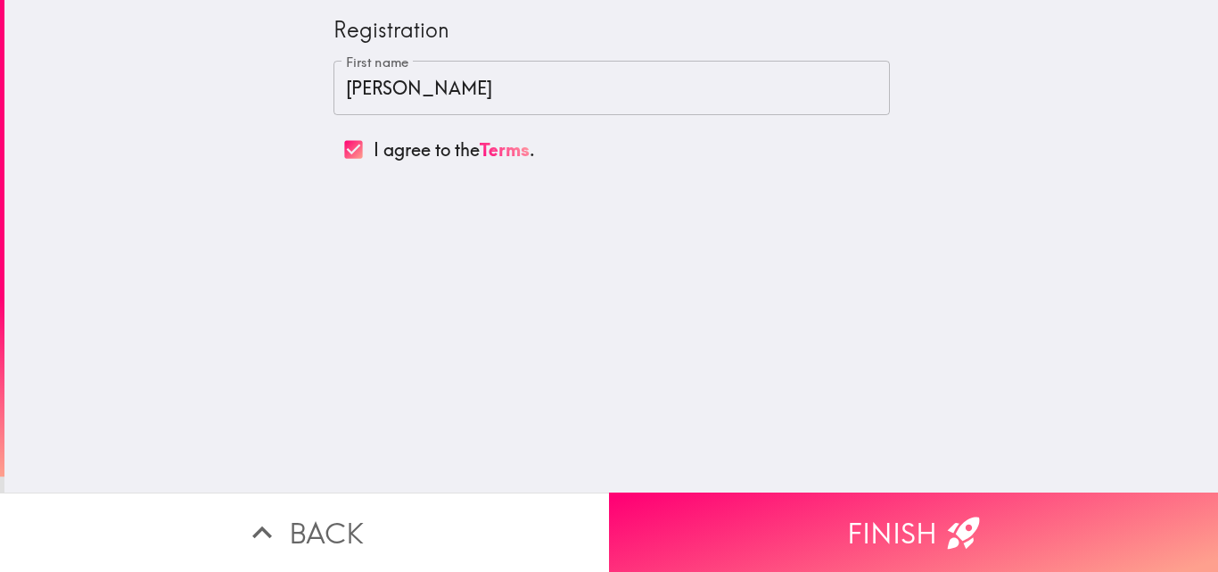
click at [861, 525] on button "Finish" at bounding box center [913, 531] width 609 height 79
